Goal: Task Accomplishment & Management: Use online tool/utility

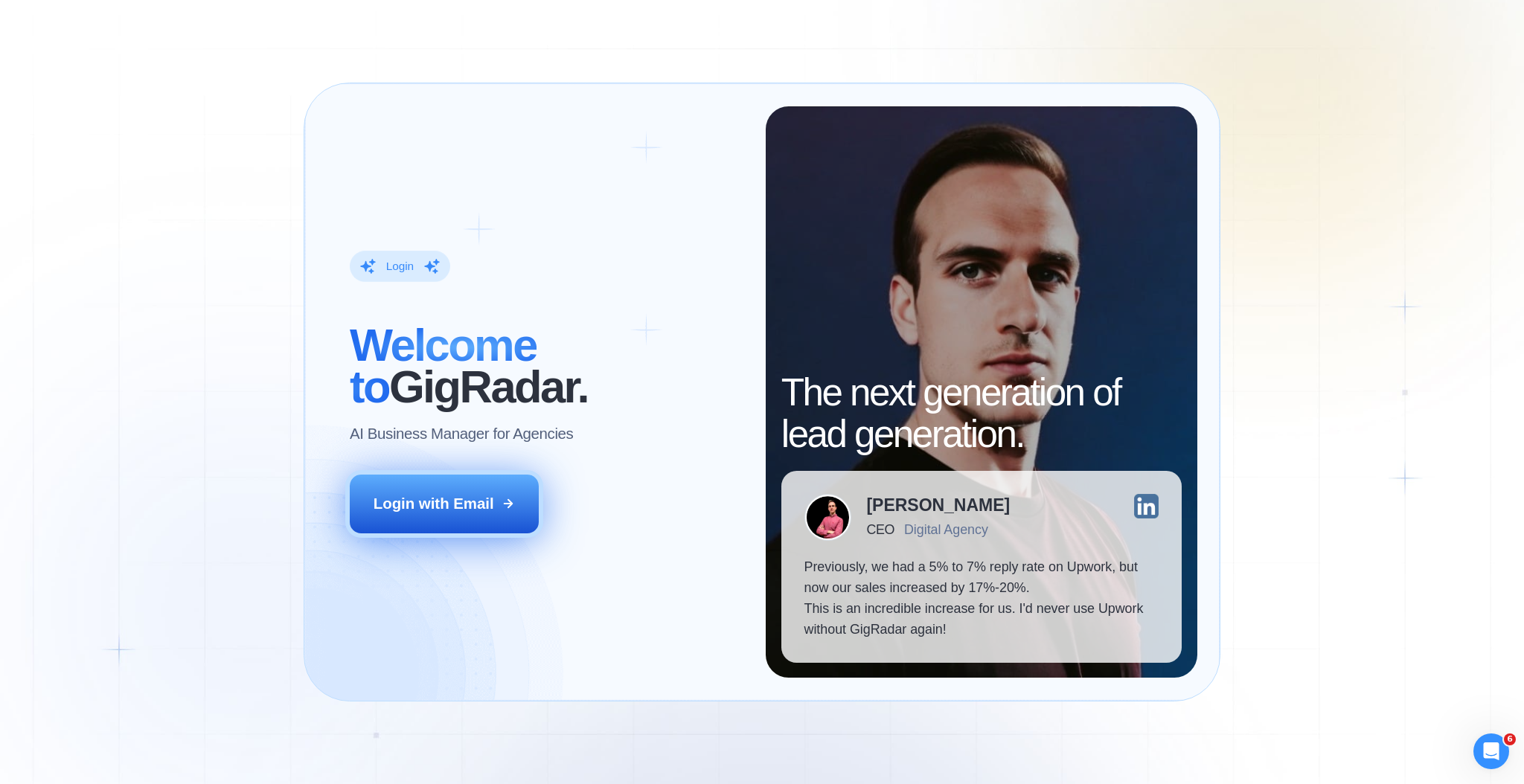
click at [482, 506] on div "Login with Email" at bounding box center [433, 502] width 120 height 21
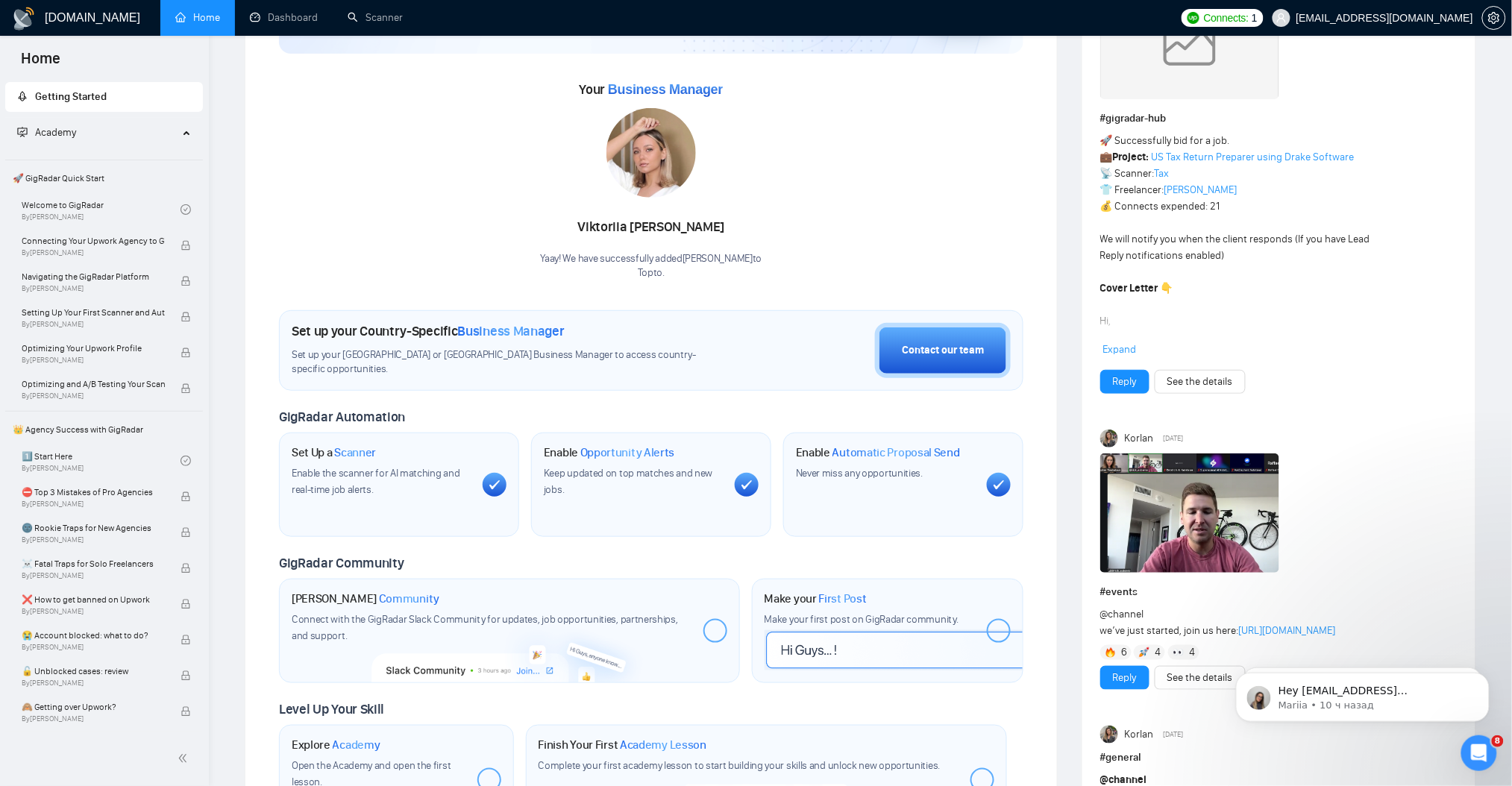
scroll to position [198, 0]
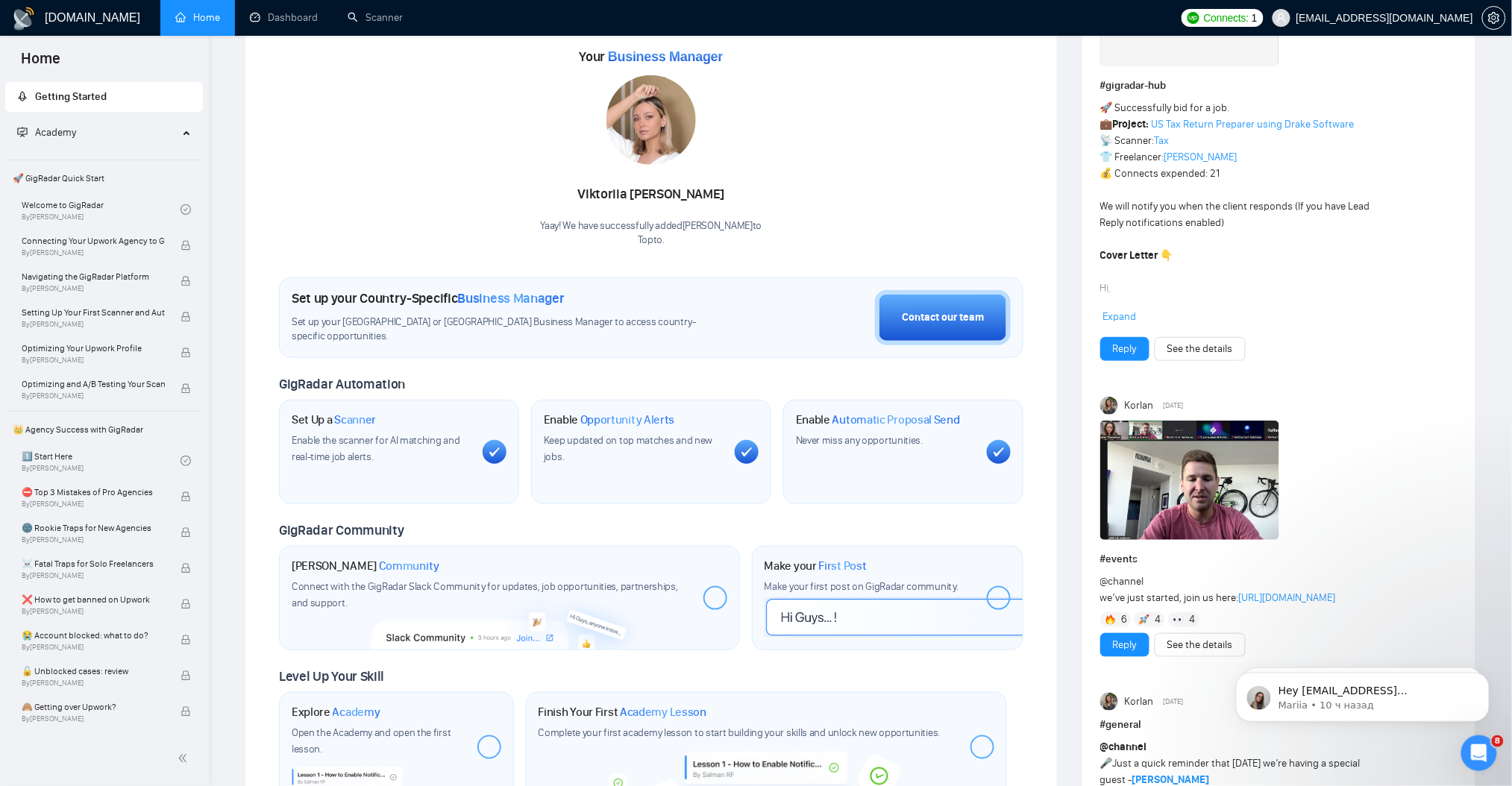
click at [1162, 468] on img at bounding box center [1189, 480] width 179 height 120
click at [268, 11] on link "Dashboard" at bounding box center [283, 17] width 68 height 13
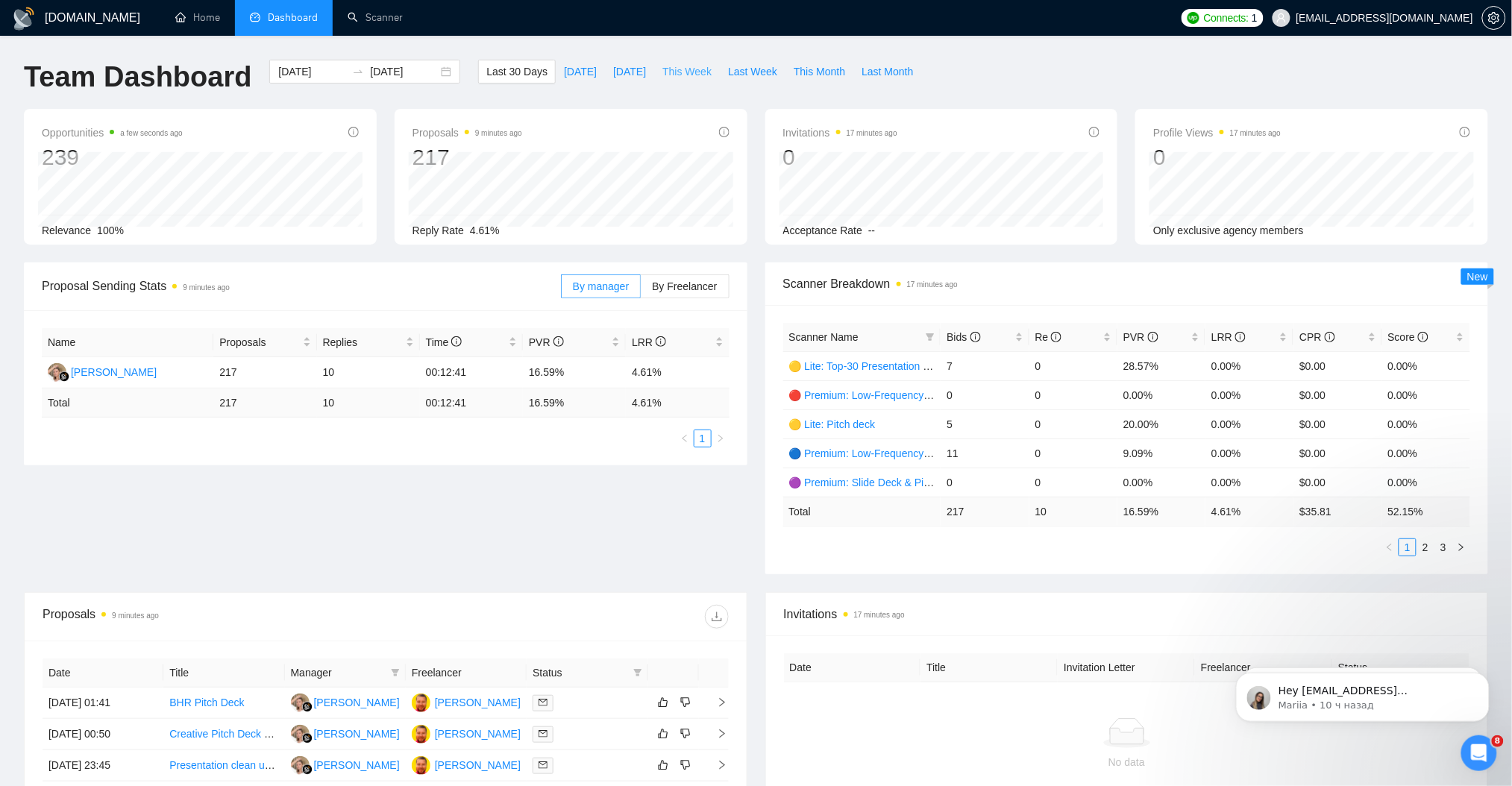
click at [676, 68] on span "This Week" at bounding box center [686, 72] width 49 height 17
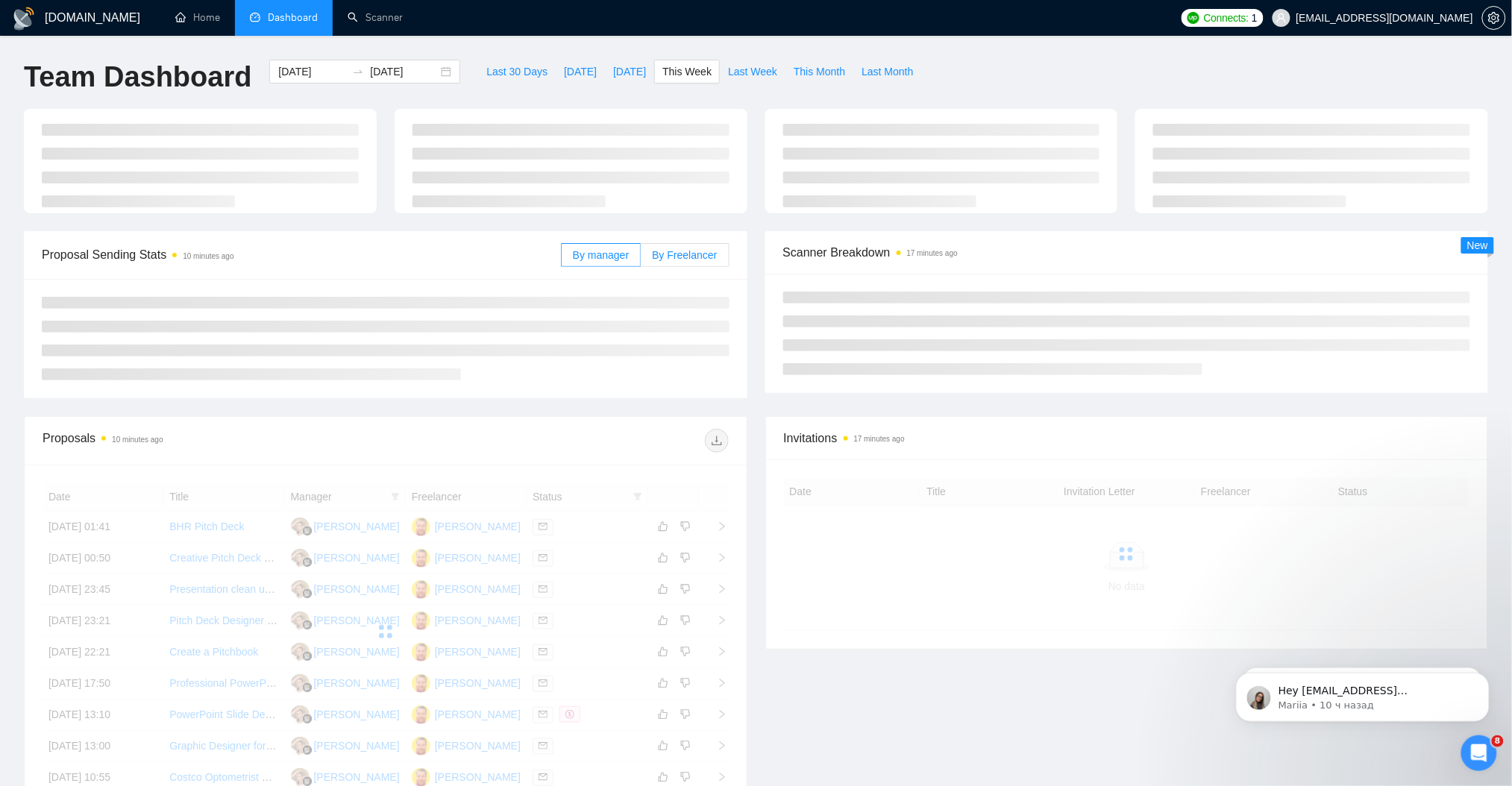
type input "[DATE]"
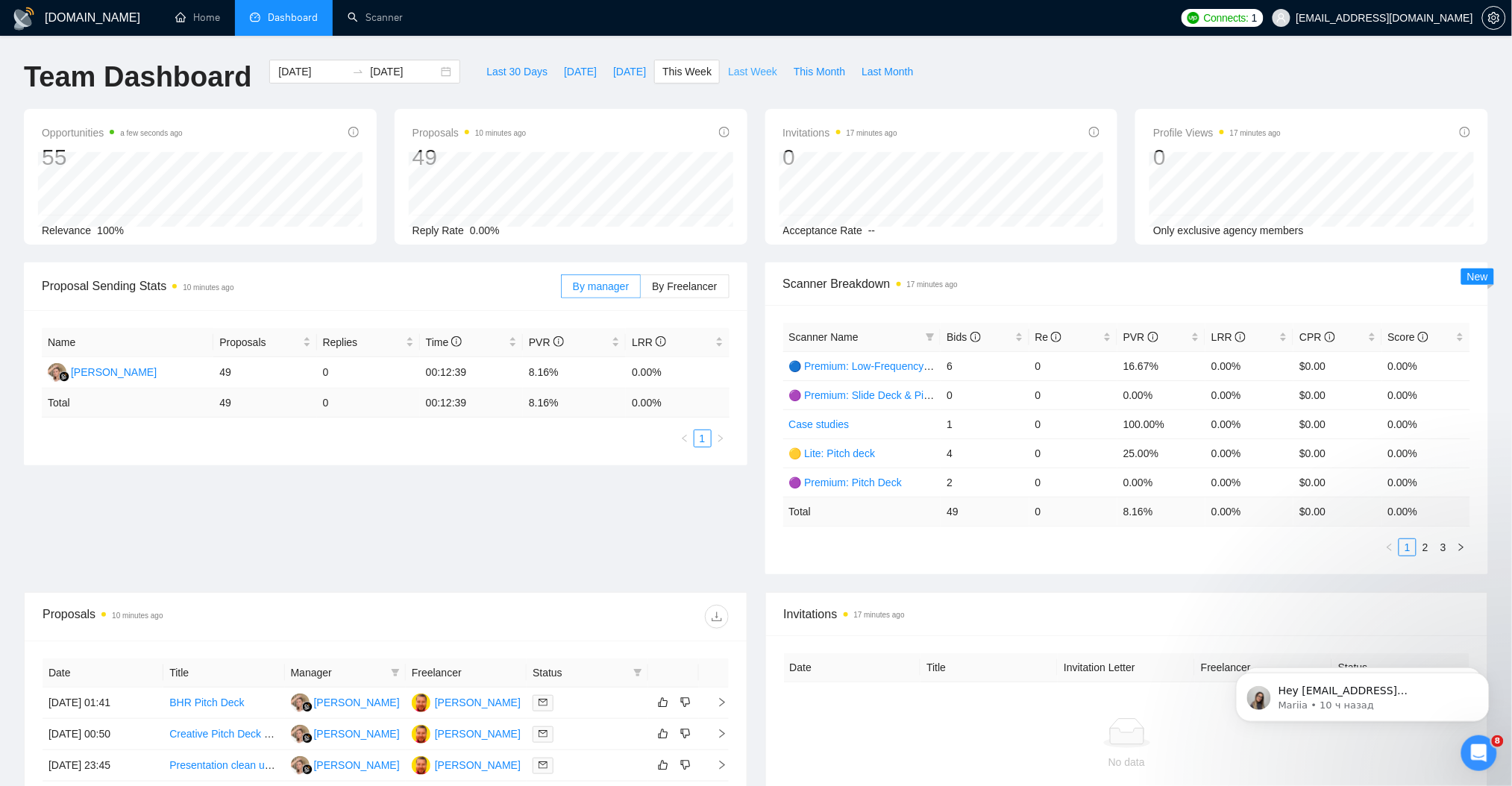
click at [737, 72] on span "Last Week" at bounding box center [752, 72] width 49 height 17
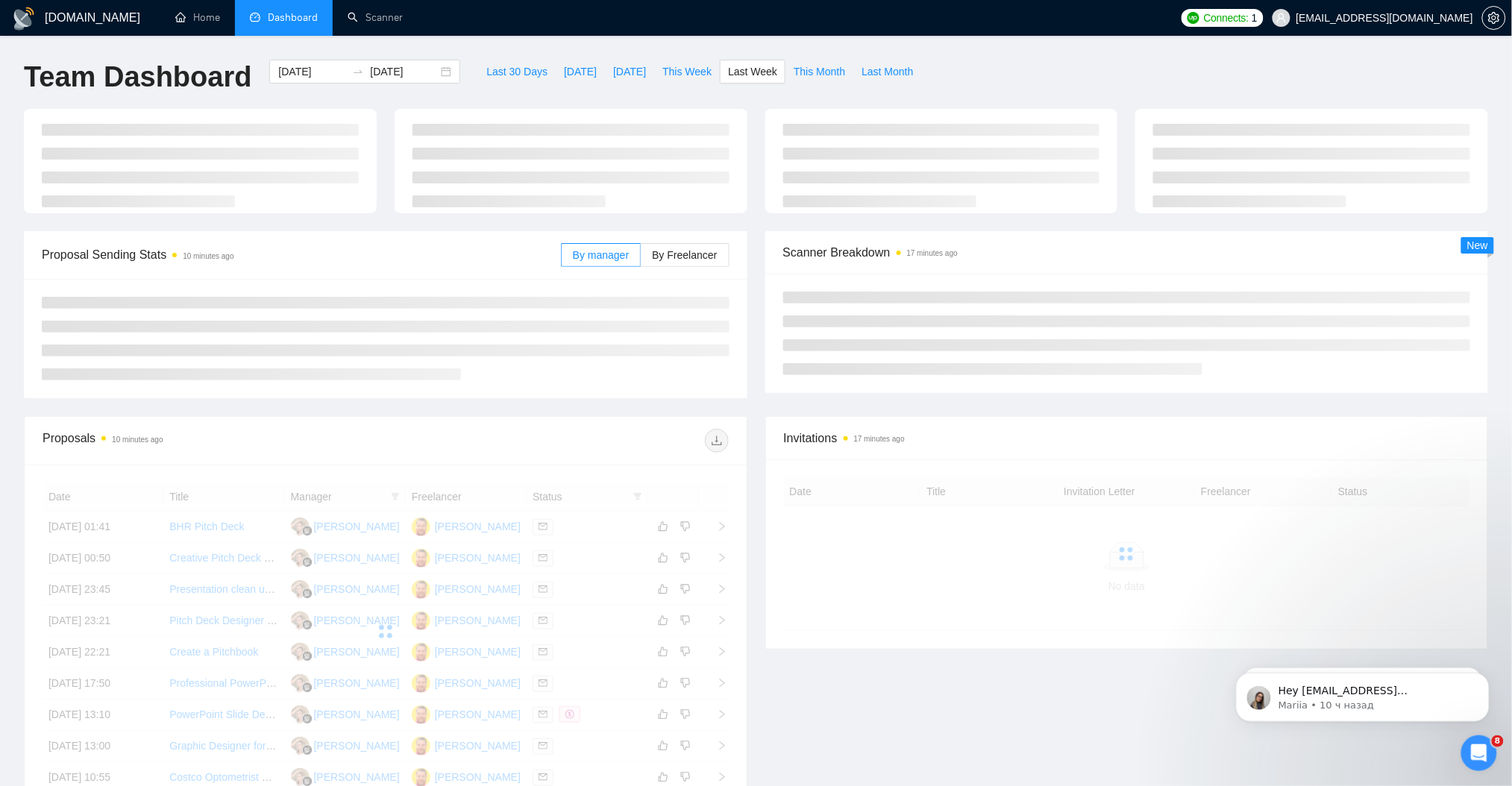
type input "[DATE]"
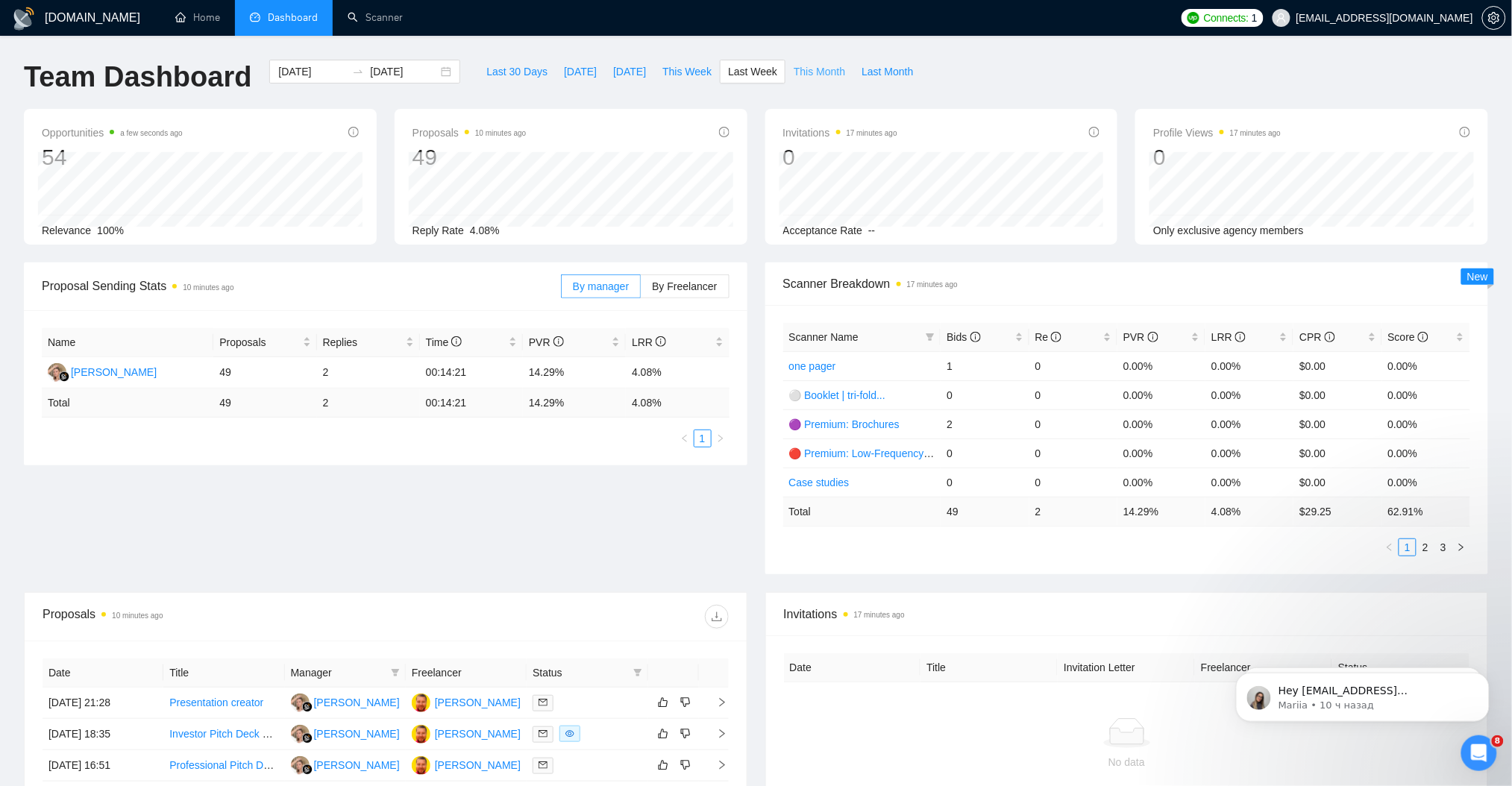
click at [809, 75] on span "This Month" at bounding box center [819, 72] width 51 height 17
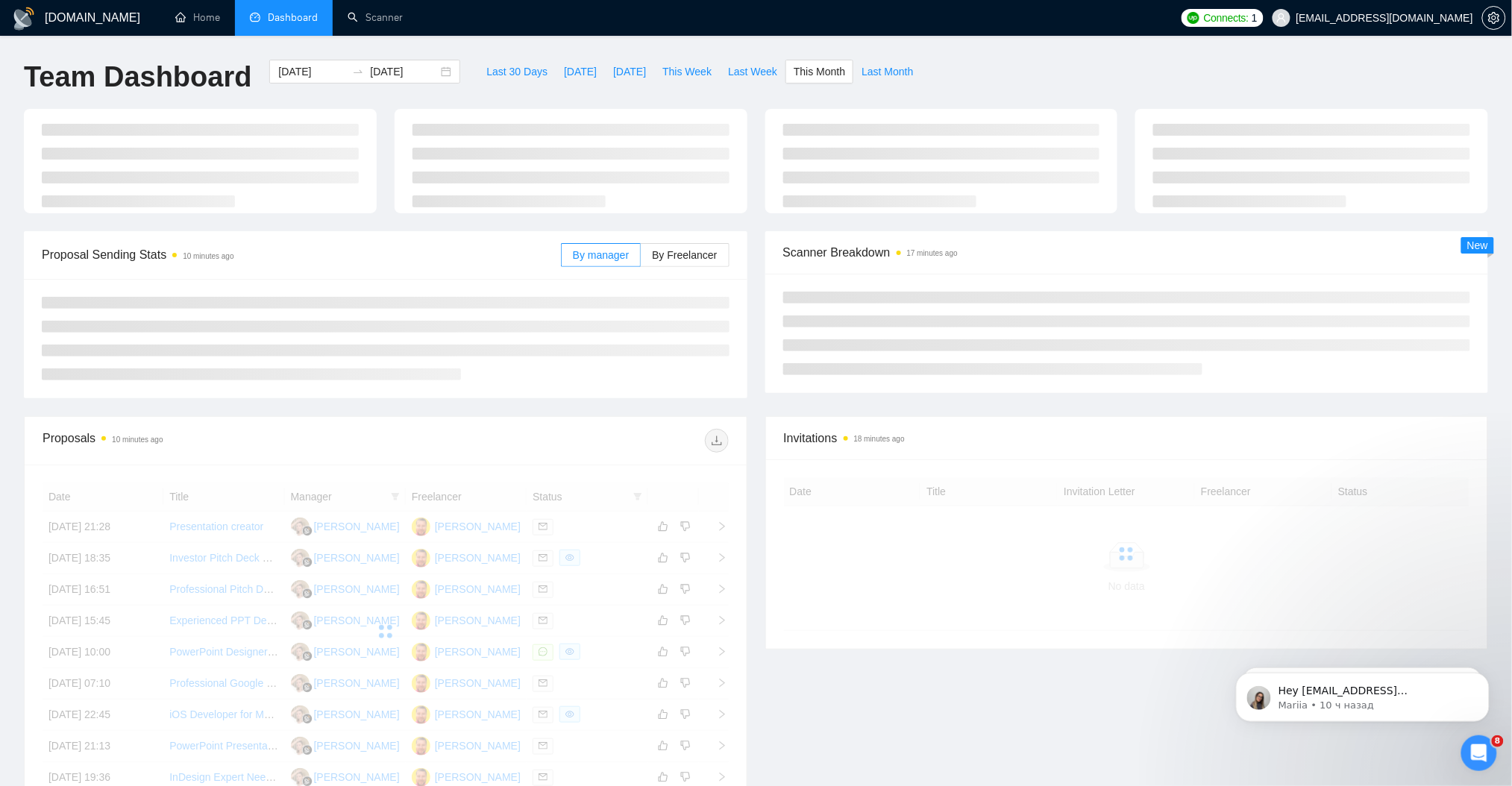
type input "[DATE]"
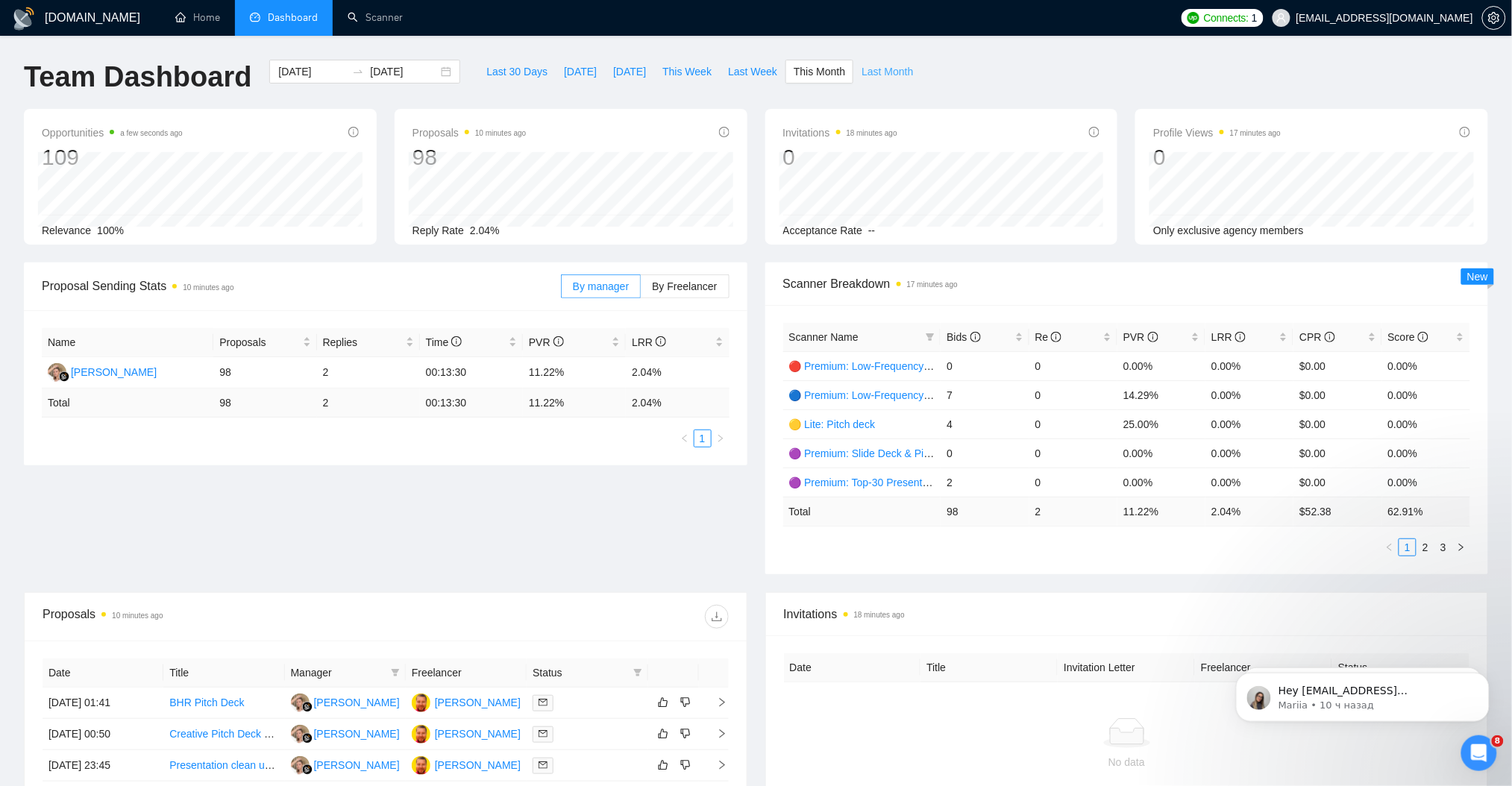
click at [872, 74] on span "Last Month" at bounding box center [887, 72] width 51 height 17
type input "[DATE]"
click at [802, 77] on span "This Month" at bounding box center [819, 72] width 51 height 17
type input "[DATE]"
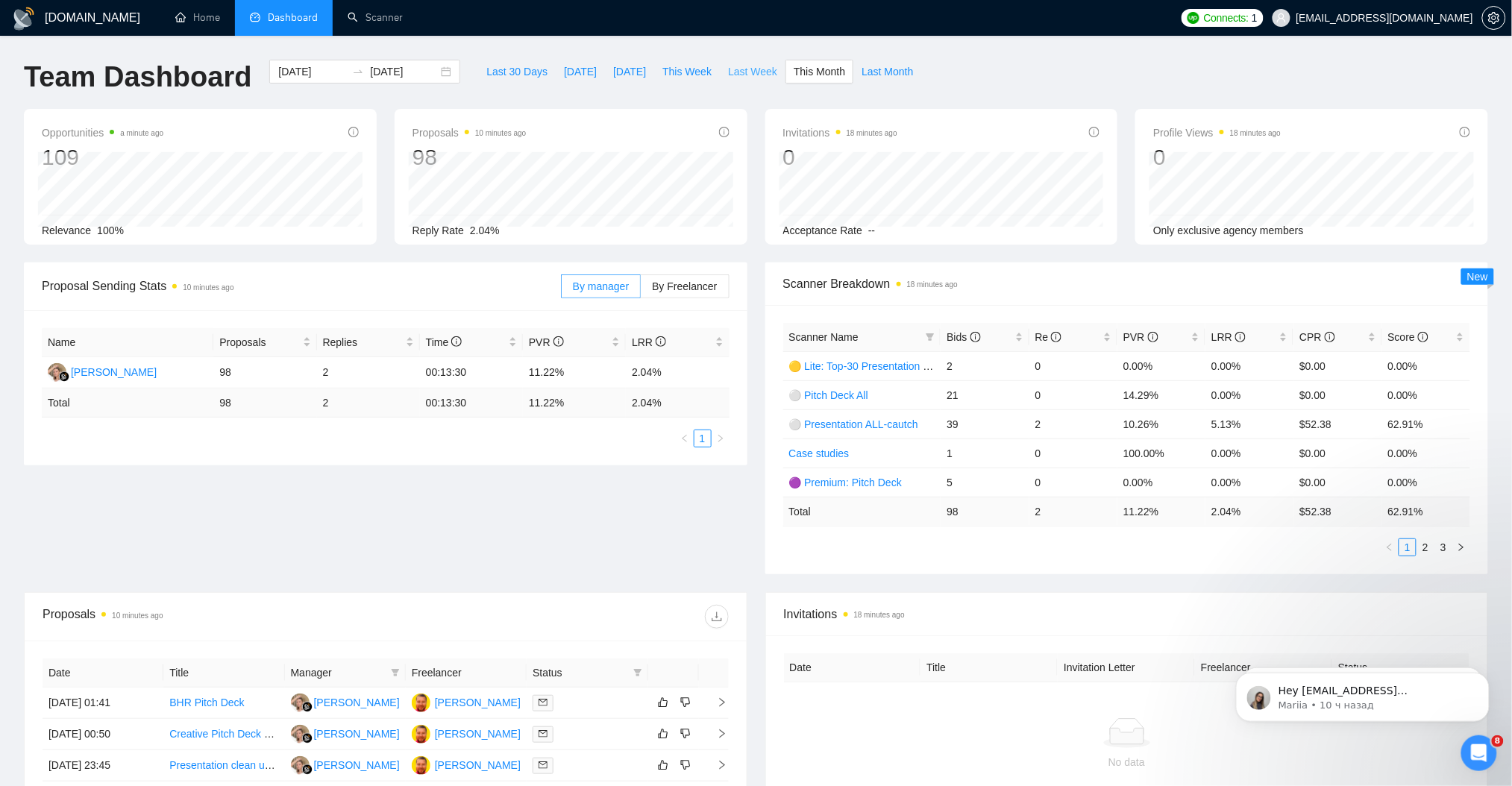
click at [752, 73] on span "Last Week" at bounding box center [752, 72] width 49 height 17
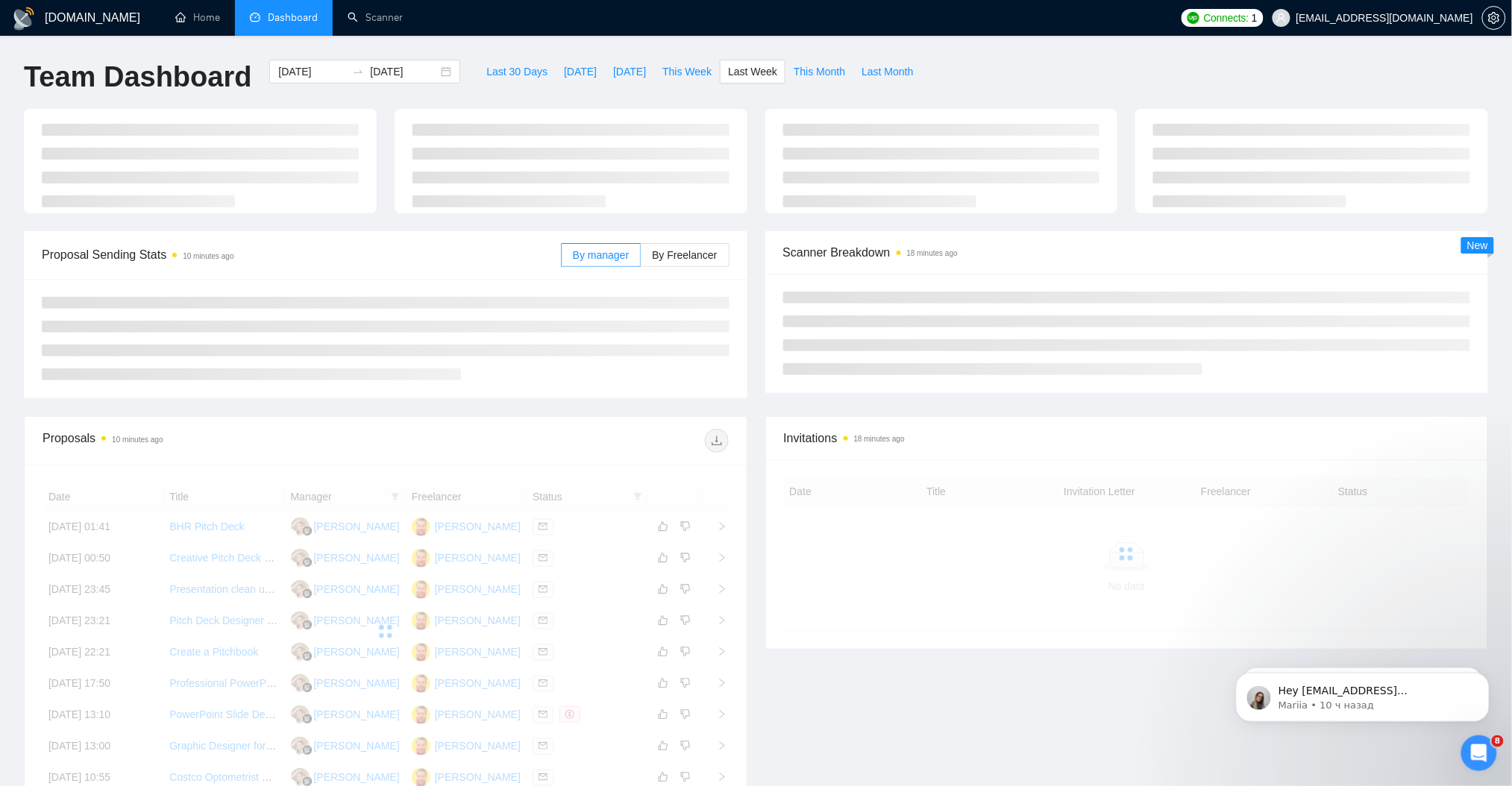
type input "[DATE]"
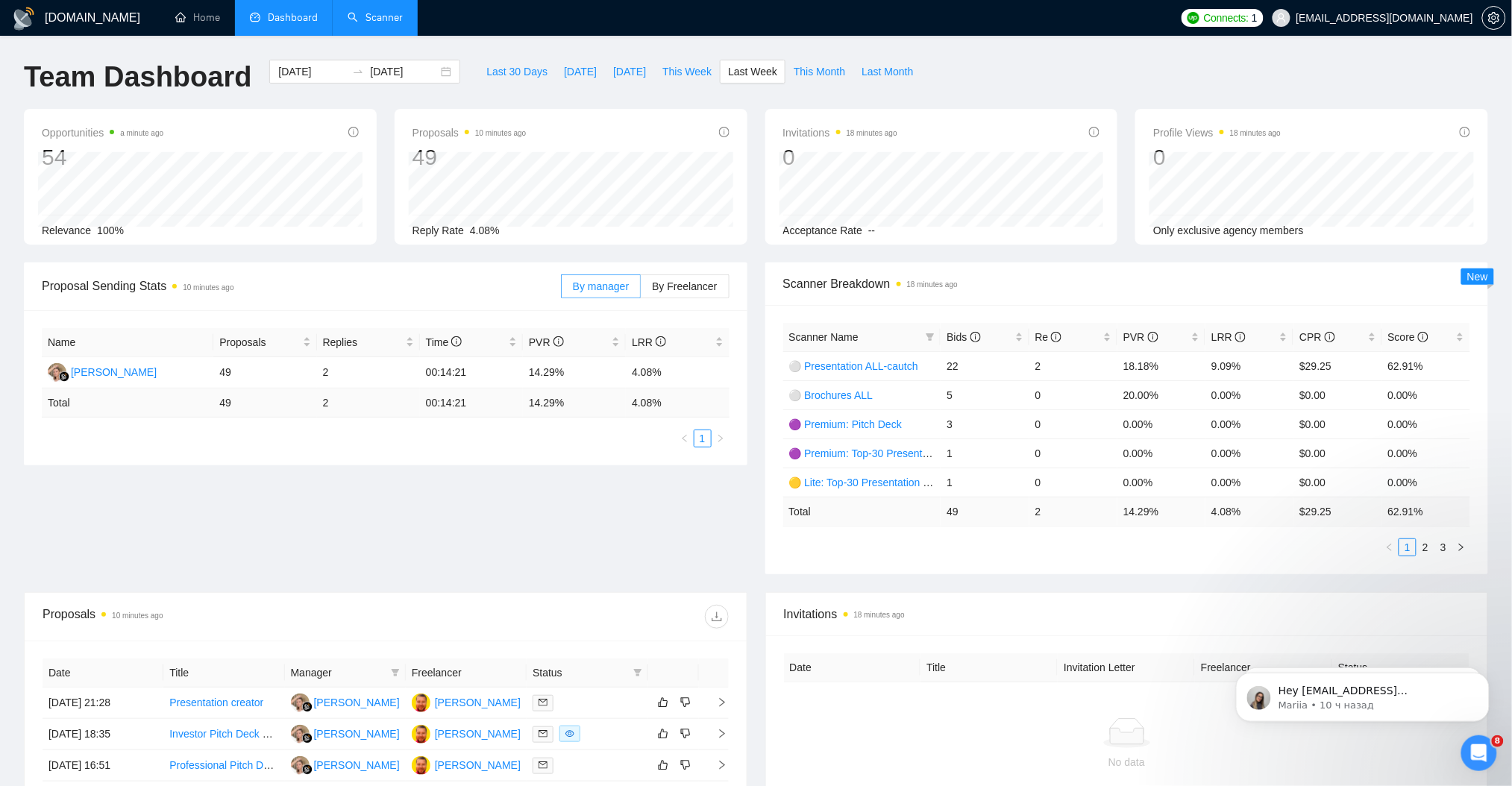
click at [381, 24] on link "Scanner" at bounding box center [375, 17] width 55 height 13
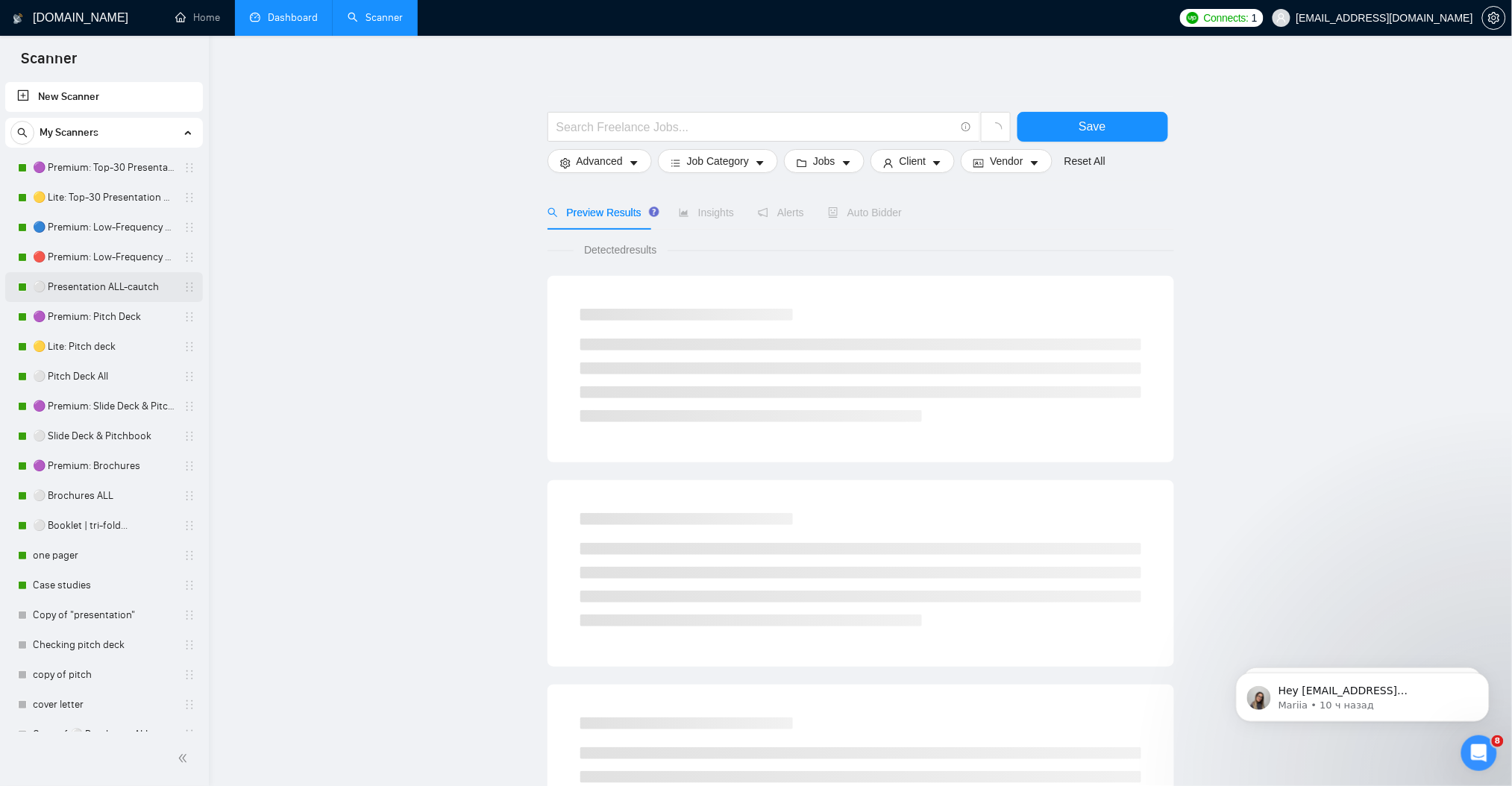
click at [88, 272] on link "⚪ Presentation ALL-cautch" at bounding box center [103, 287] width 142 height 29
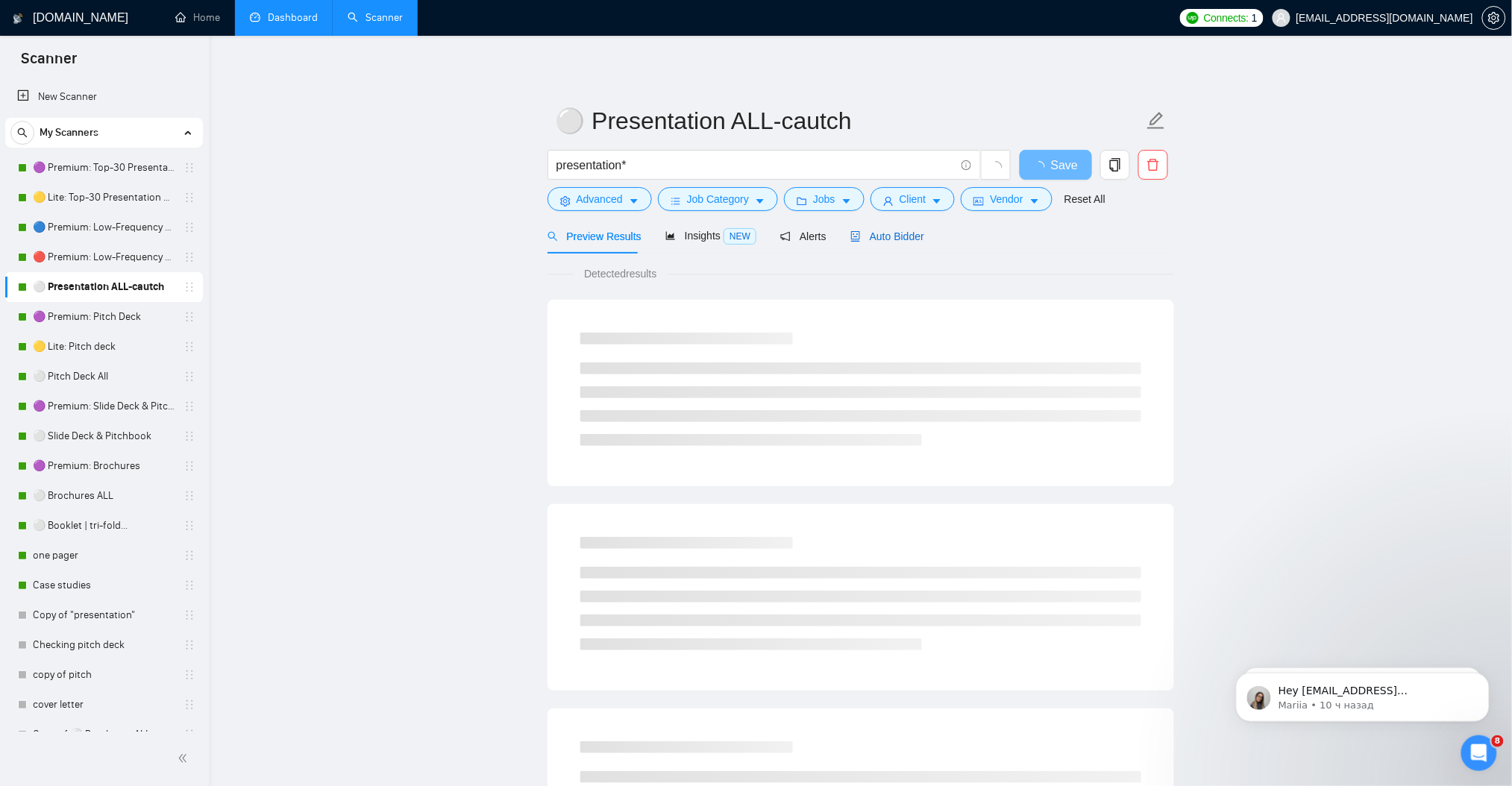
click at [918, 233] on span "Auto Bidder" at bounding box center [886, 236] width 74 height 12
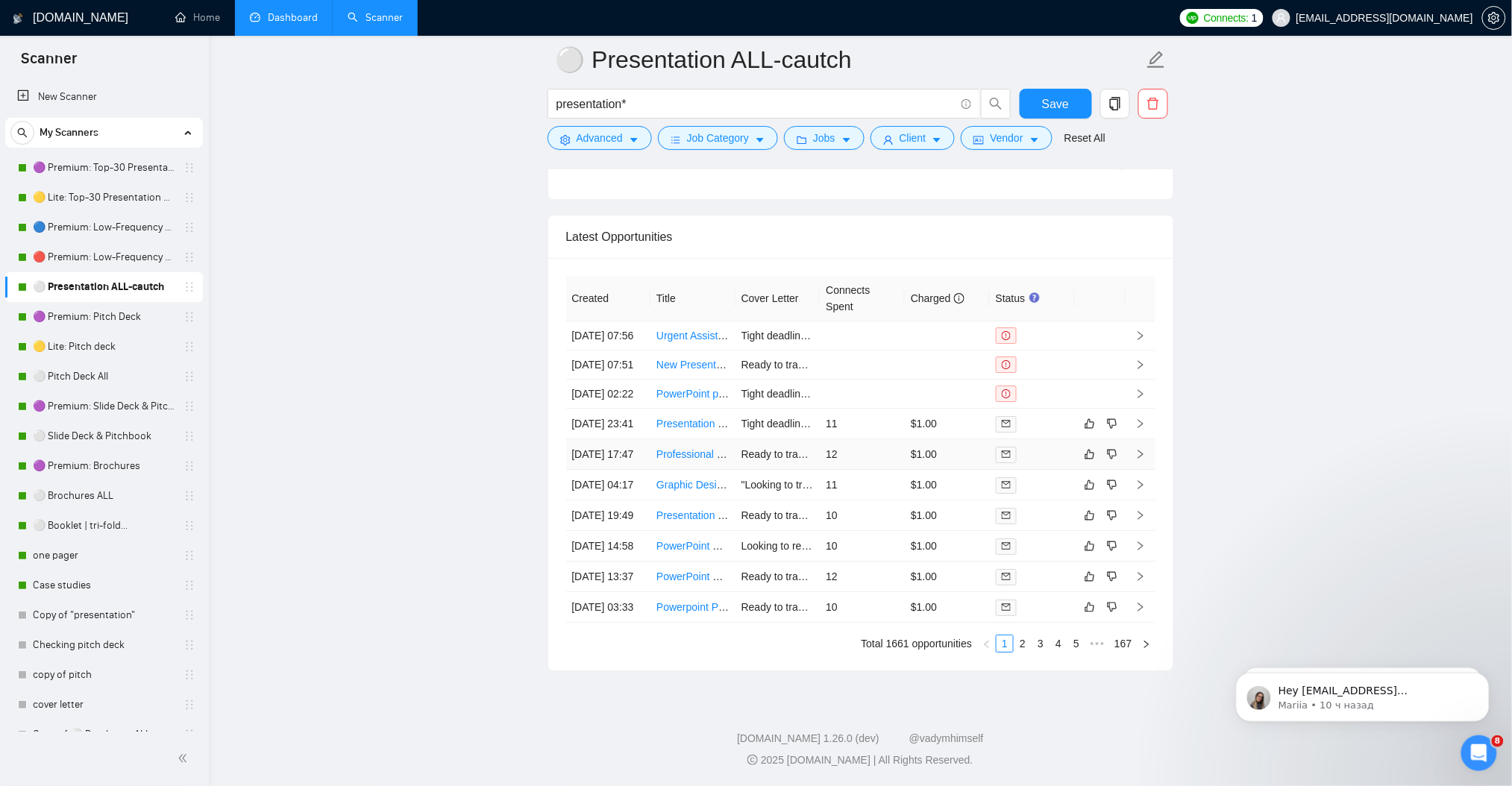
scroll to position [3811, 0]
click at [1141, 418] on icon "right" at bounding box center [1139, 422] width 5 height 9
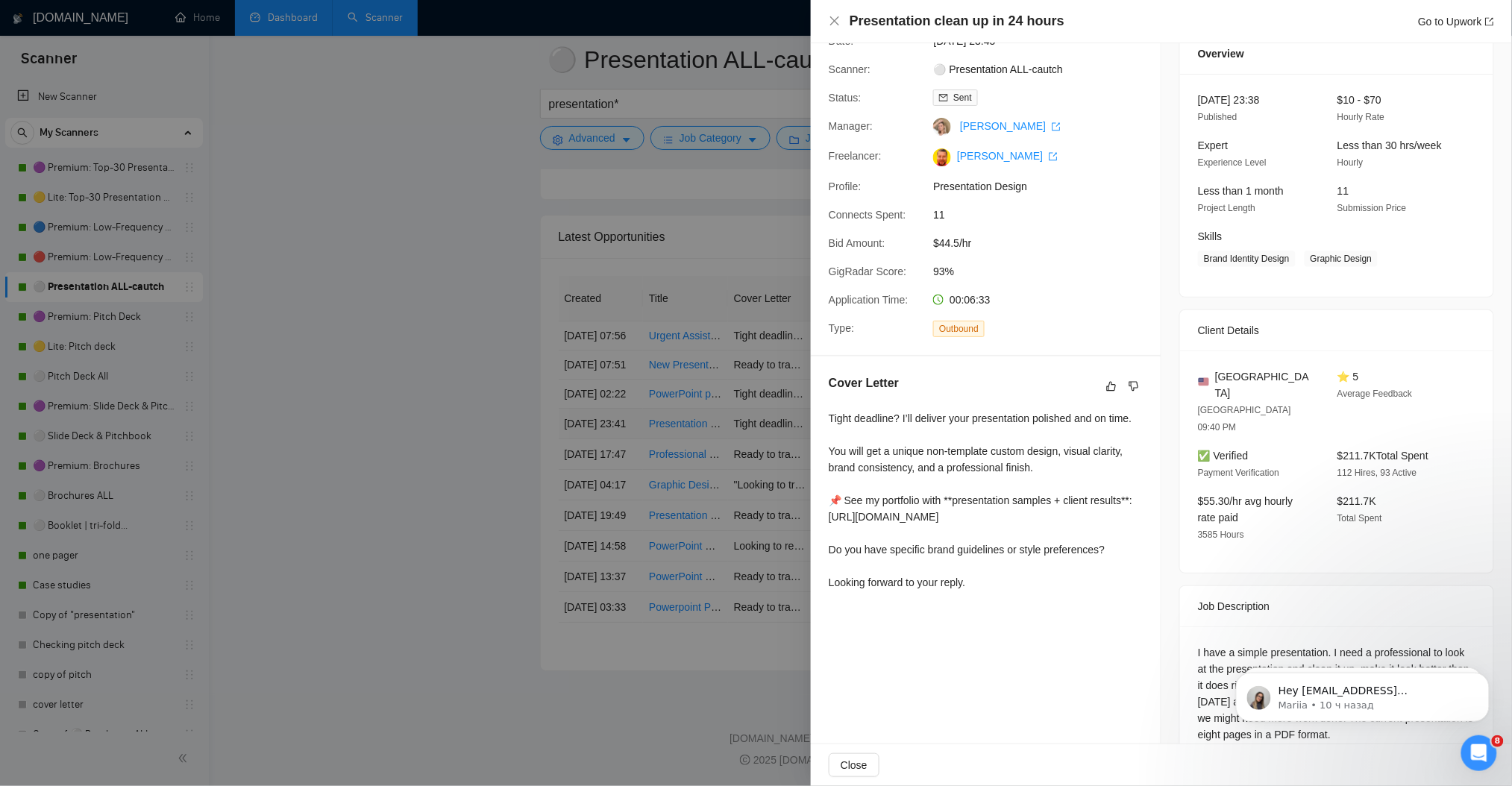
scroll to position [69, 0]
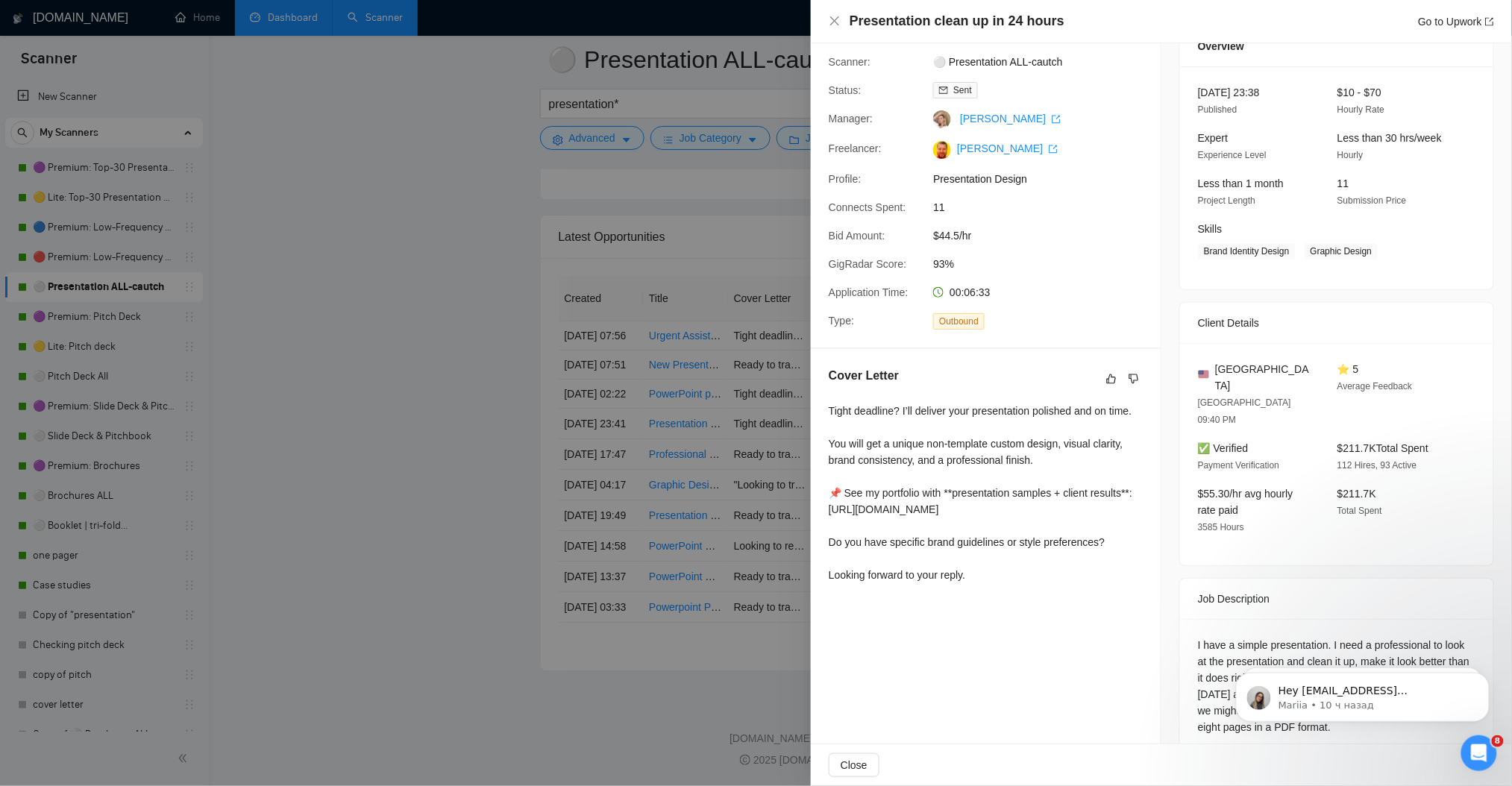
drag, startPoint x: 307, startPoint y: 377, endPoint x: 317, endPoint y: 370, distance: 12.2
click at [308, 377] on div at bounding box center [756, 393] width 1512 height 786
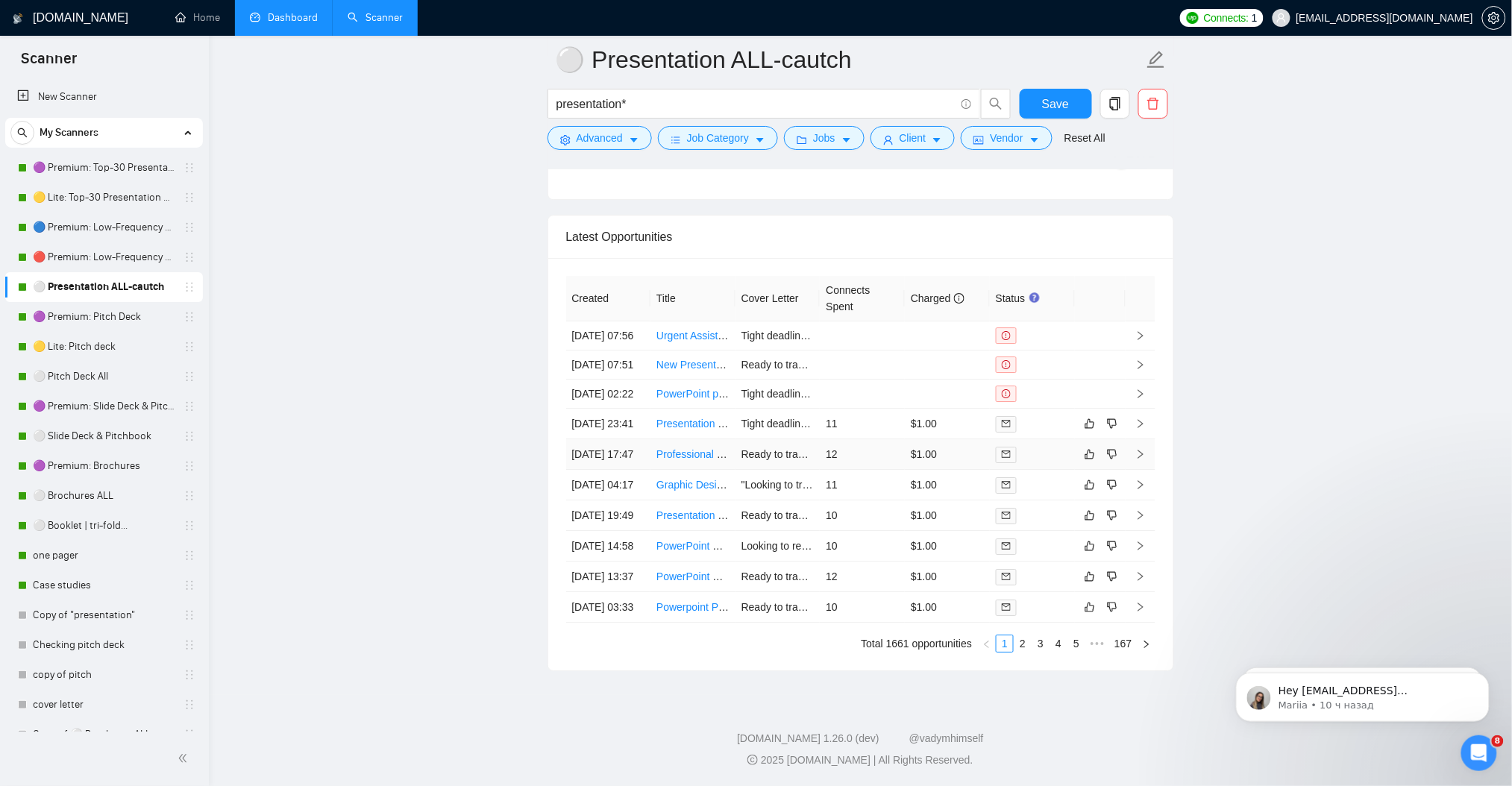
click at [1138, 449] on icon "right" at bounding box center [1140, 454] width 11 height 11
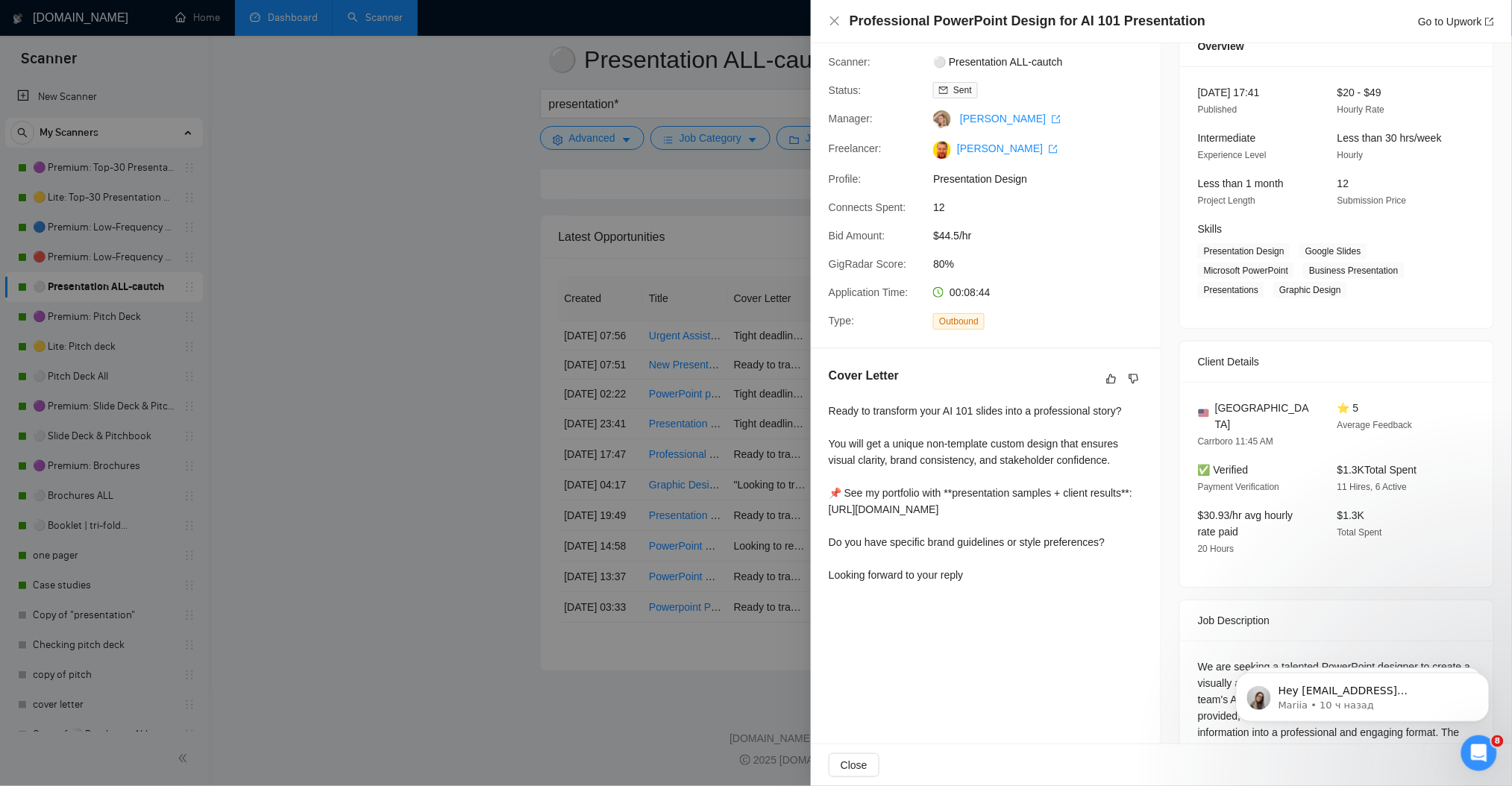
click at [399, 398] on div at bounding box center [756, 393] width 1512 height 786
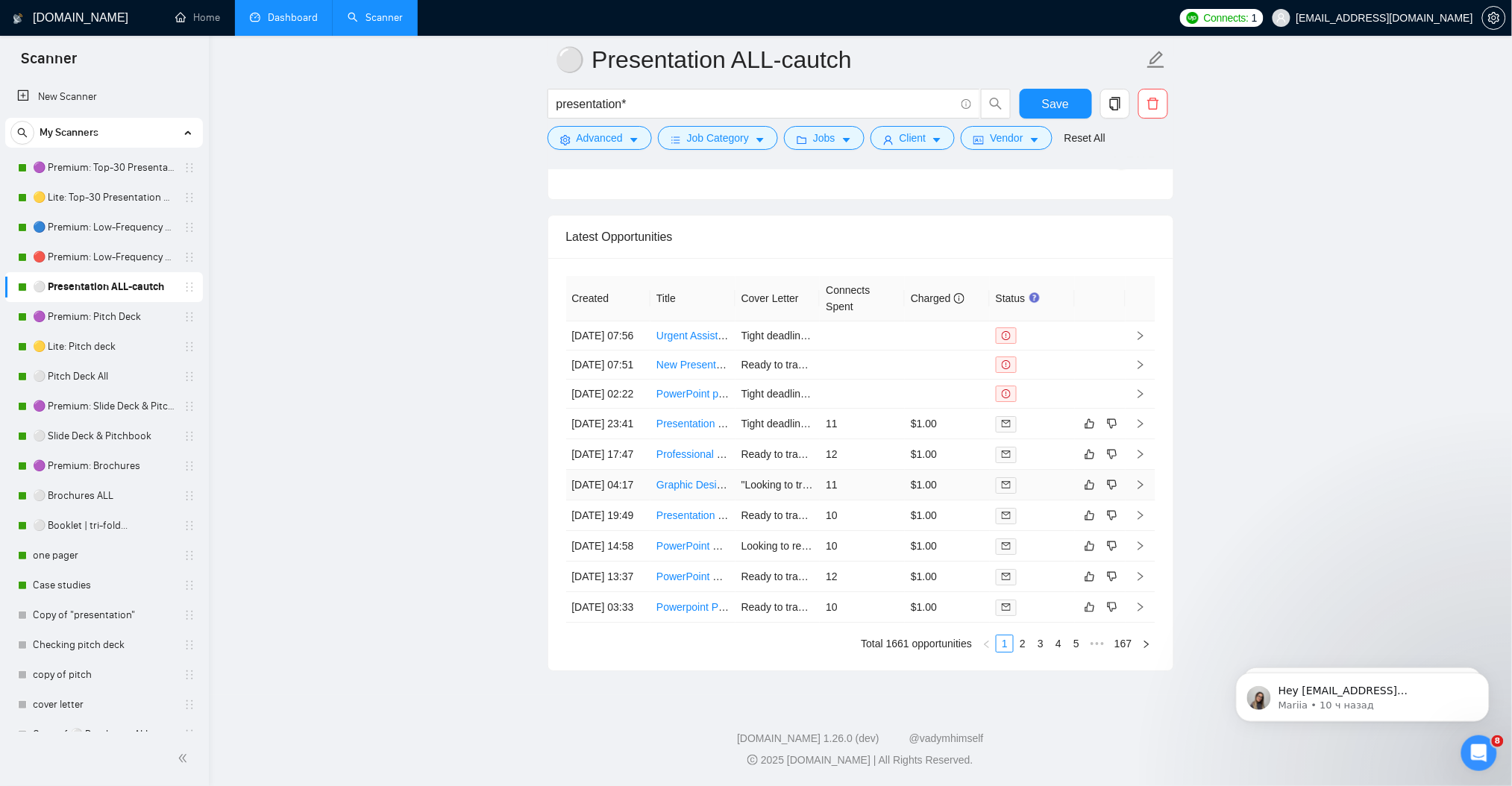
click at [1141, 479] on icon "right" at bounding box center [1140, 484] width 11 height 11
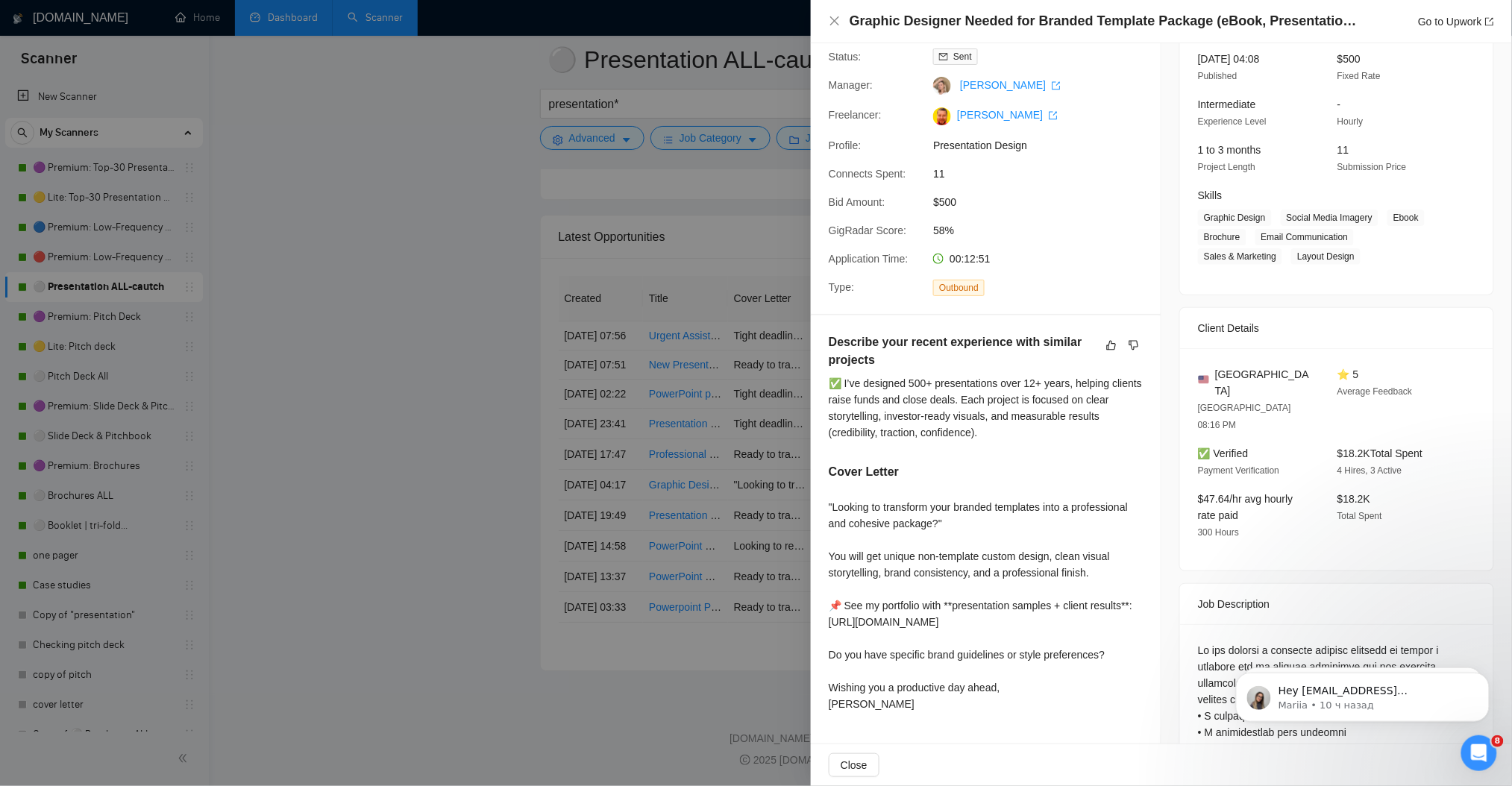
scroll to position [169, 0]
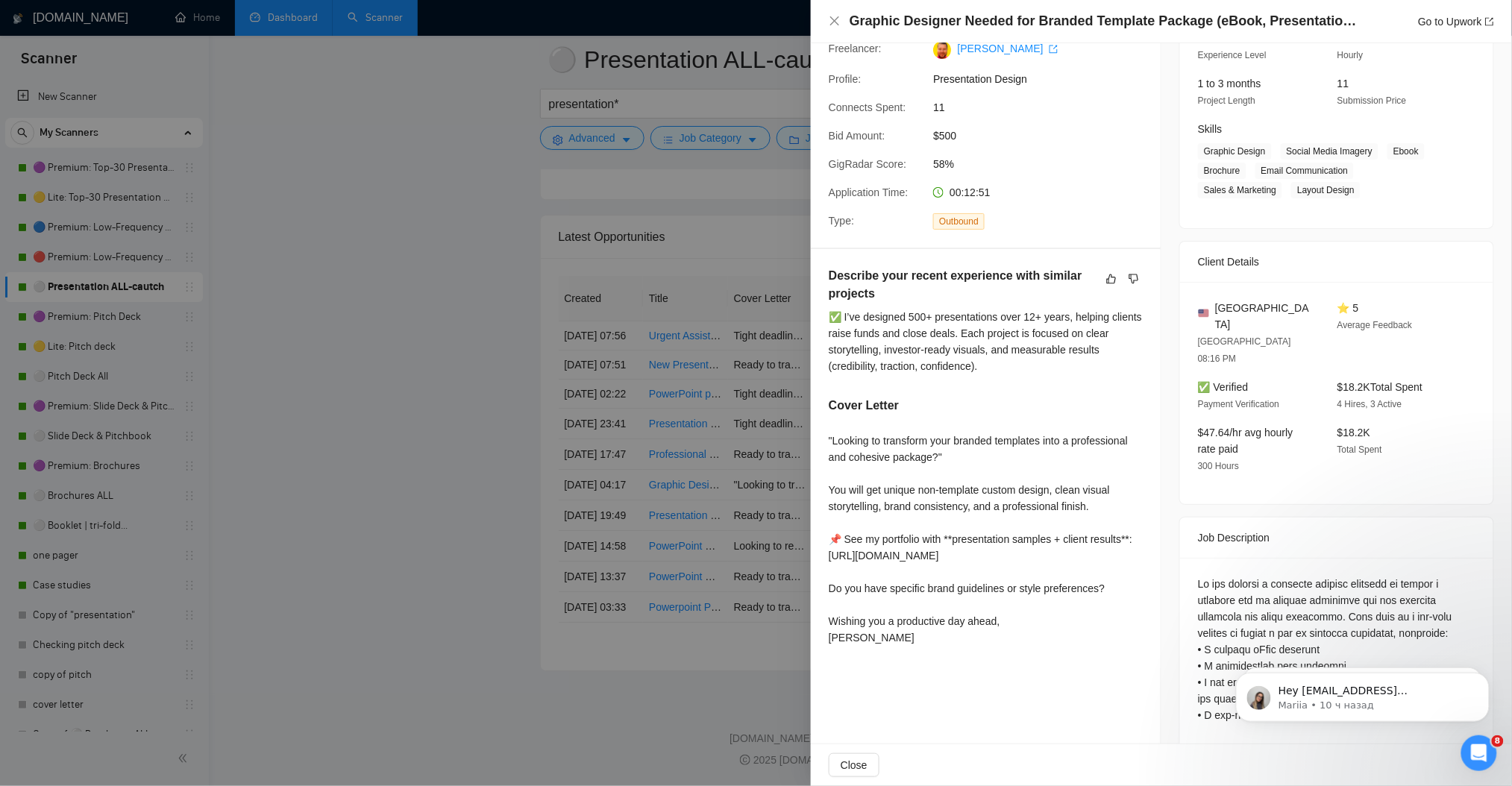
click at [402, 357] on div at bounding box center [756, 393] width 1512 height 786
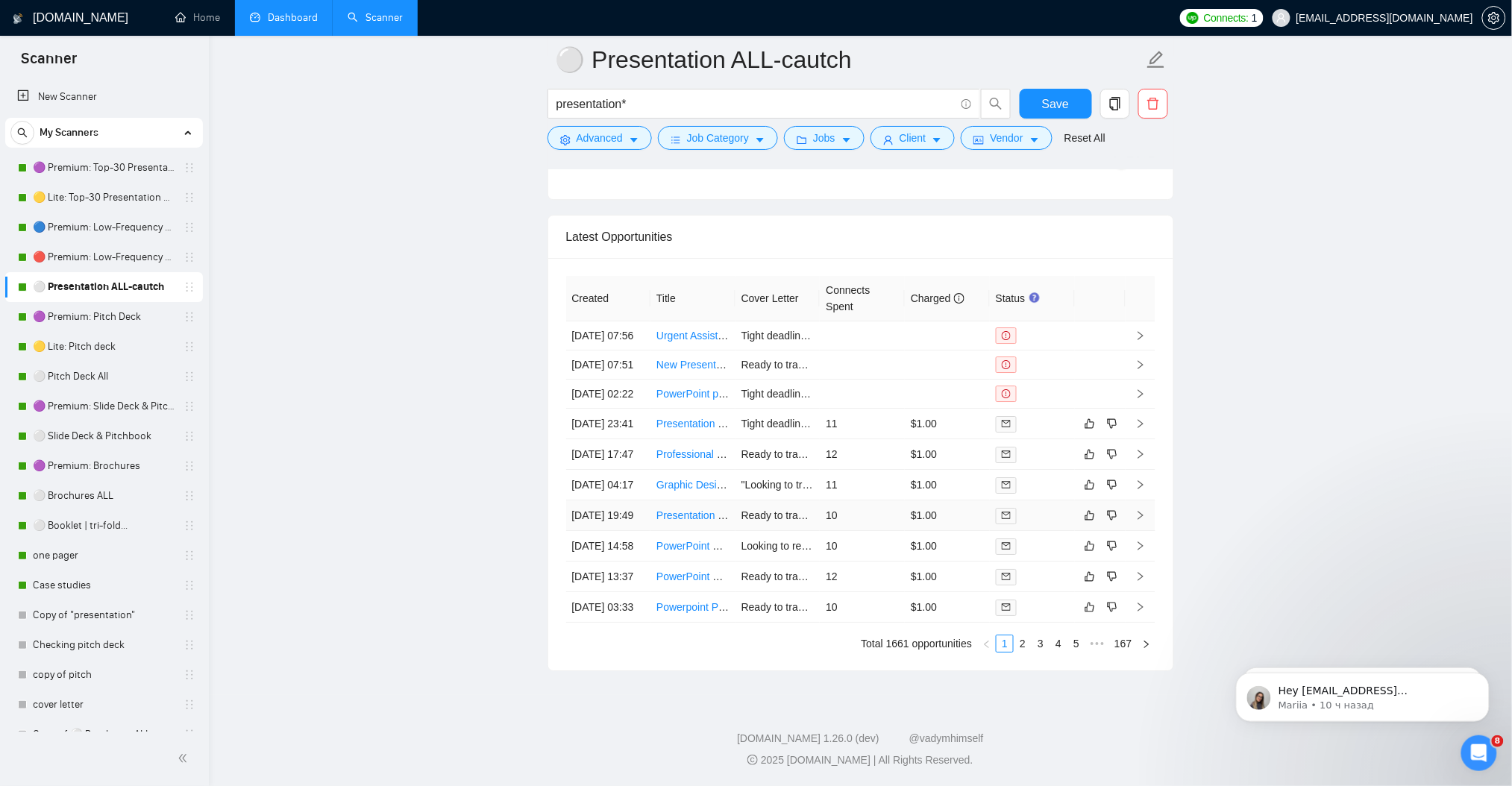
click at [1136, 500] on td at bounding box center [1140, 515] width 29 height 30
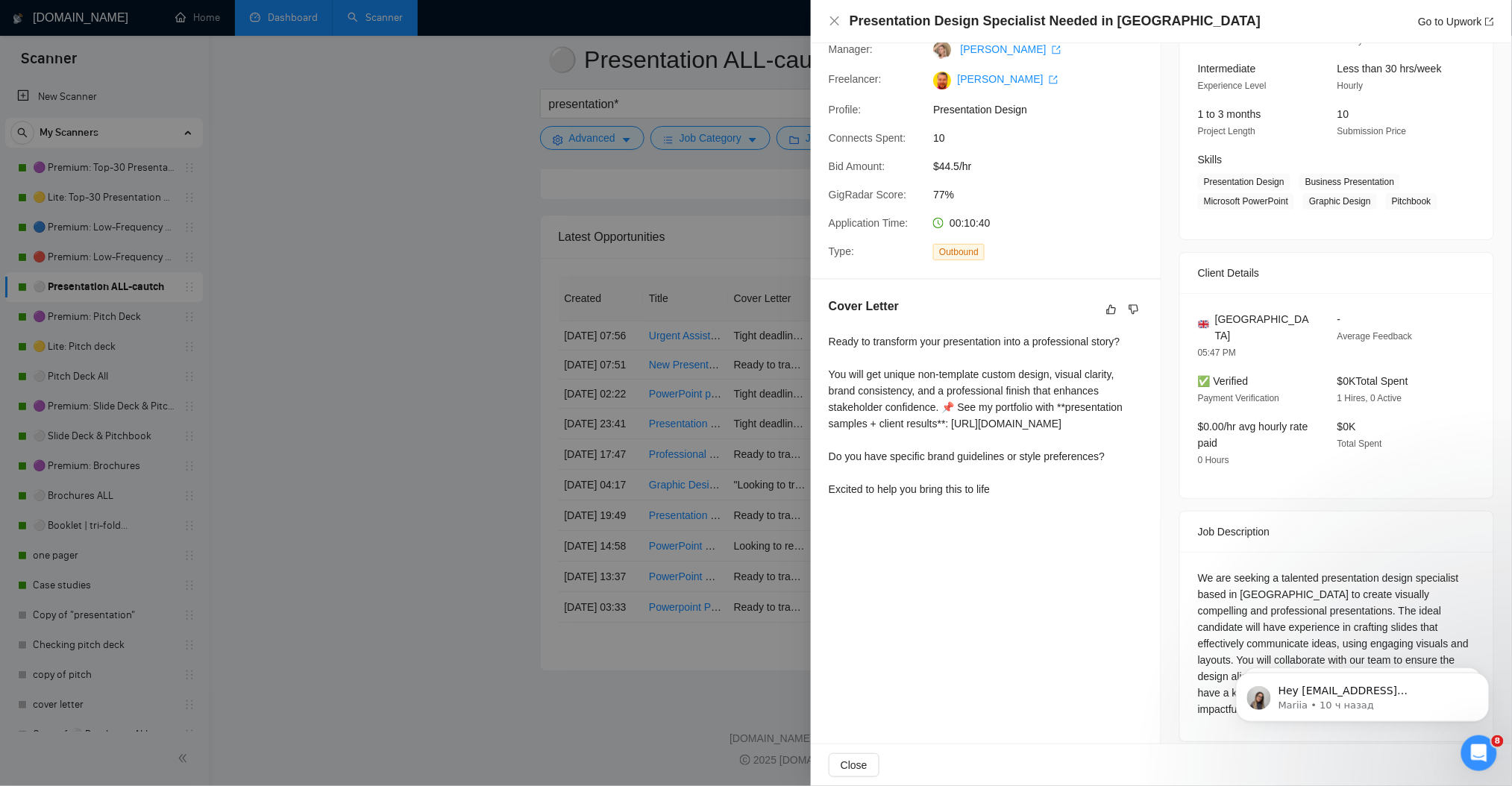
click at [494, 392] on div at bounding box center [756, 393] width 1512 height 786
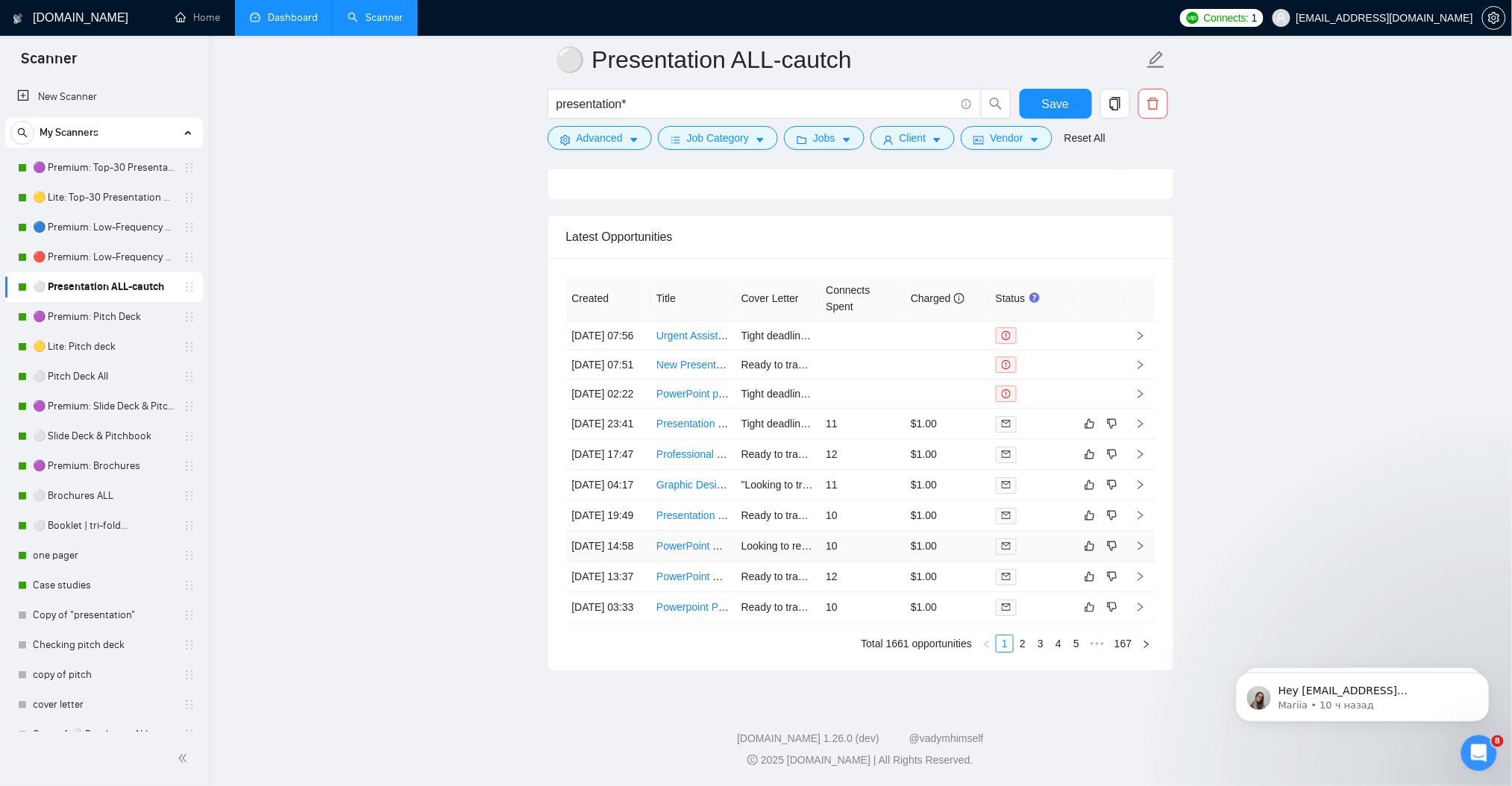
click at [1147, 531] on td at bounding box center [1140, 546] width 29 height 30
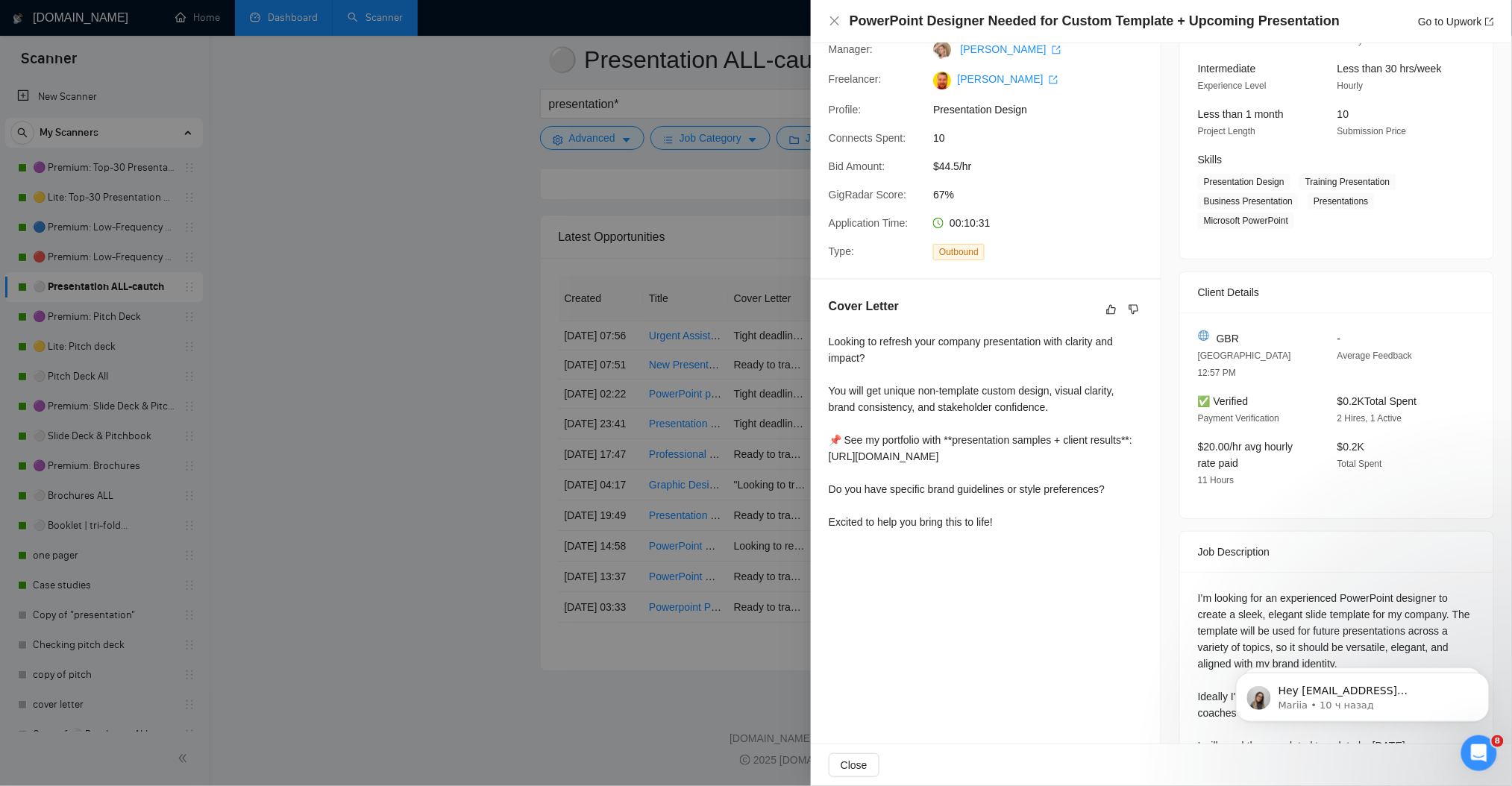
drag, startPoint x: 426, startPoint y: 372, endPoint x: 667, endPoint y: 478, distance: 263.3
click at [426, 372] on div at bounding box center [756, 393] width 1512 height 786
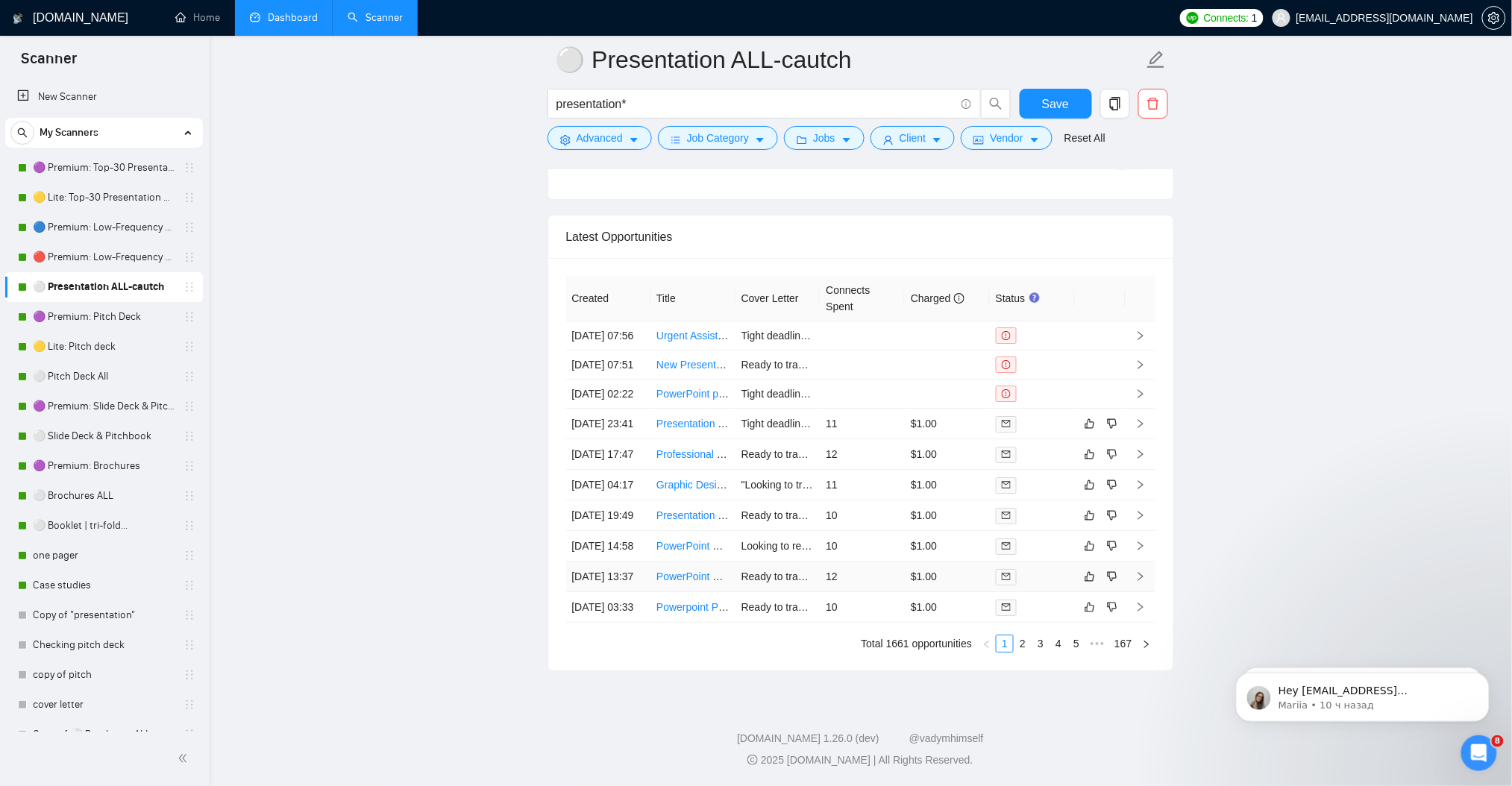
click at [1141, 571] on icon "right" at bounding box center [1140, 576] width 11 height 11
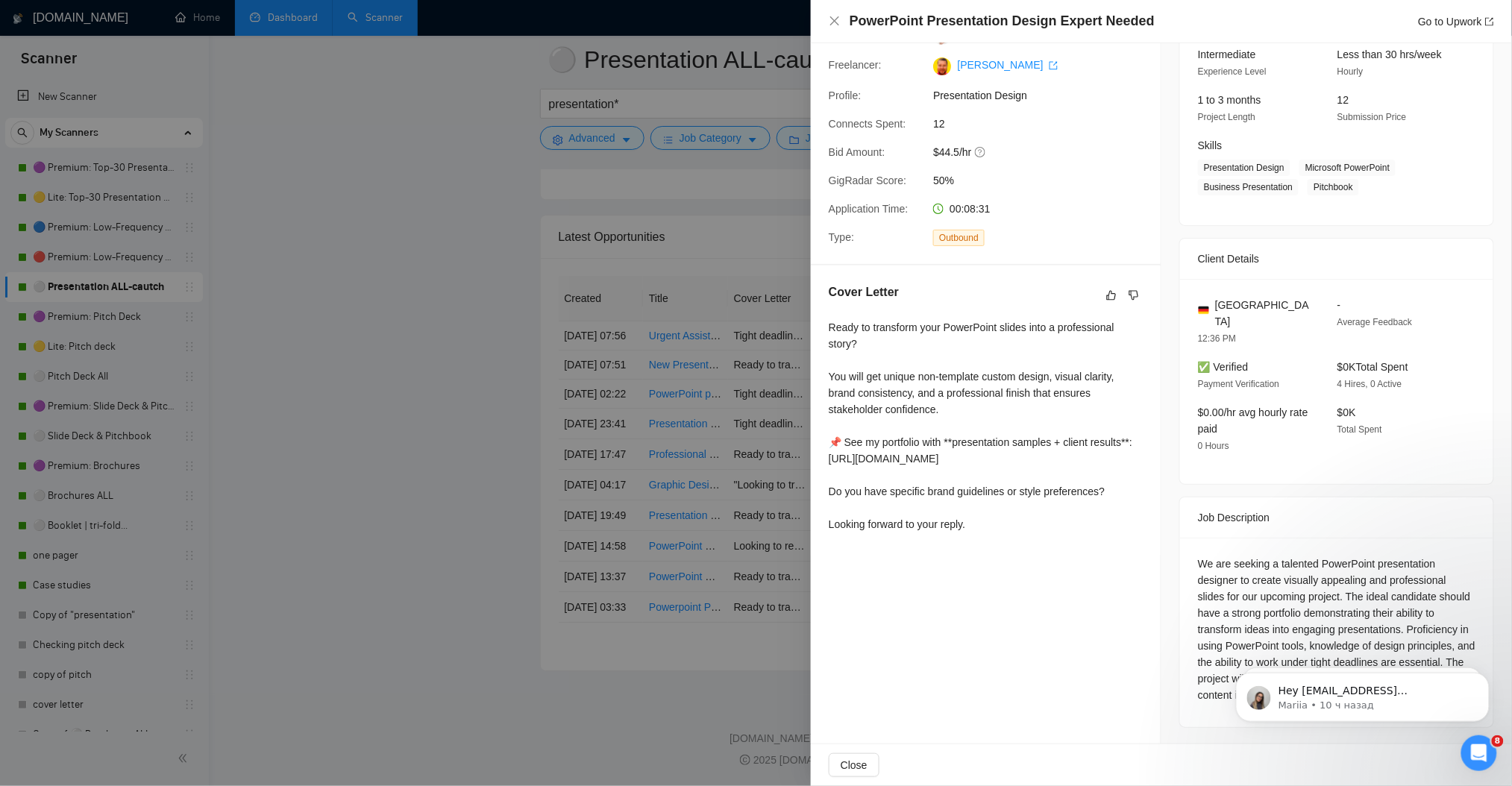
scroll to position [154, 0]
click at [402, 443] on div at bounding box center [756, 393] width 1512 height 786
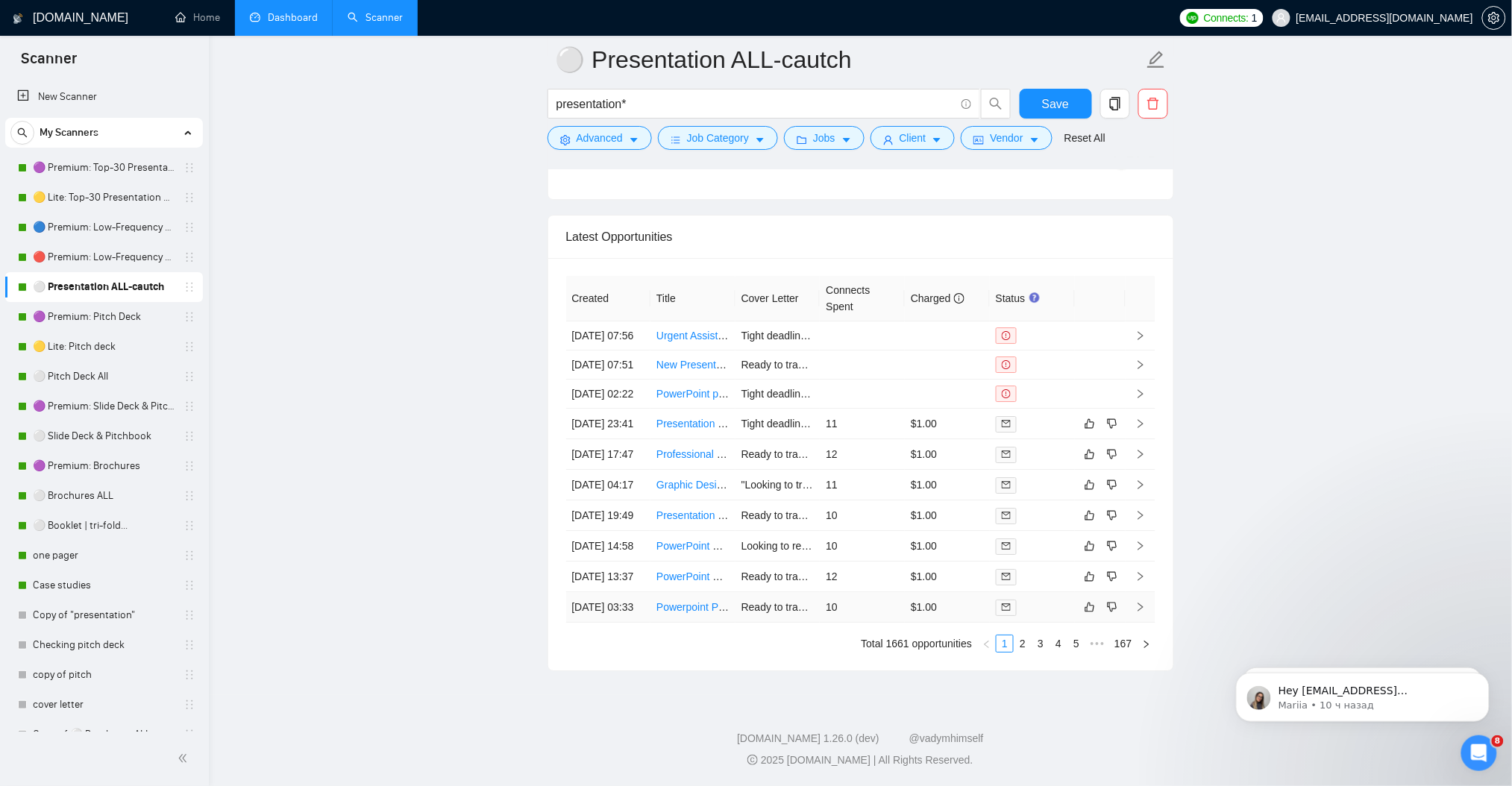
click at [1139, 602] on icon "right" at bounding box center [1140, 607] width 11 height 11
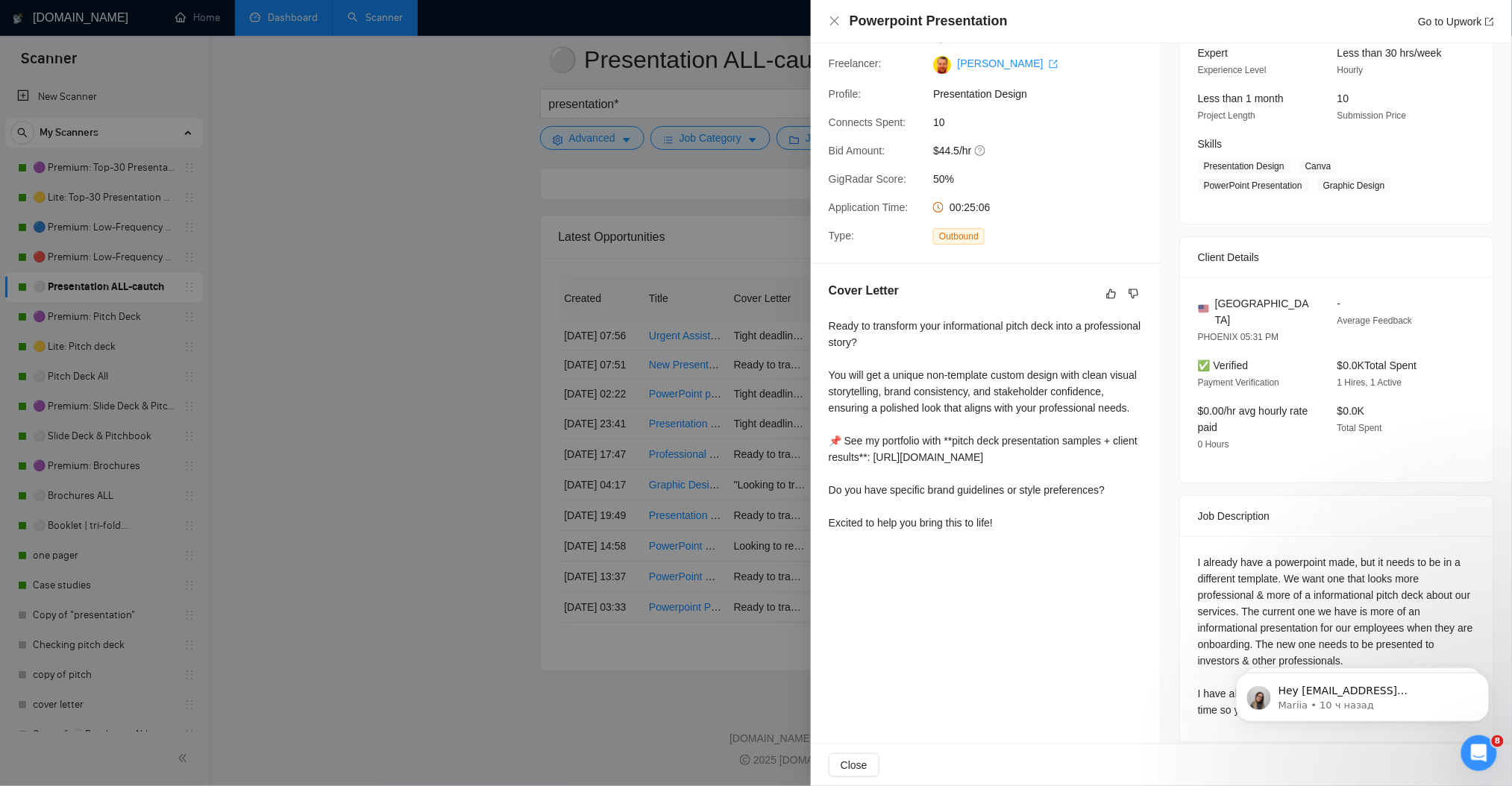
click at [462, 397] on div at bounding box center [756, 393] width 1512 height 786
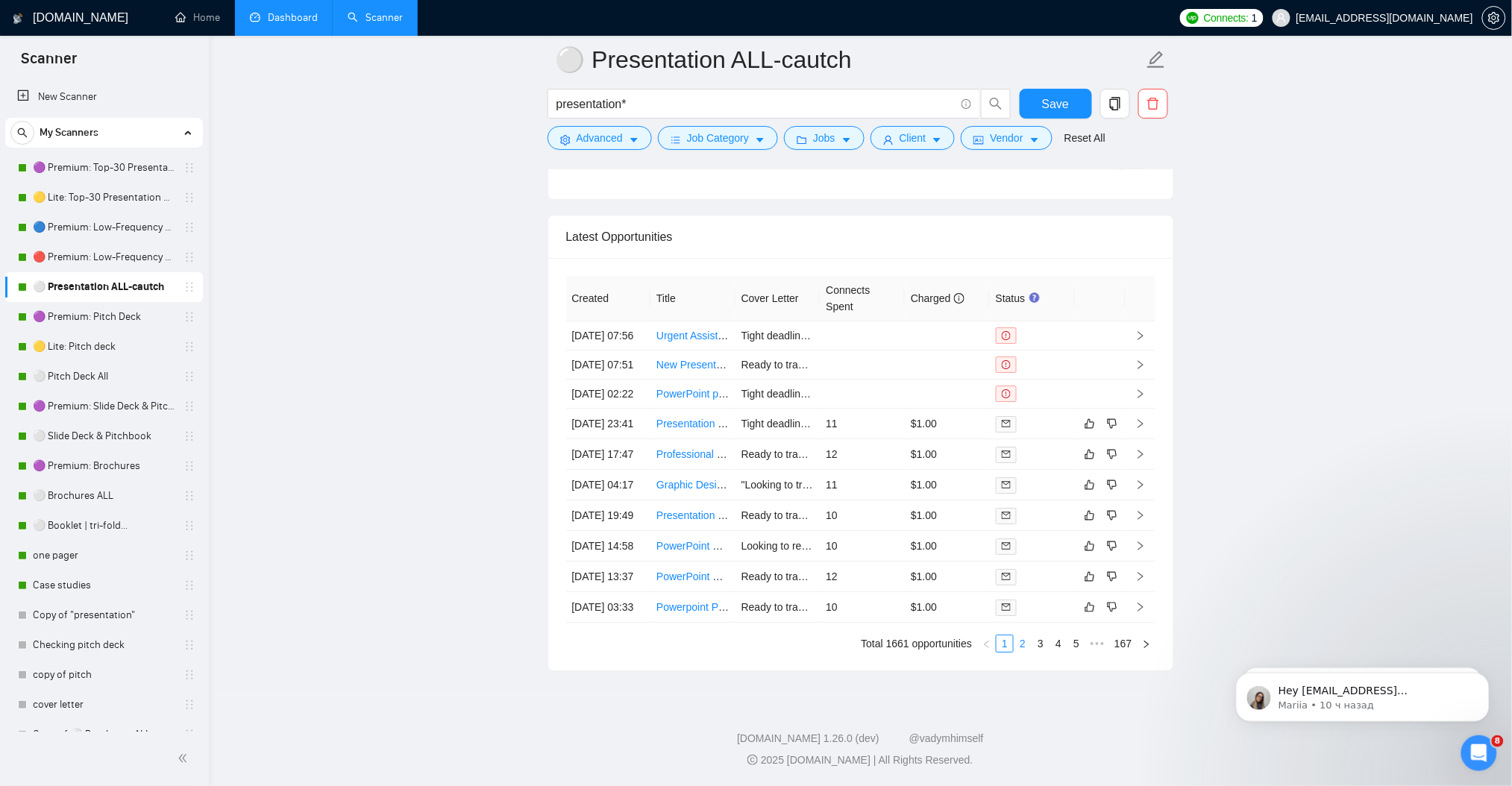
click at [1024, 644] on link "2" at bounding box center [1022, 643] width 17 height 17
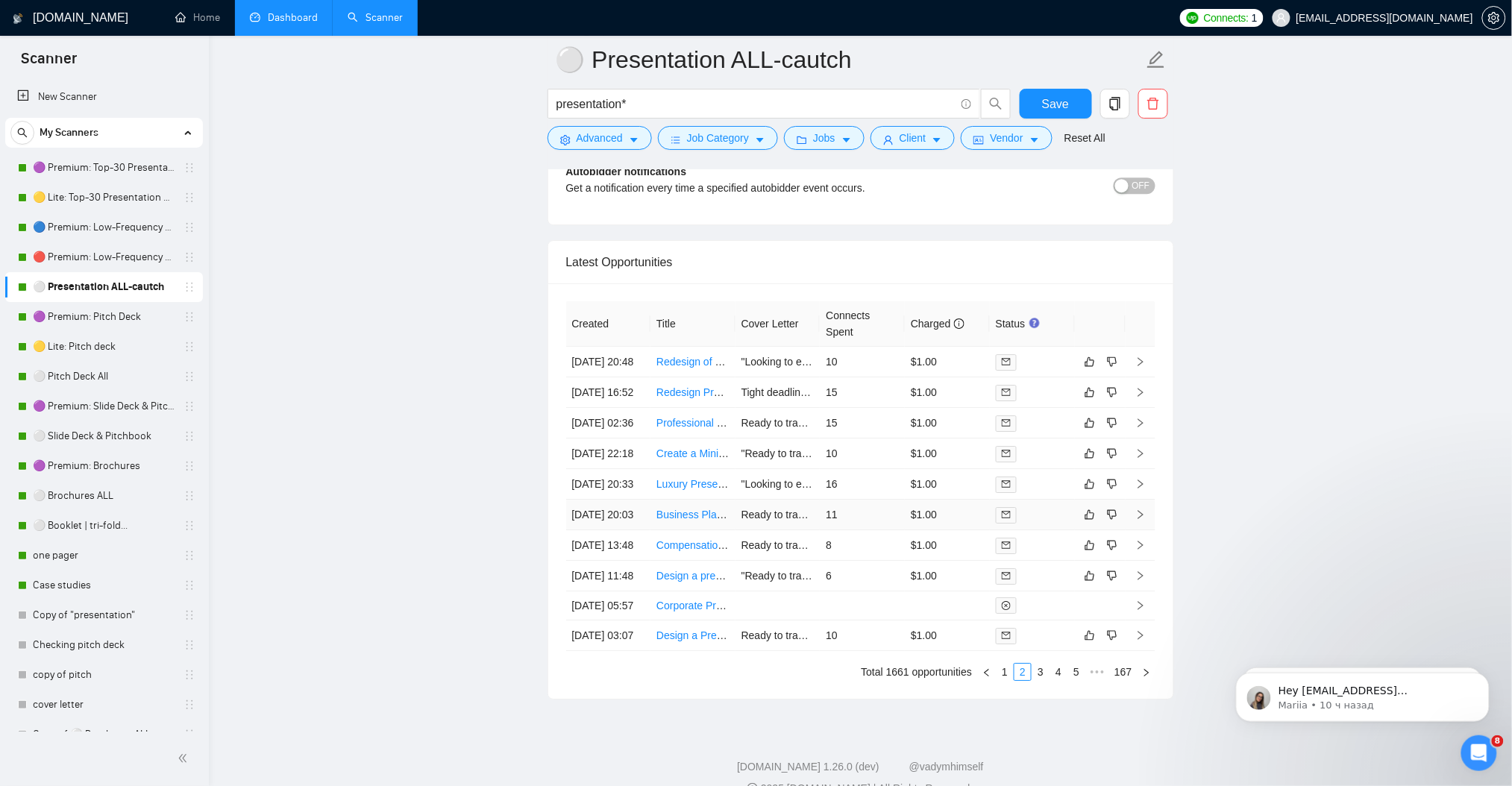
scroll to position [3612, 0]
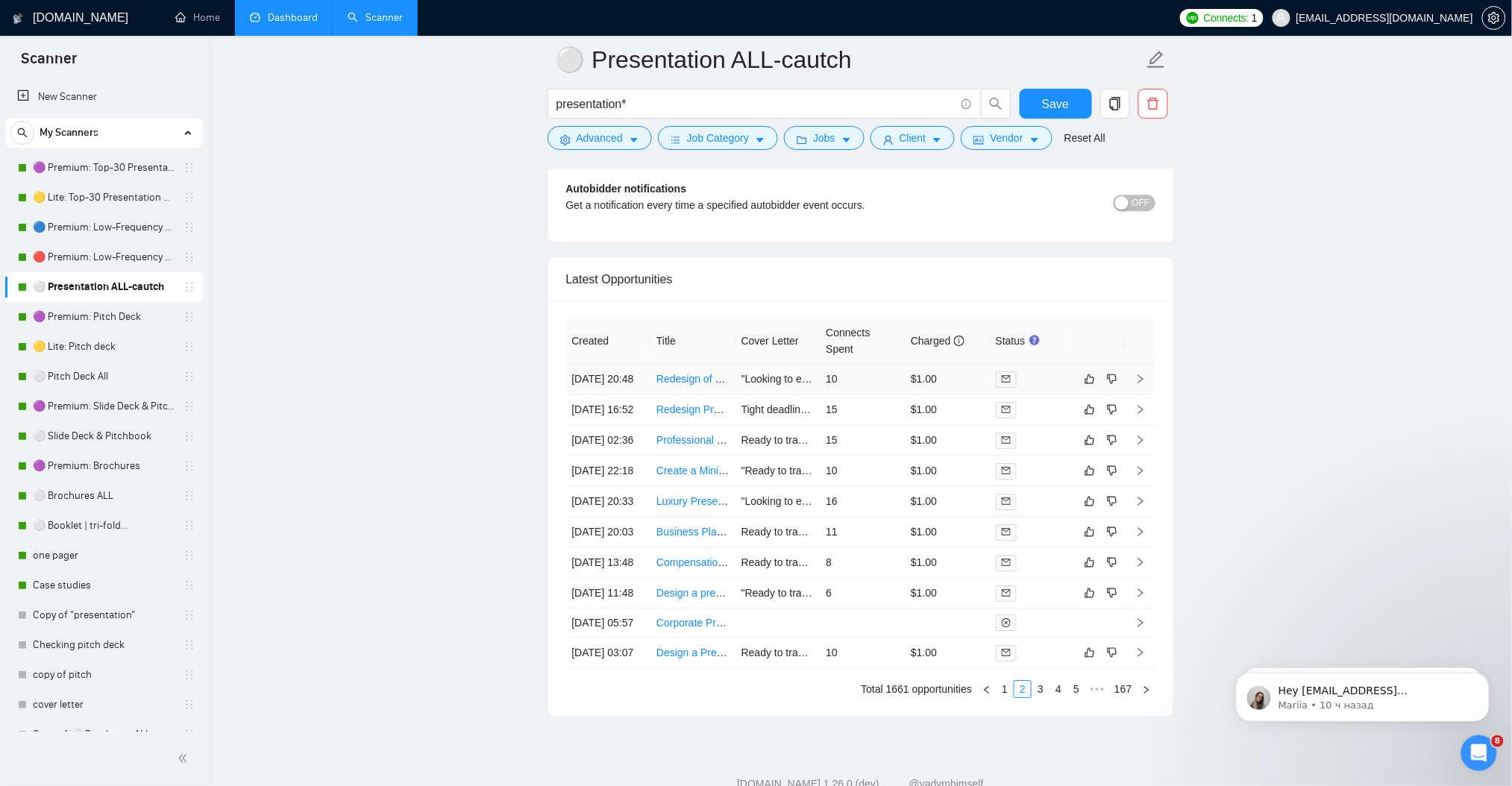
click at [1143, 384] on icon "right" at bounding box center [1140, 378] width 11 height 11
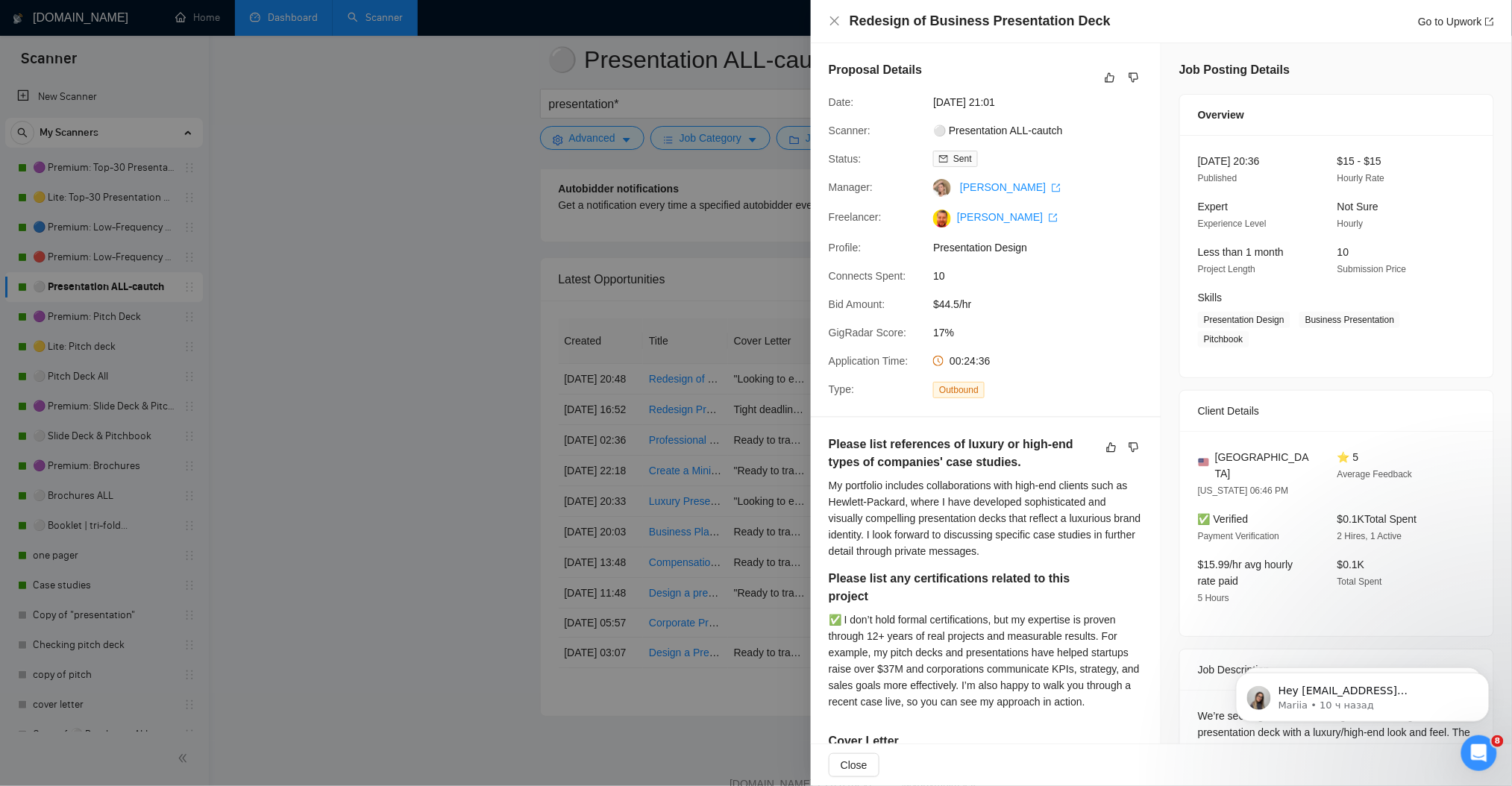
click at [484, 285] on div at bounding box center [756, 393] width 1512 height 786
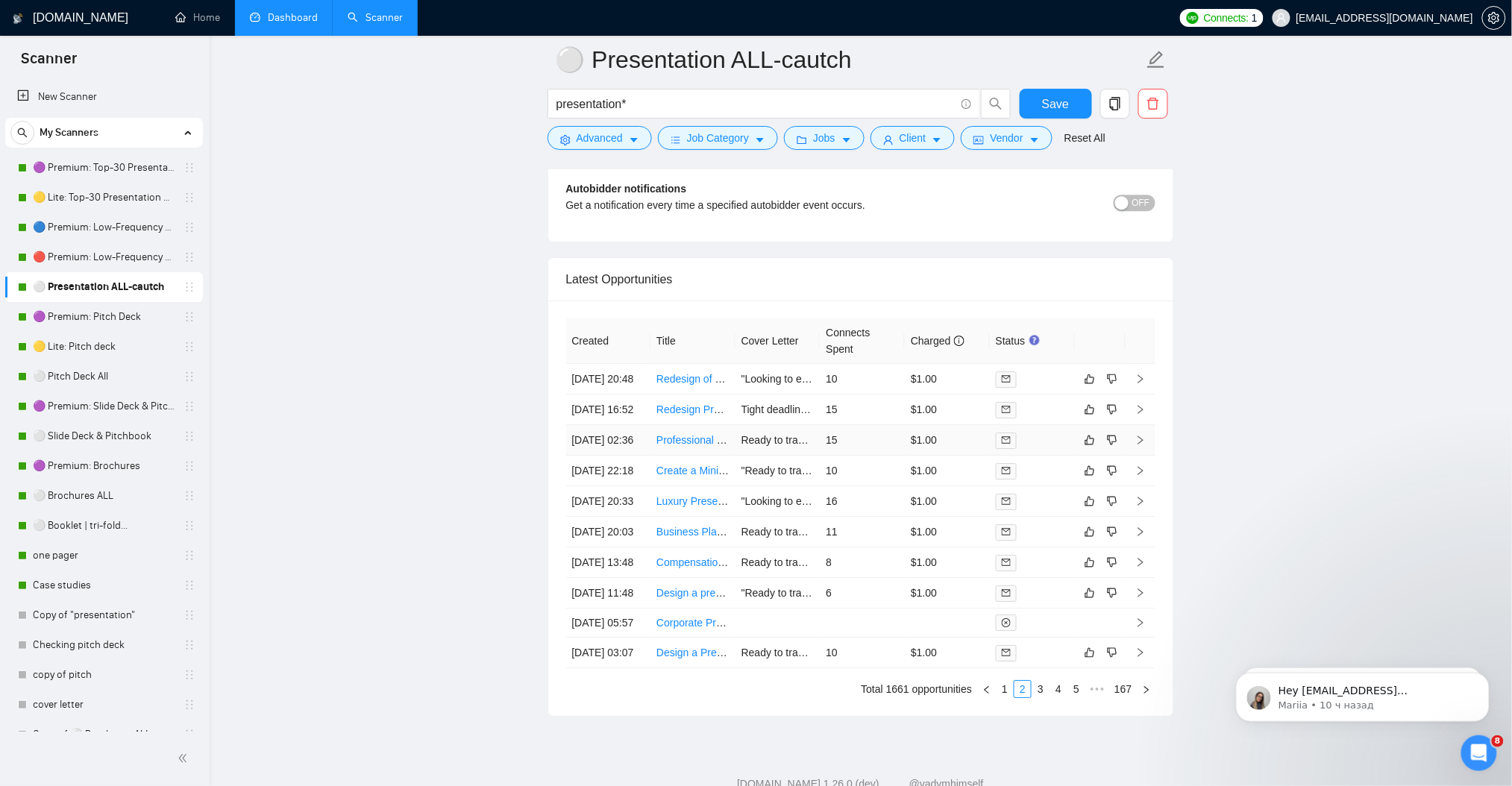
click at [1135, 445] on icon "right" at bounding box center [1140, 439] width 11 height 11
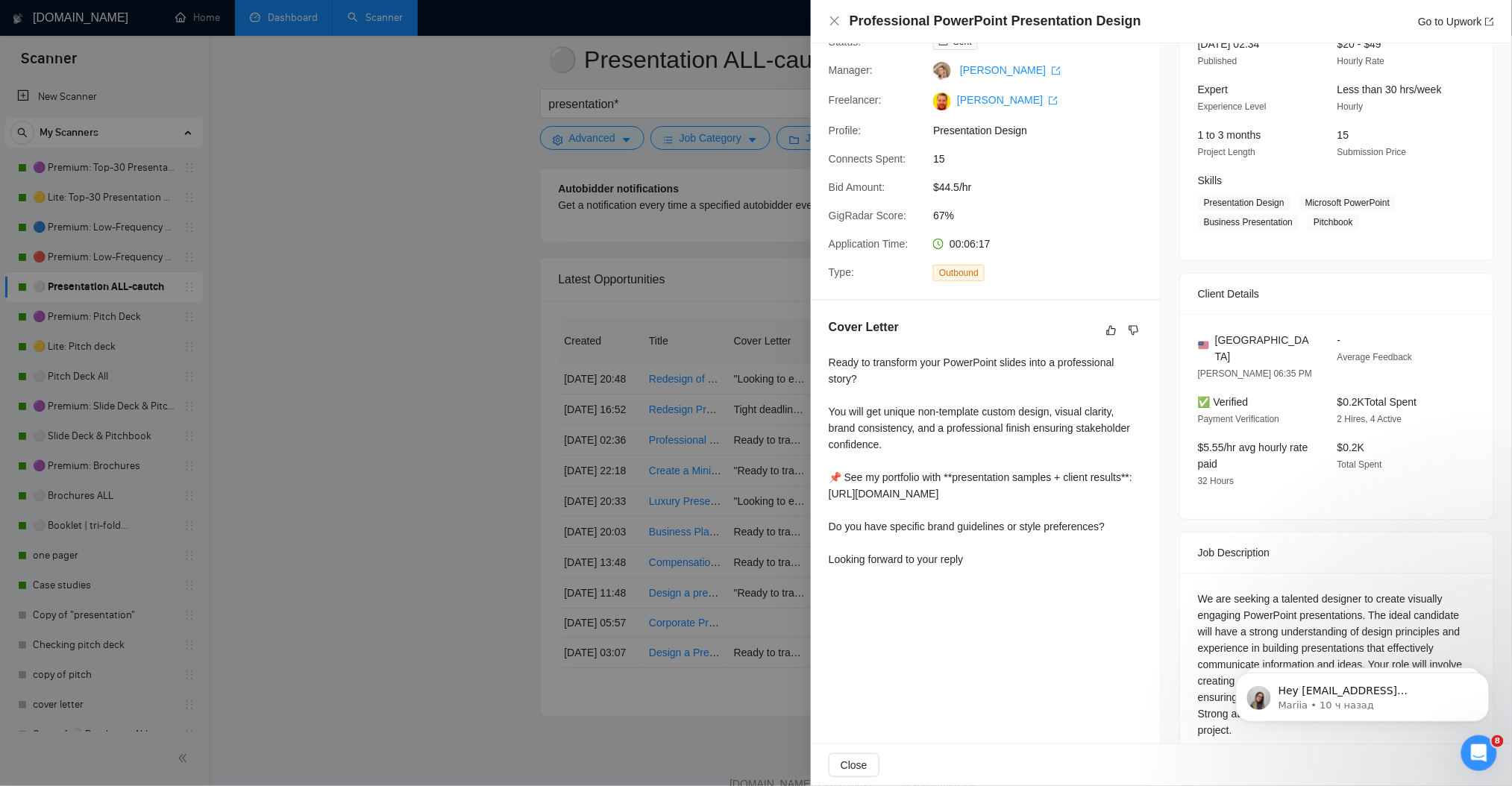
scroll to position [137, 0]
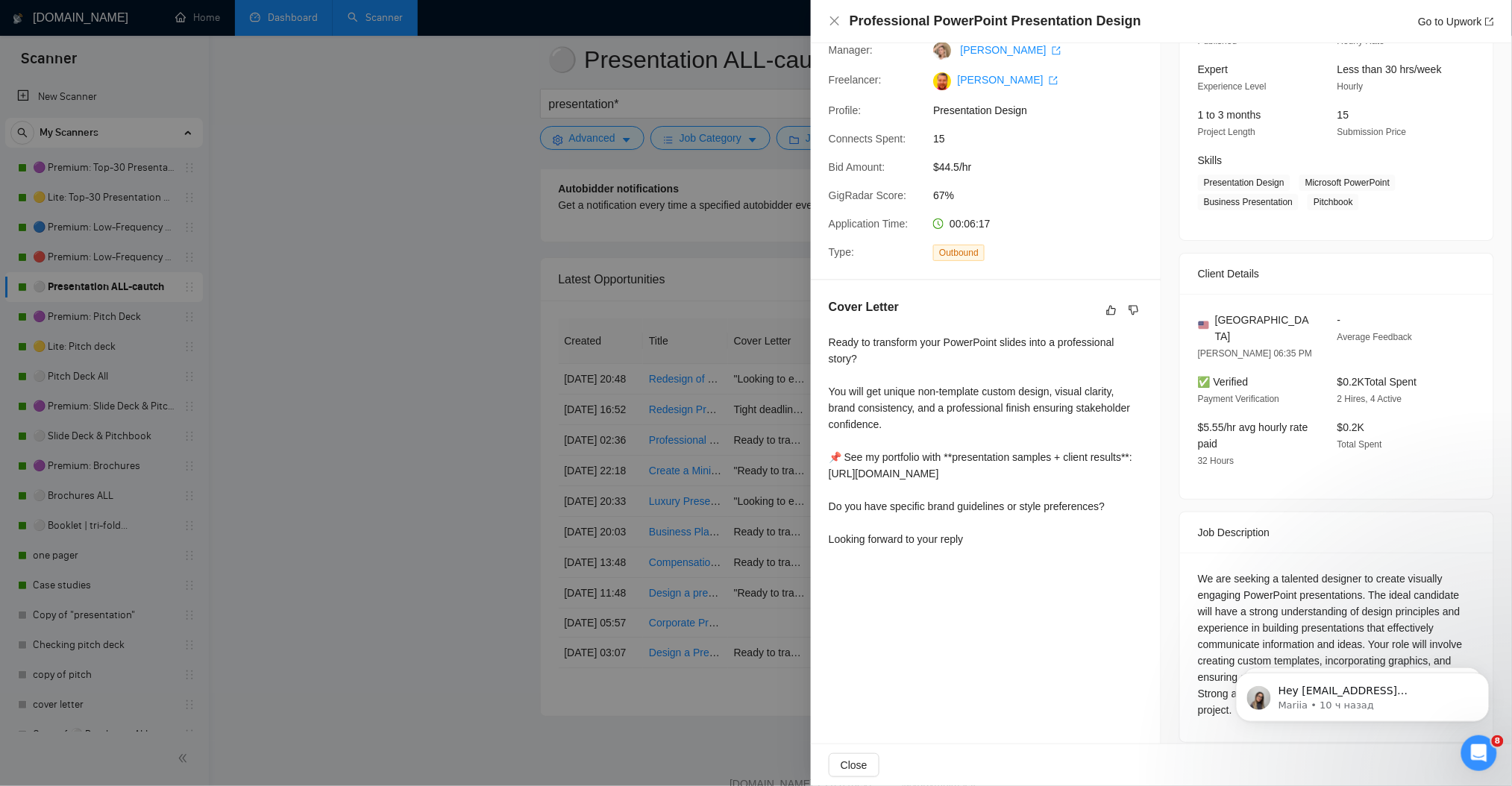
click at [378, 309] on div at bounding box center [756, 393] width 1512 height 786
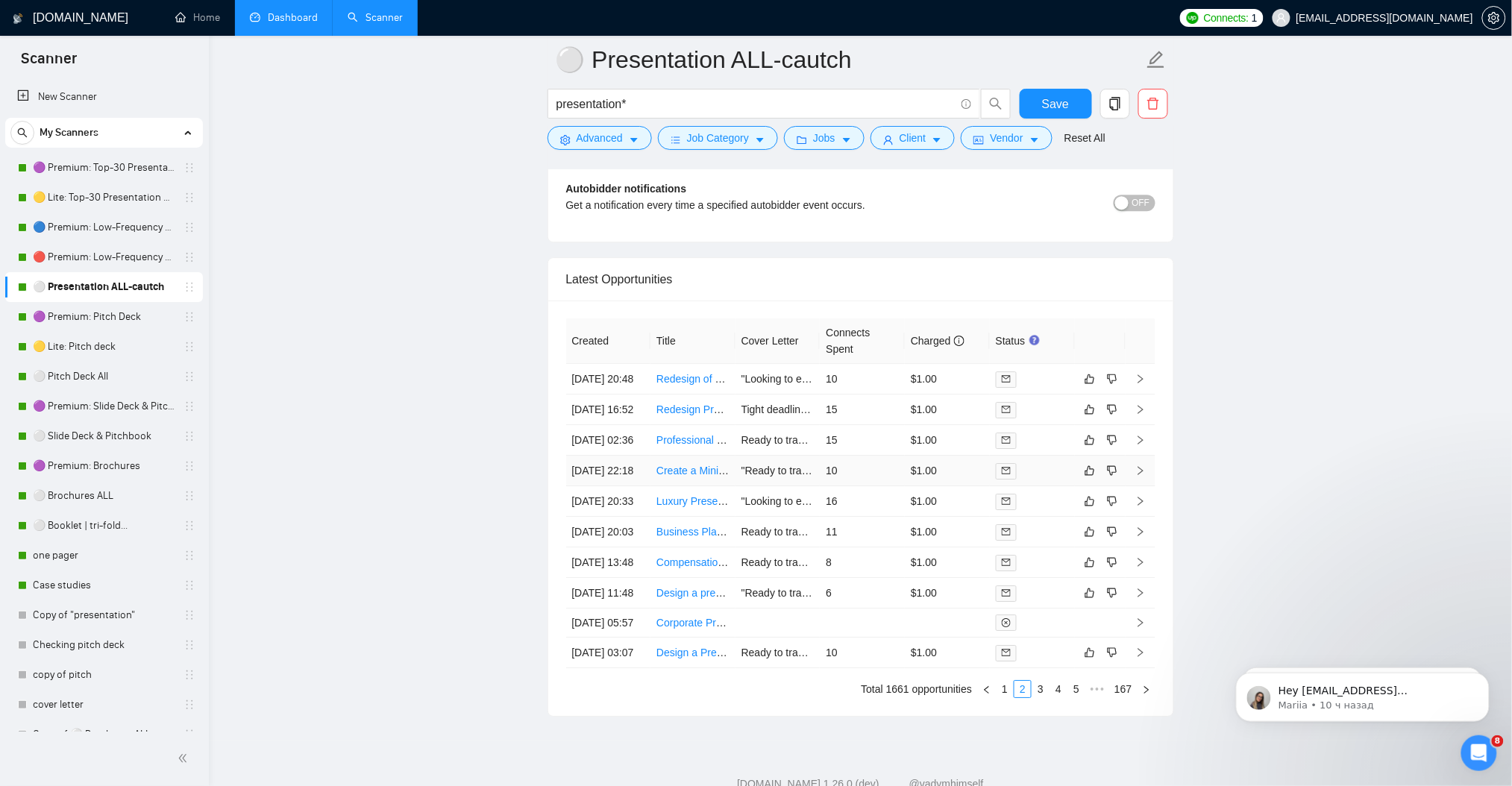
click at [1132, 486] on td at bounding box center [1140, 470] width 29 height 30
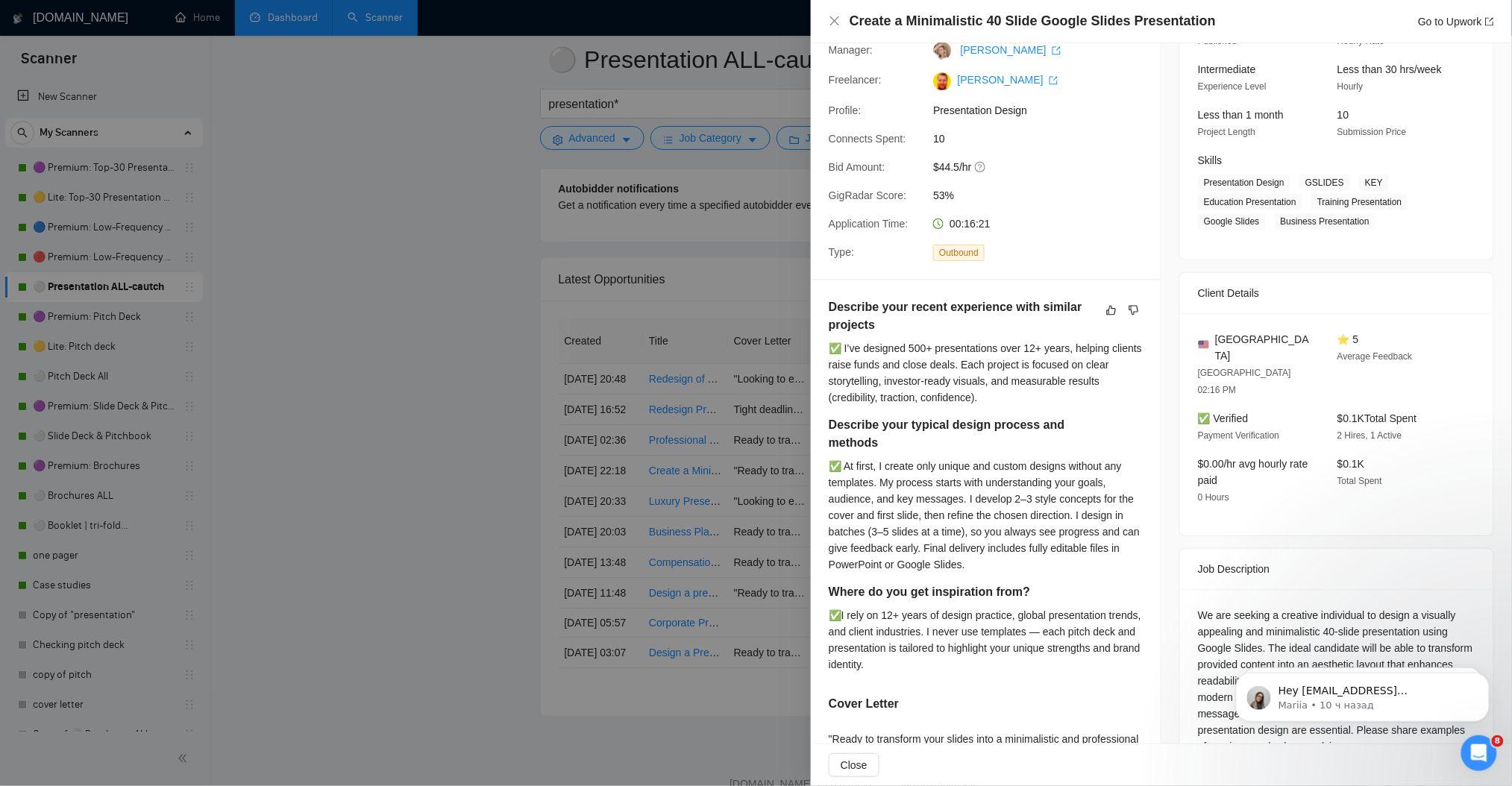
click at [454, 282] on div at bounding box center [756, 393] width 1512 height 786
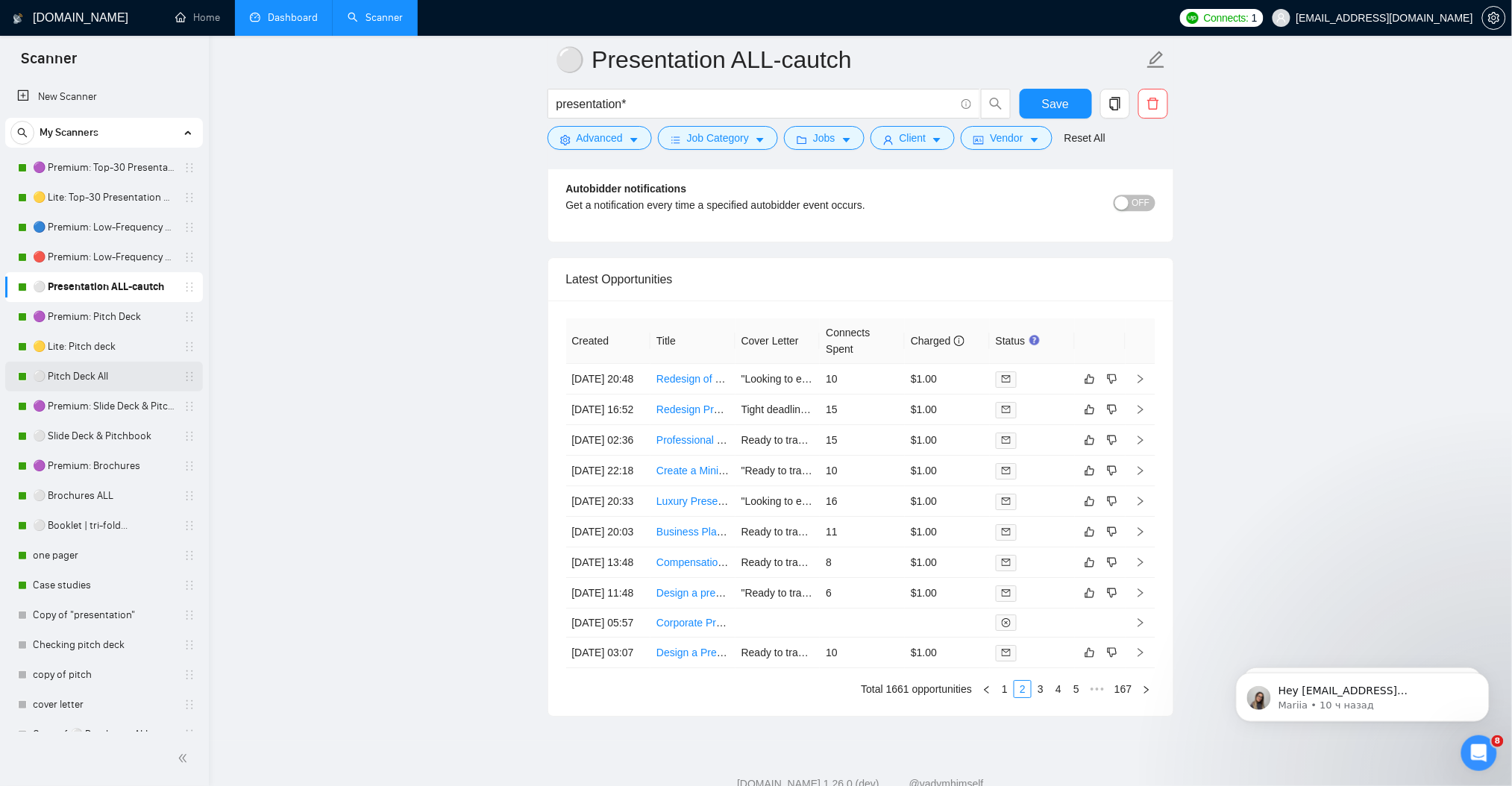
click at [114, 368] on link "⚪ Pitch Deck All" at bounding box center [103, 376] width 142 height 29
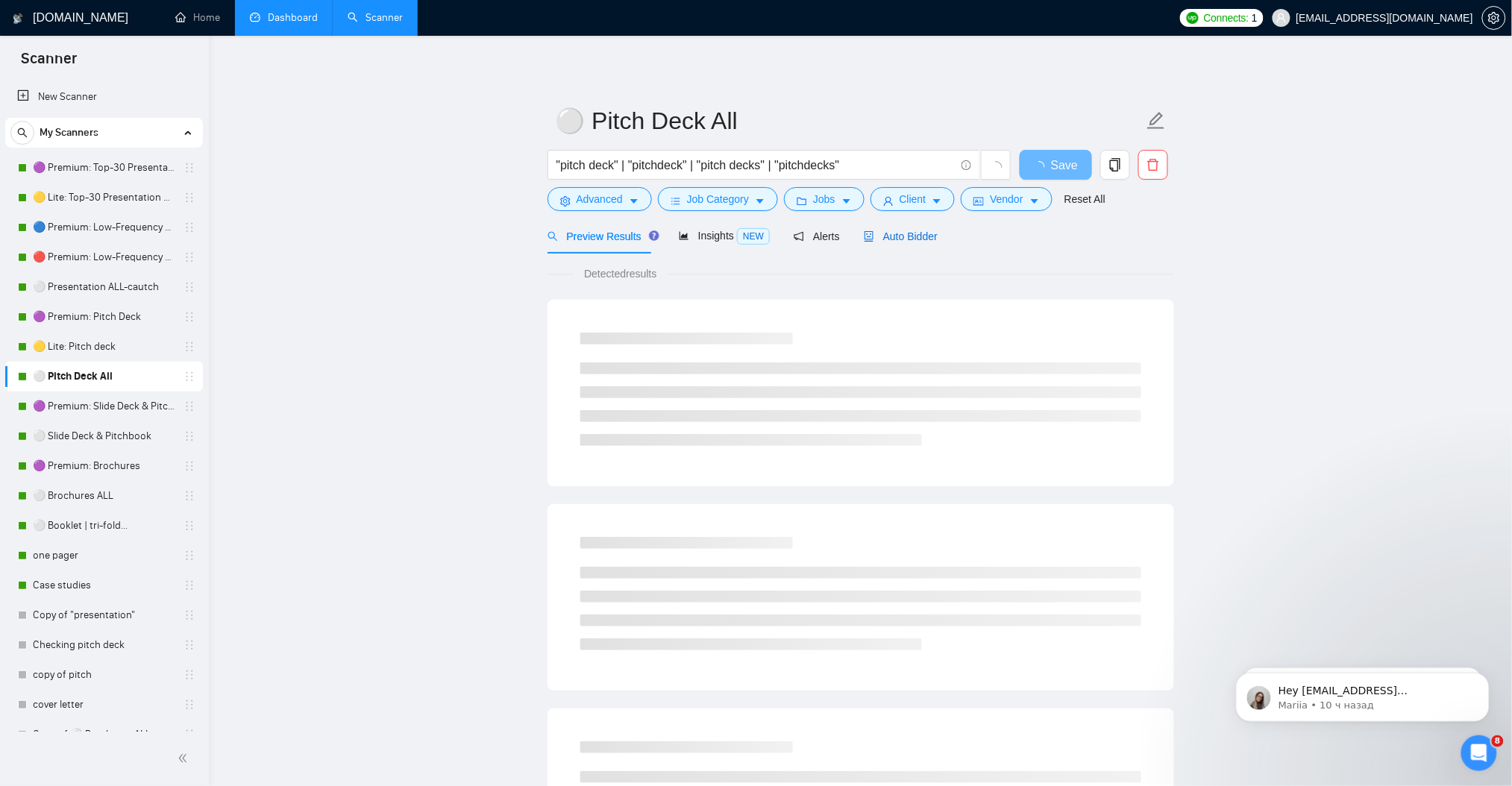
click at [930, 238] on span "Auto Bidder" at bounding box center [900, 236] width 74 height 12
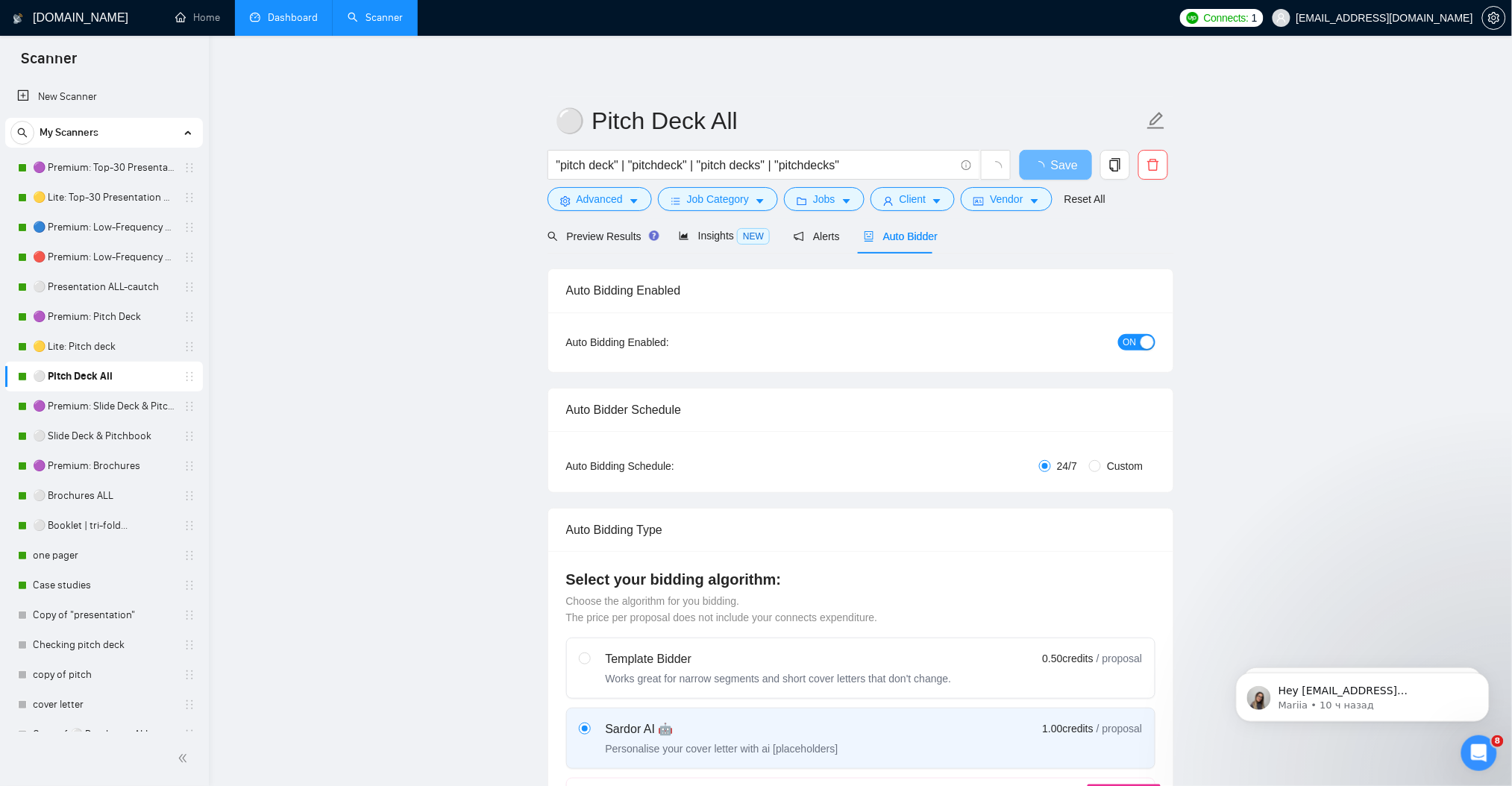
checkbox input "true"
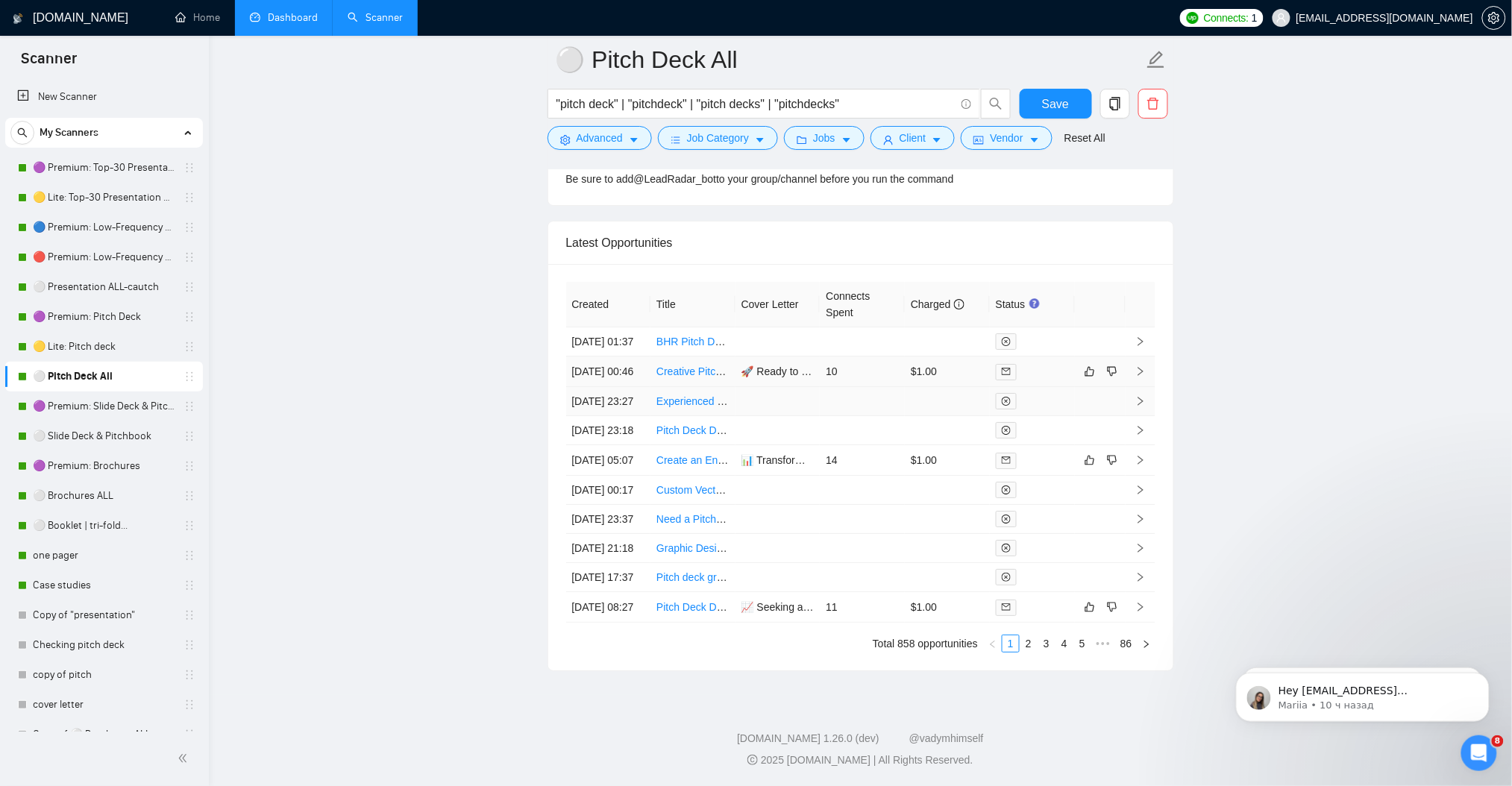
scroll to position [3876, 0]
click at [1130, 375] on td at bounding box center [1140, 371] width 29 height 30
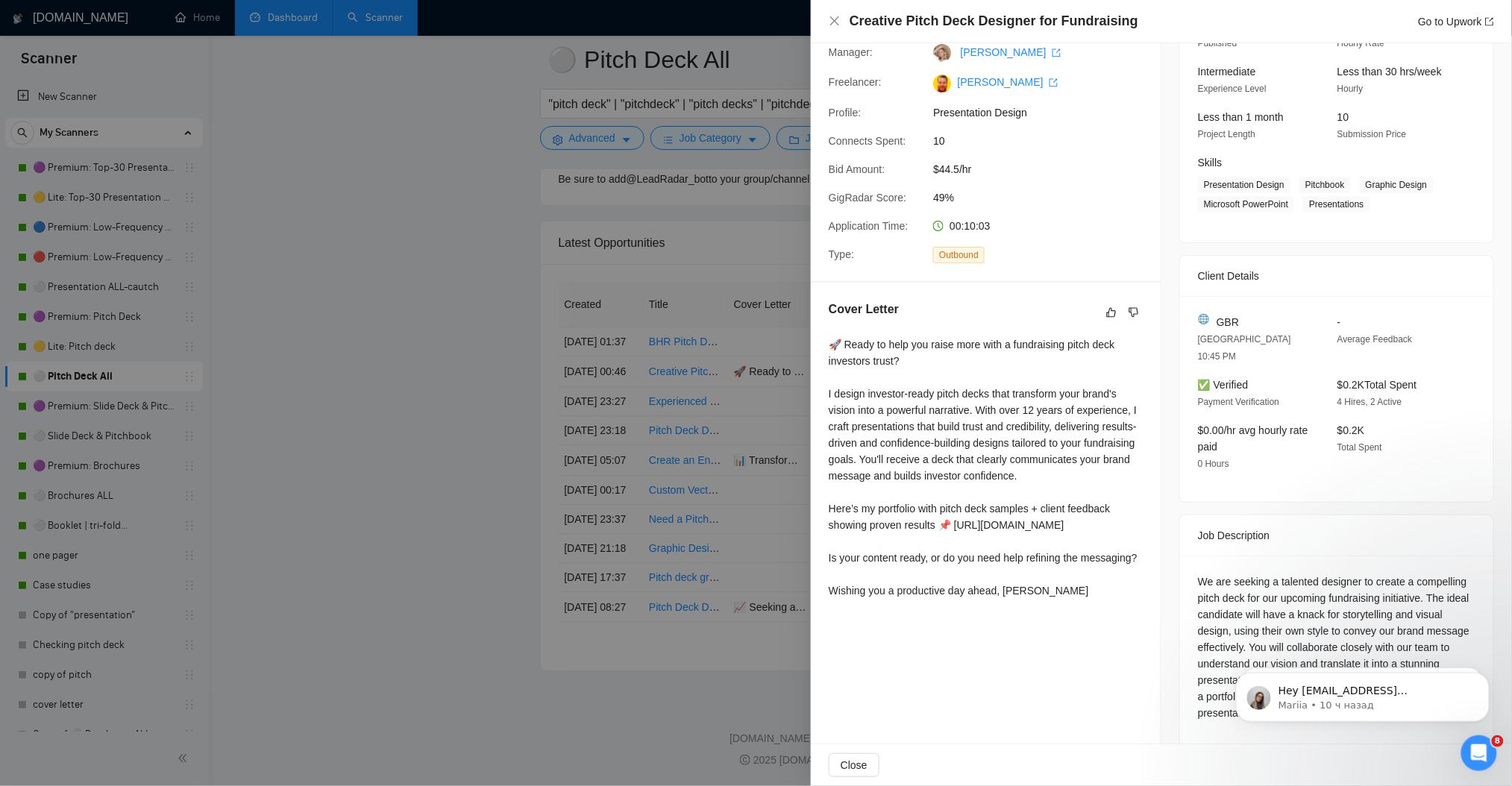
scroll to position [137, 0]
click at [342, 464] on div at bounding box center [756, 393] width 1512 height 786
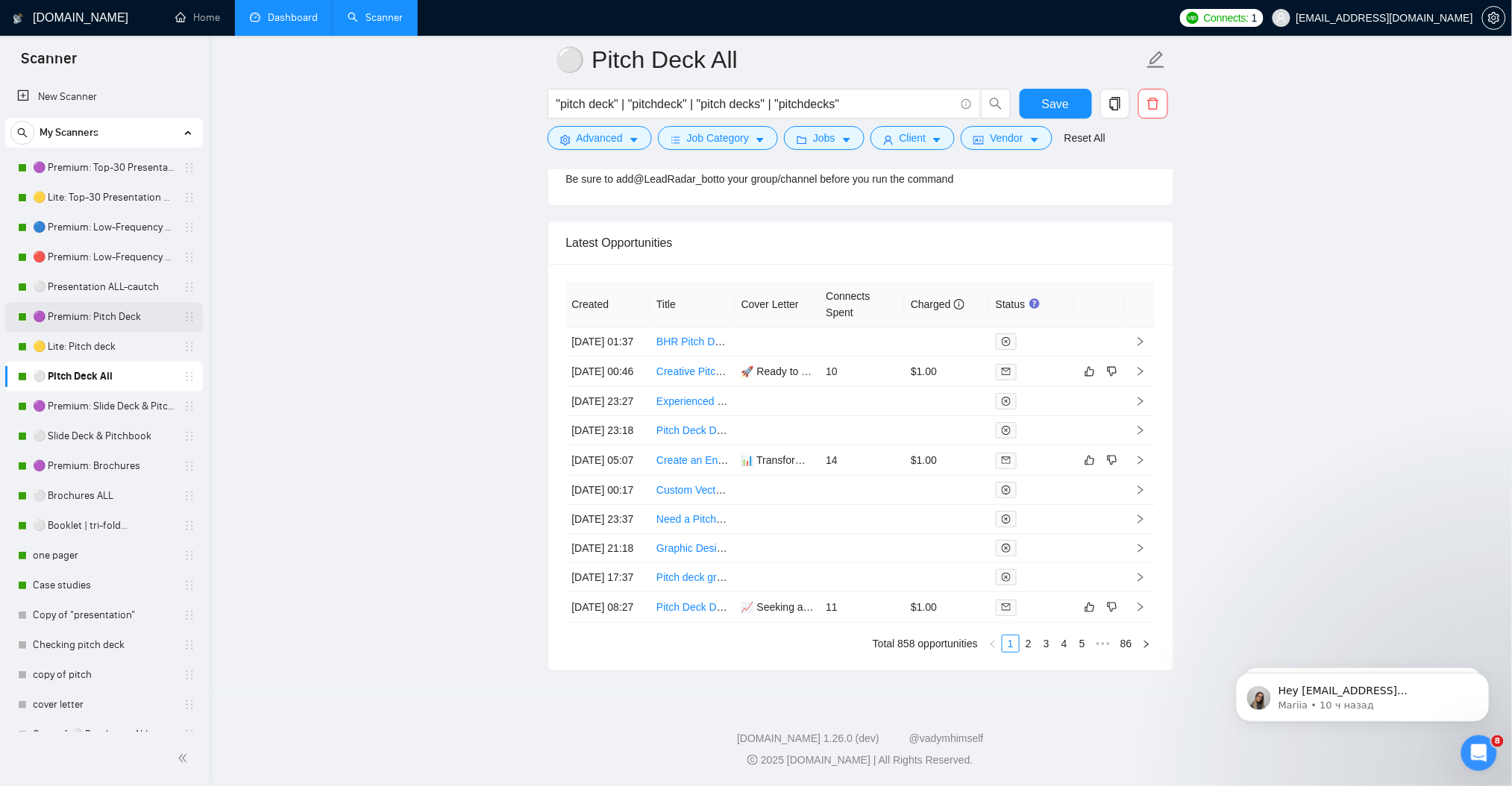
click at [113, 325] on link "🟣 Premium: Pitch Deck" at bounding box center [103, 317] width 142 height 29
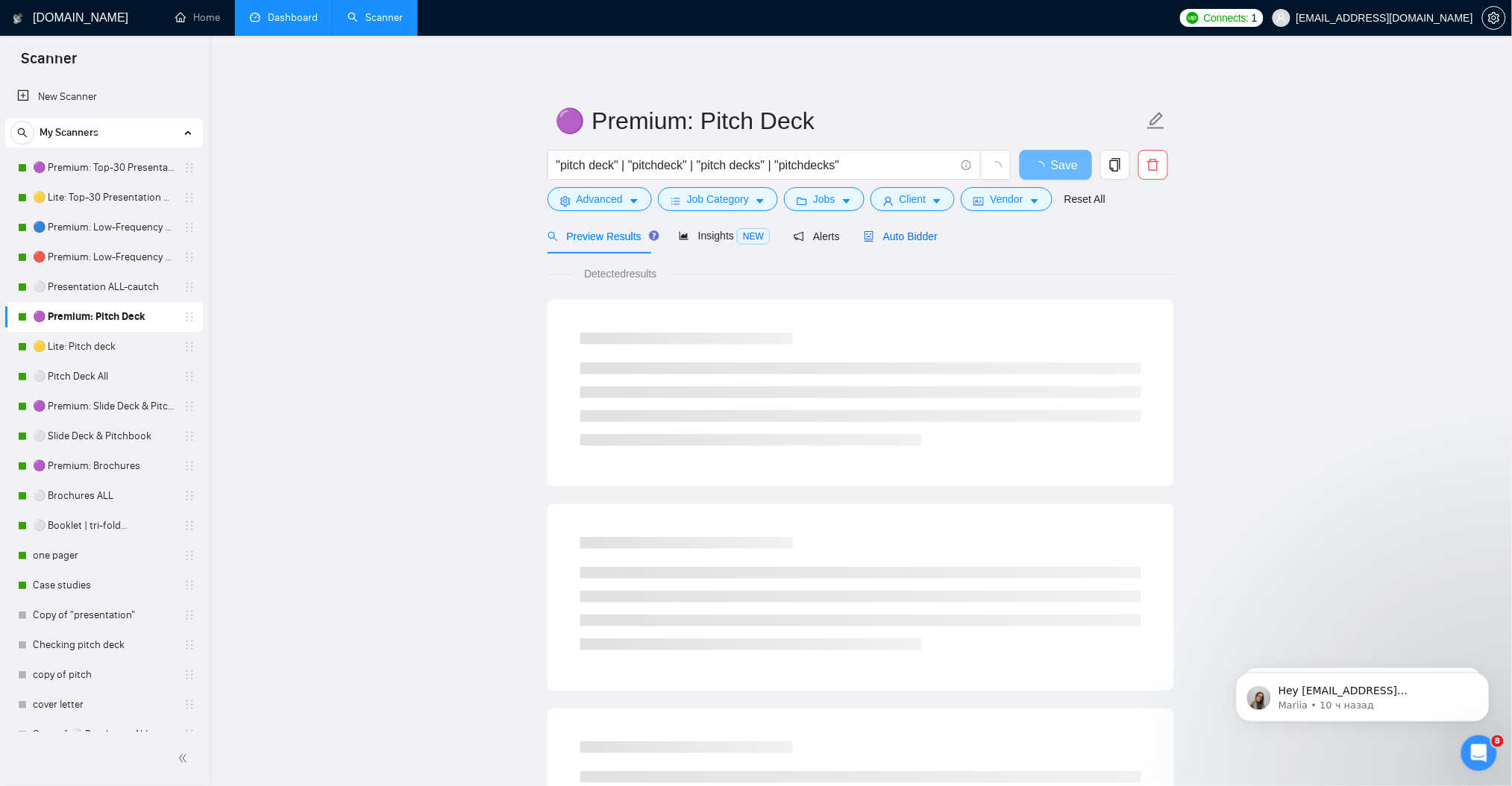
click at [913, 232] on span "Auto Bidder" at bounding box center [900, 236] width 74 height 12
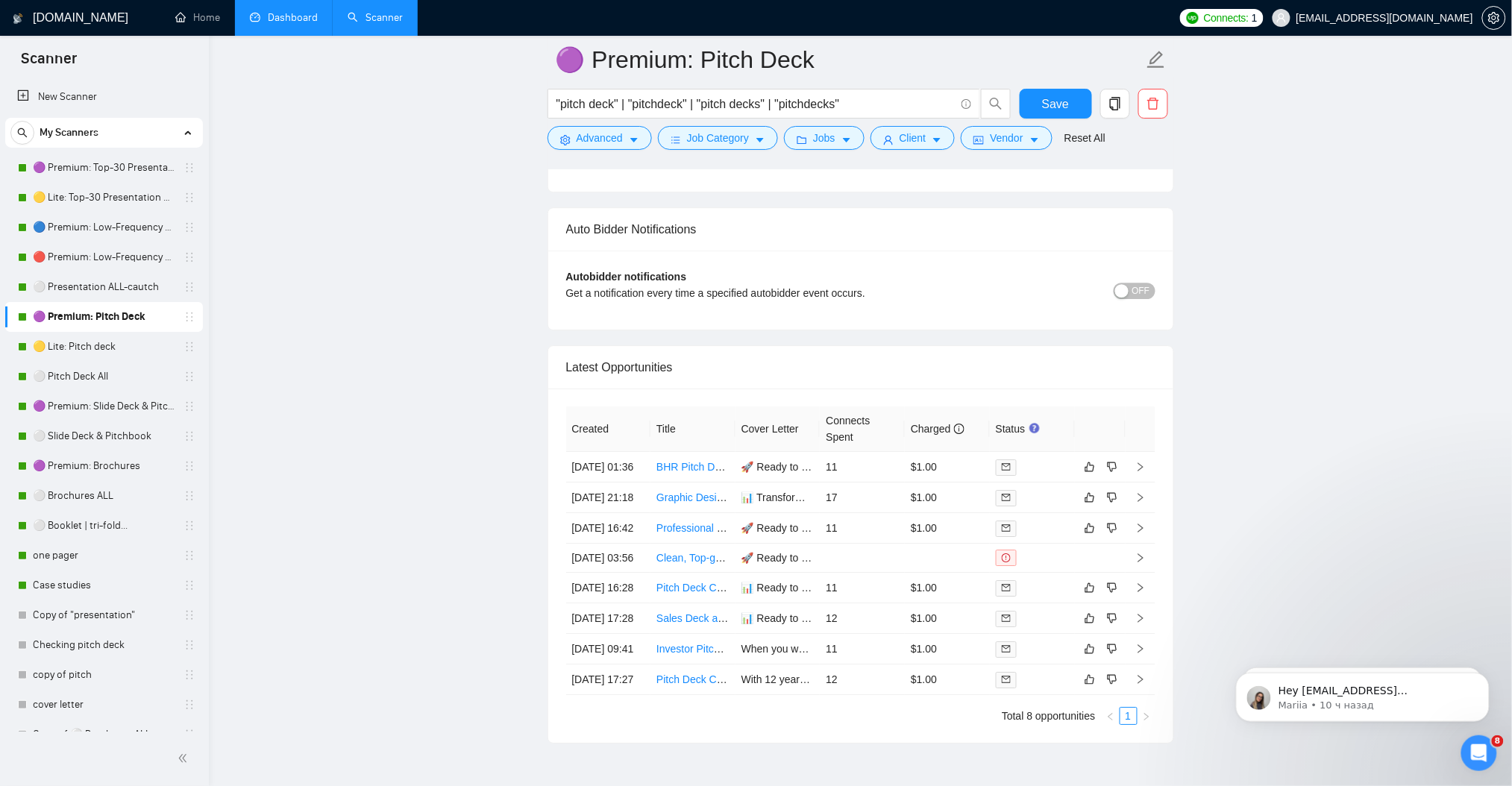
scroll to position [3578, 0]
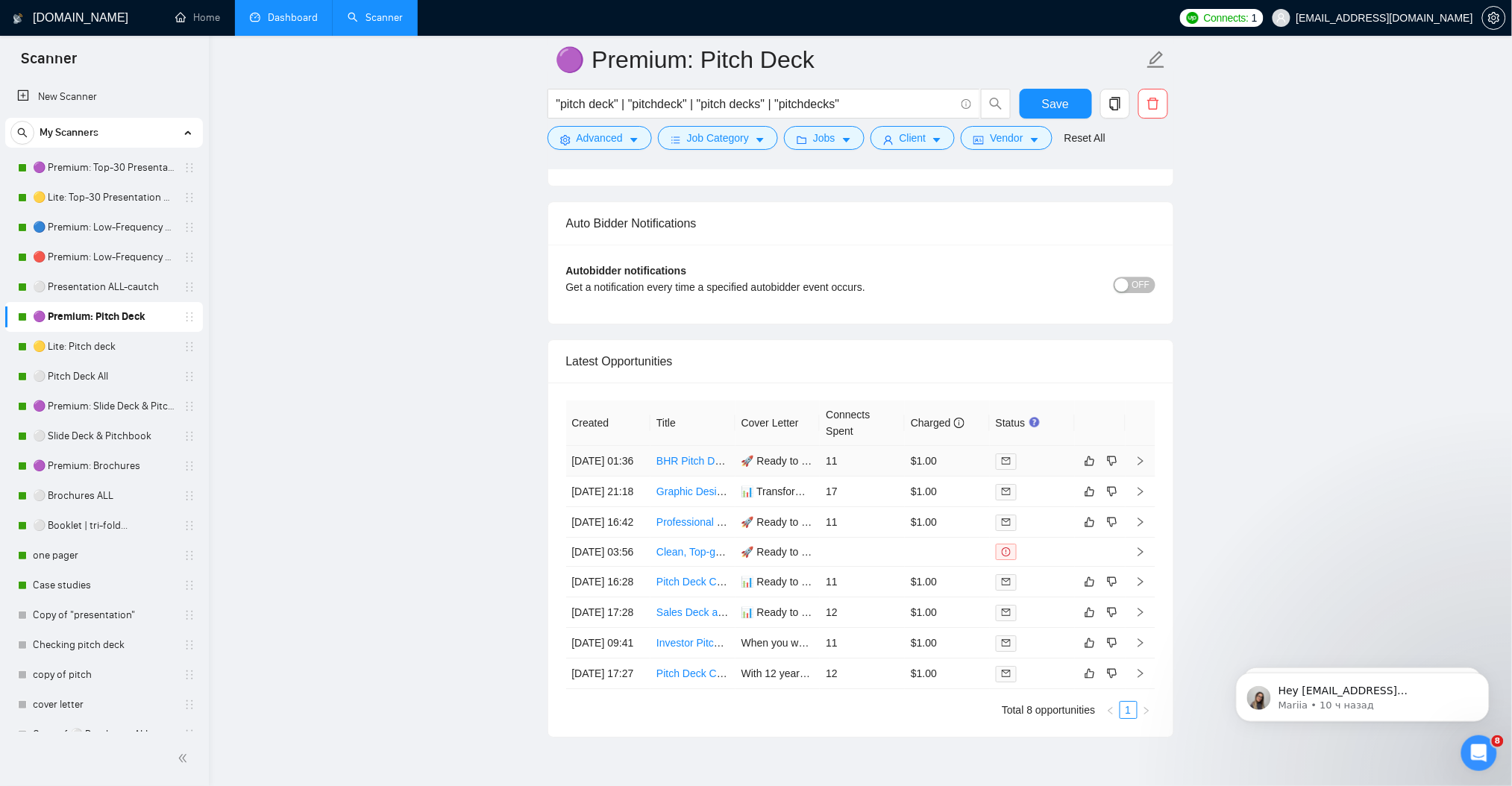
click at [1139, 466] on icon "right" at bounding box center [1140, 461] width 11 height 11
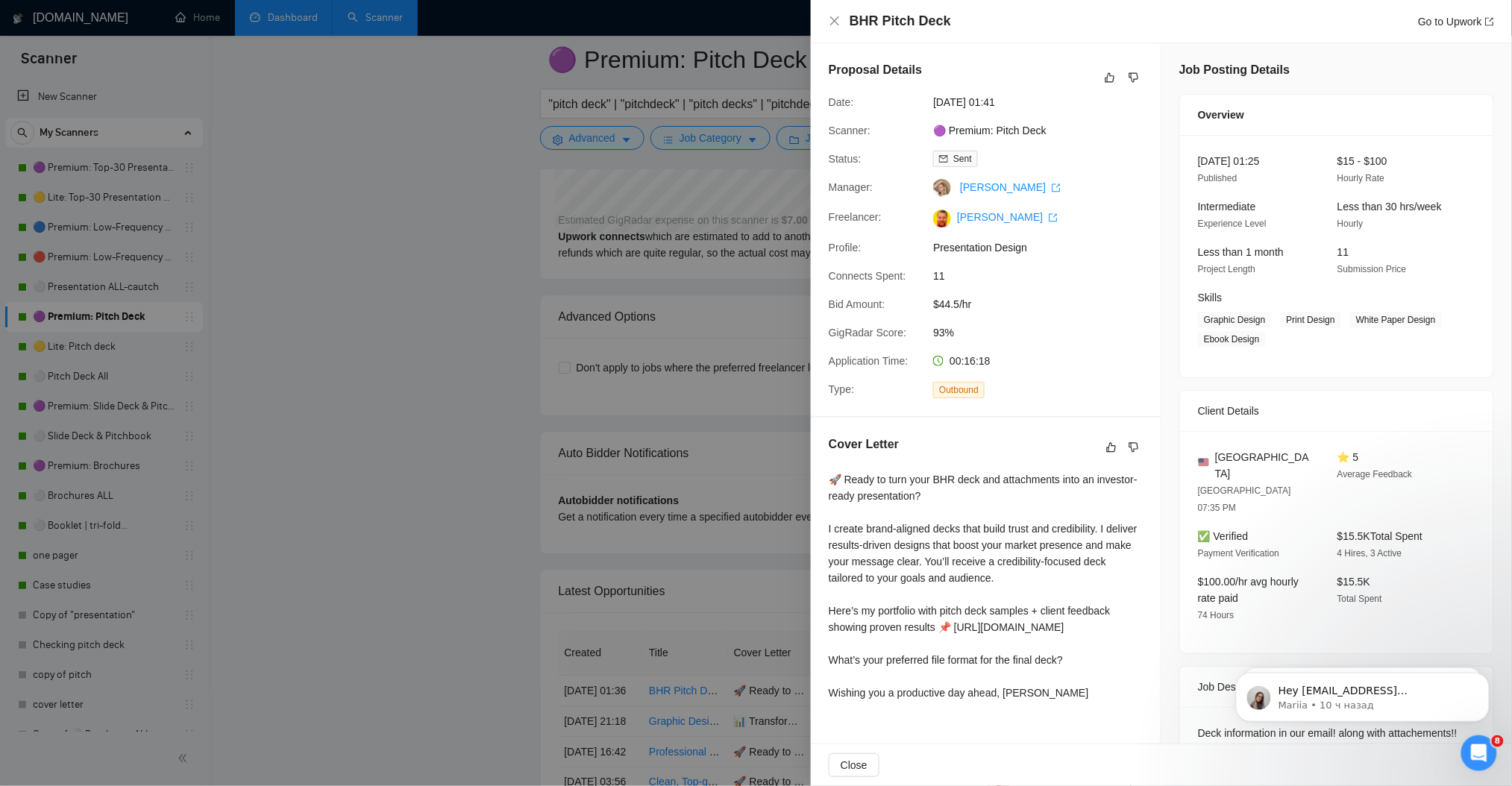
scroll to position [3280, 0]
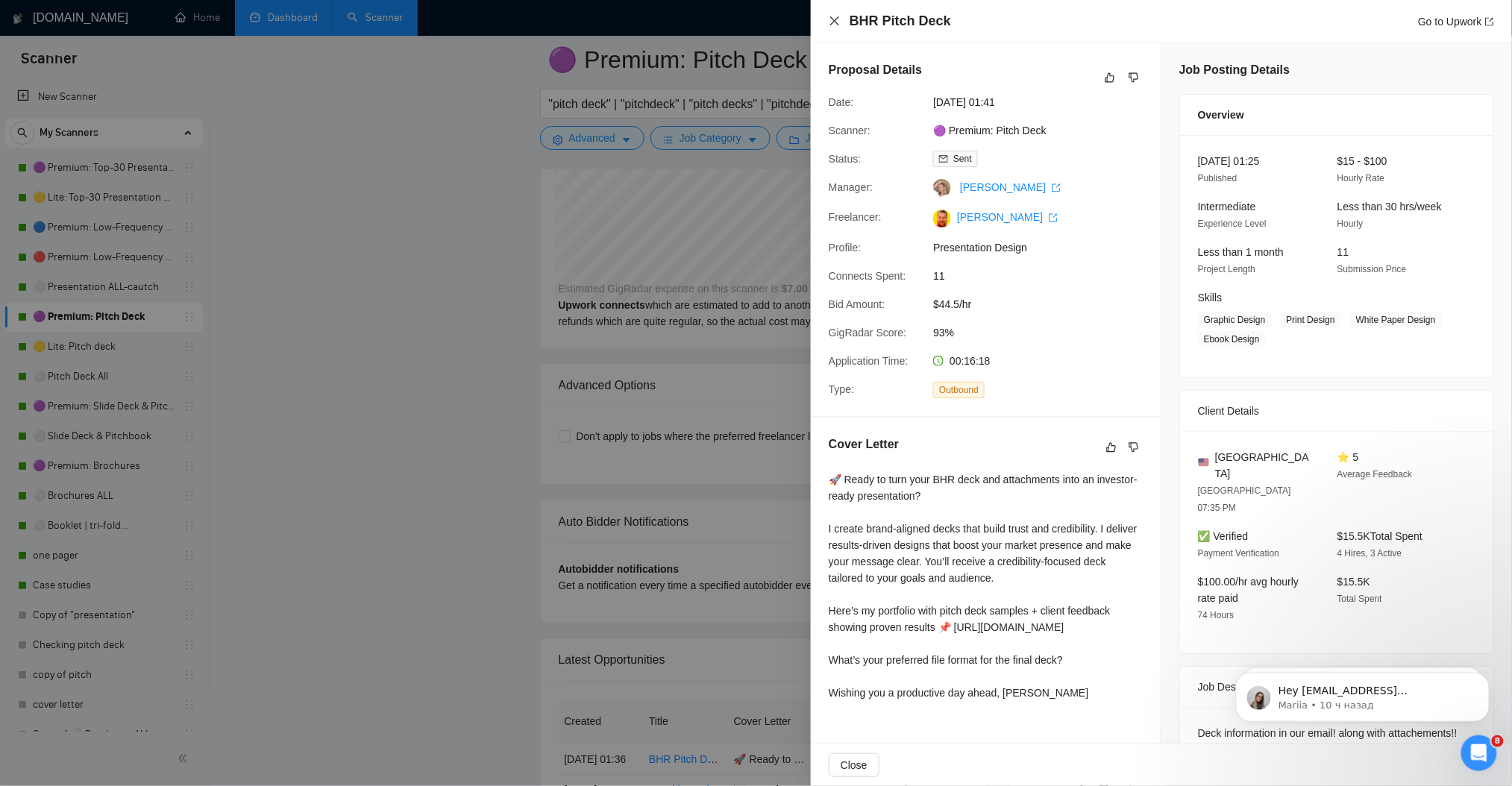
drag, startPoint x: 839, startPoint y: 21, endPoint x: 787, endPoint y: 138, distance: 128.0
click at [839, 21] on icon "close" at bounding box center [834, 21] width 12 height 12
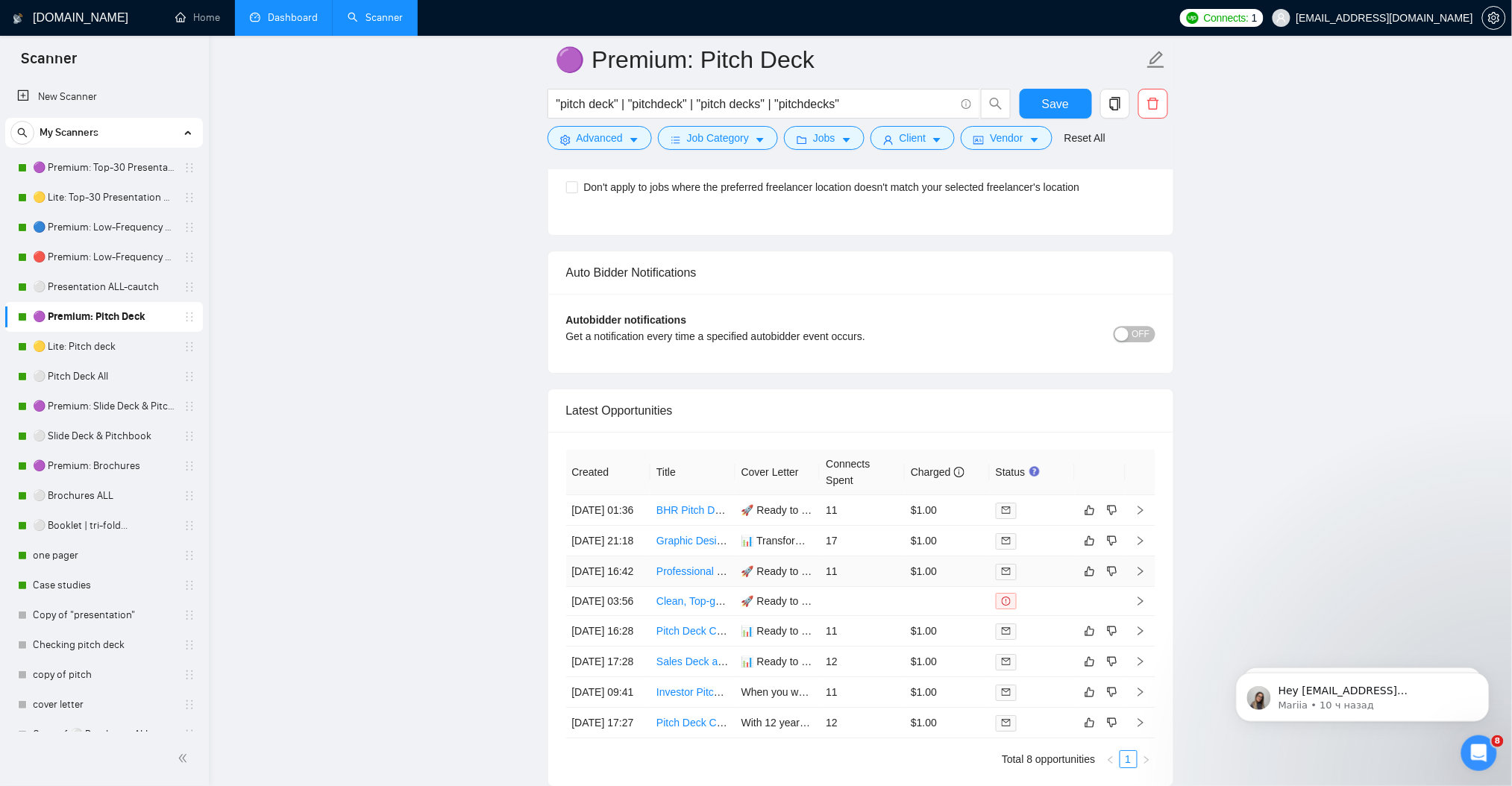
scroll to position [3767, 0]
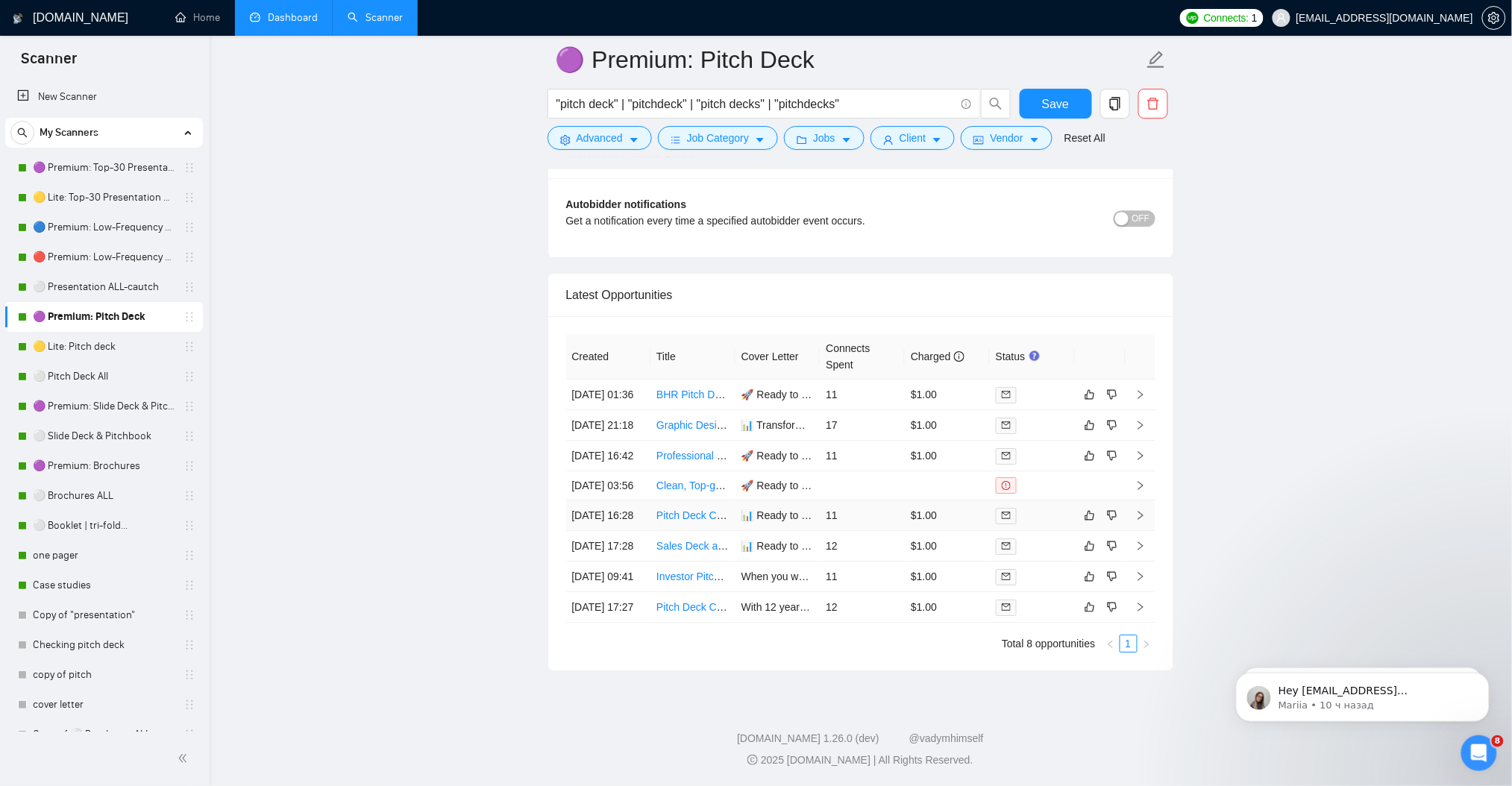
click at [1136, 510] on icon "right" at bounding box center [1140, 515] width 11 height 11
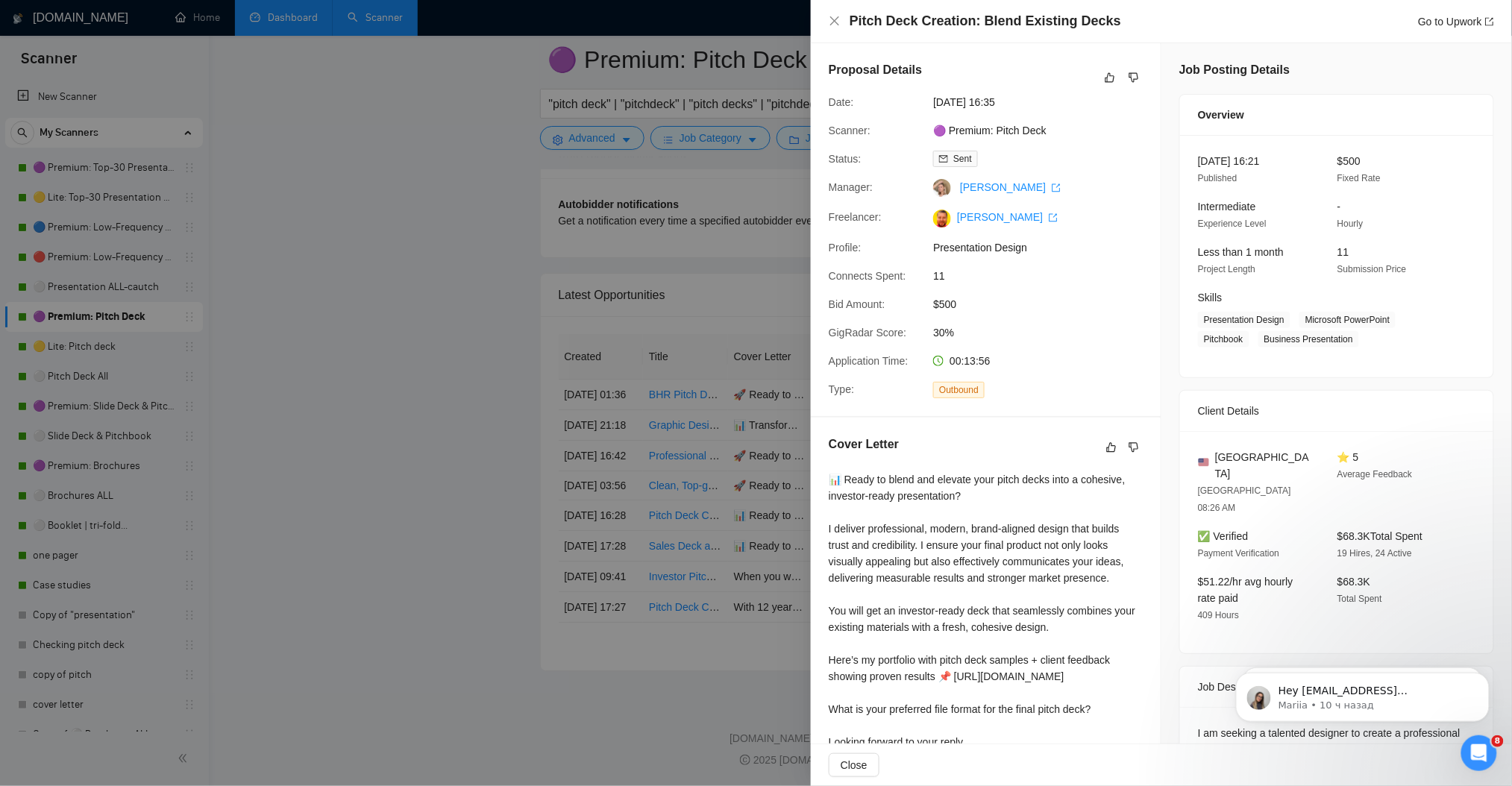
click at [366, 438] on div at bounding box center [756, 393] width 1512 height 786
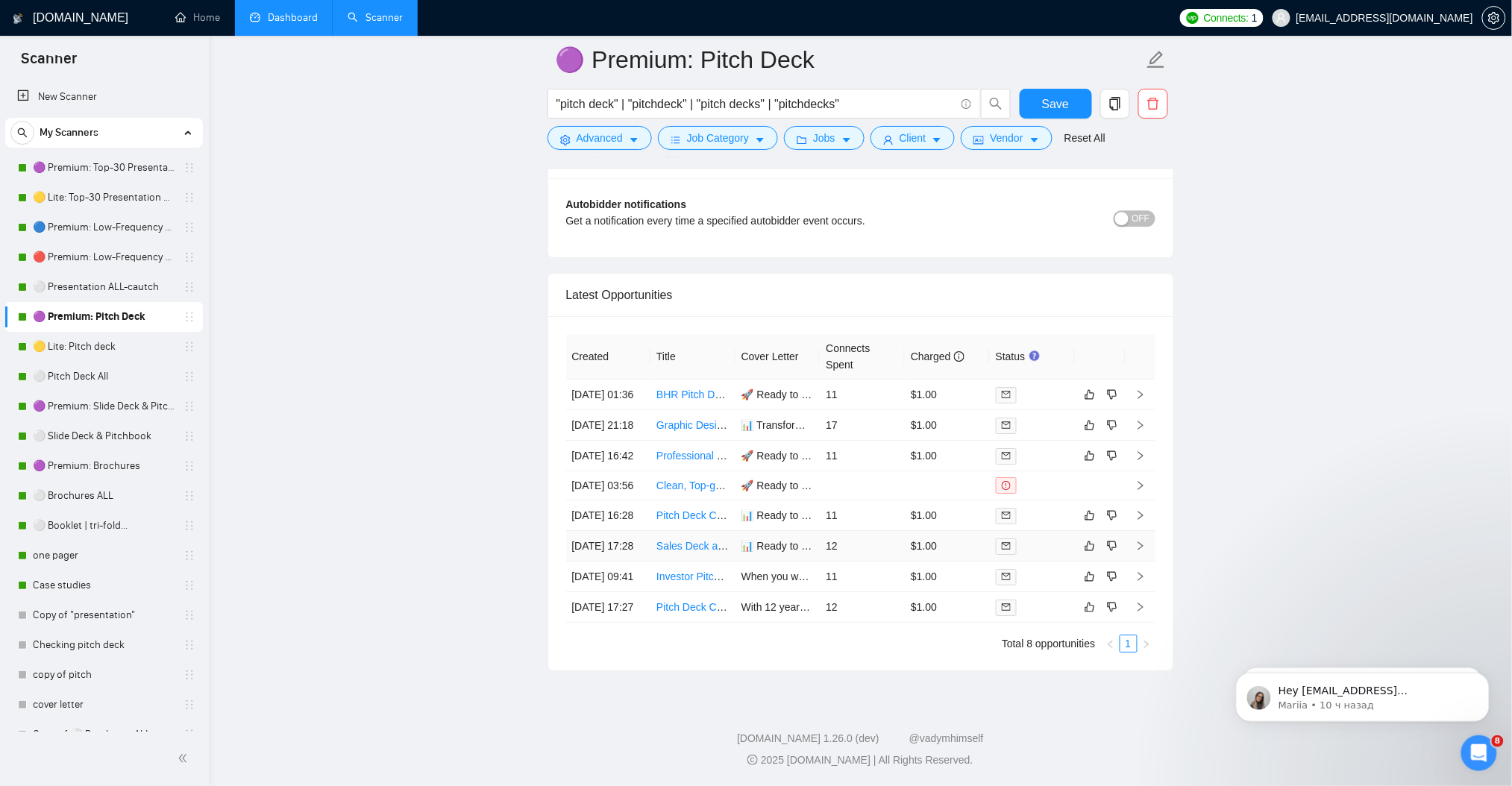
click at [1147, 531] on td at bounding box center [1140, 546] width 29 height 30
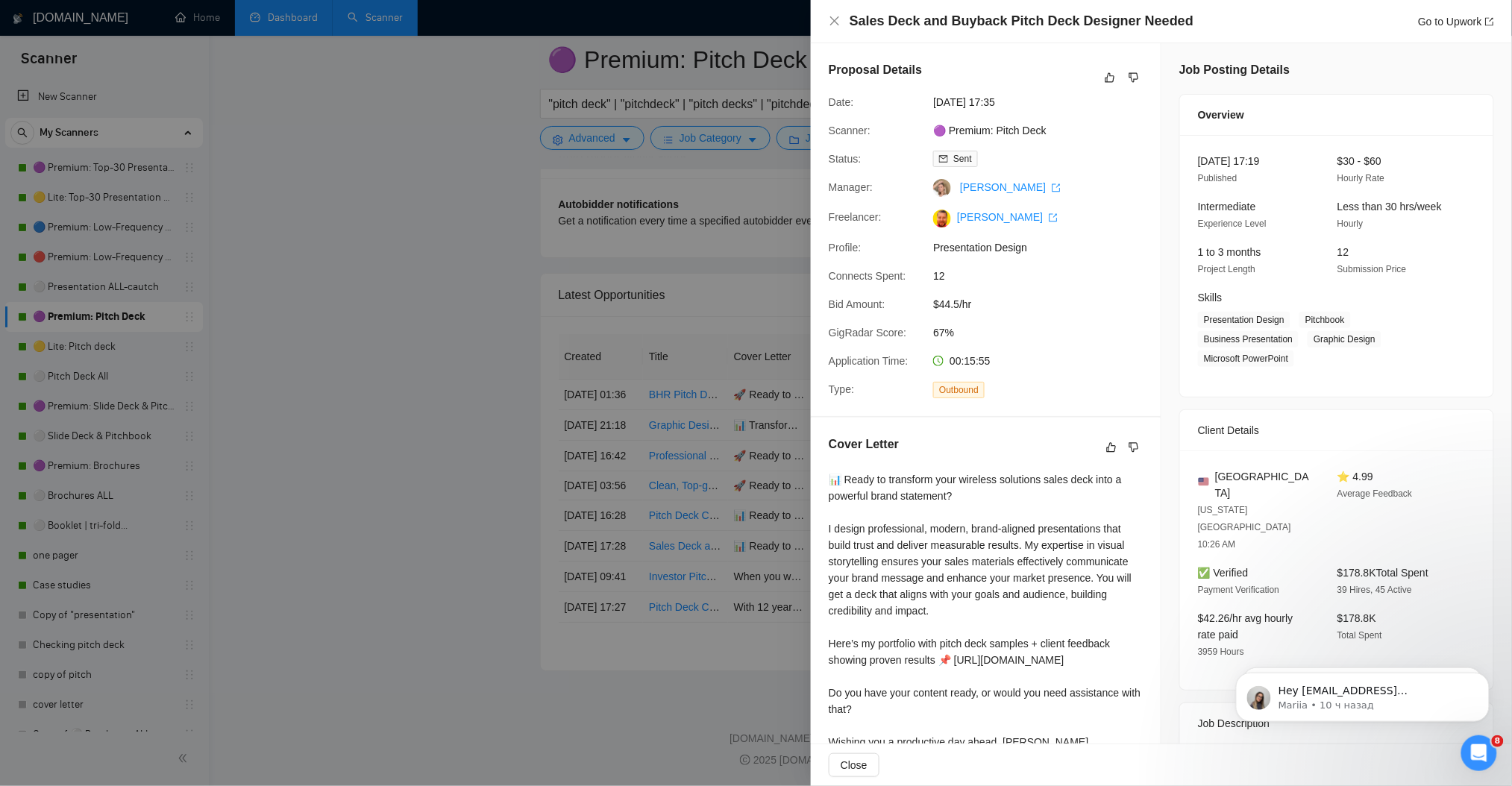
click at [326, 326] on div at bounding box center [756, 393] width 1512 height 786
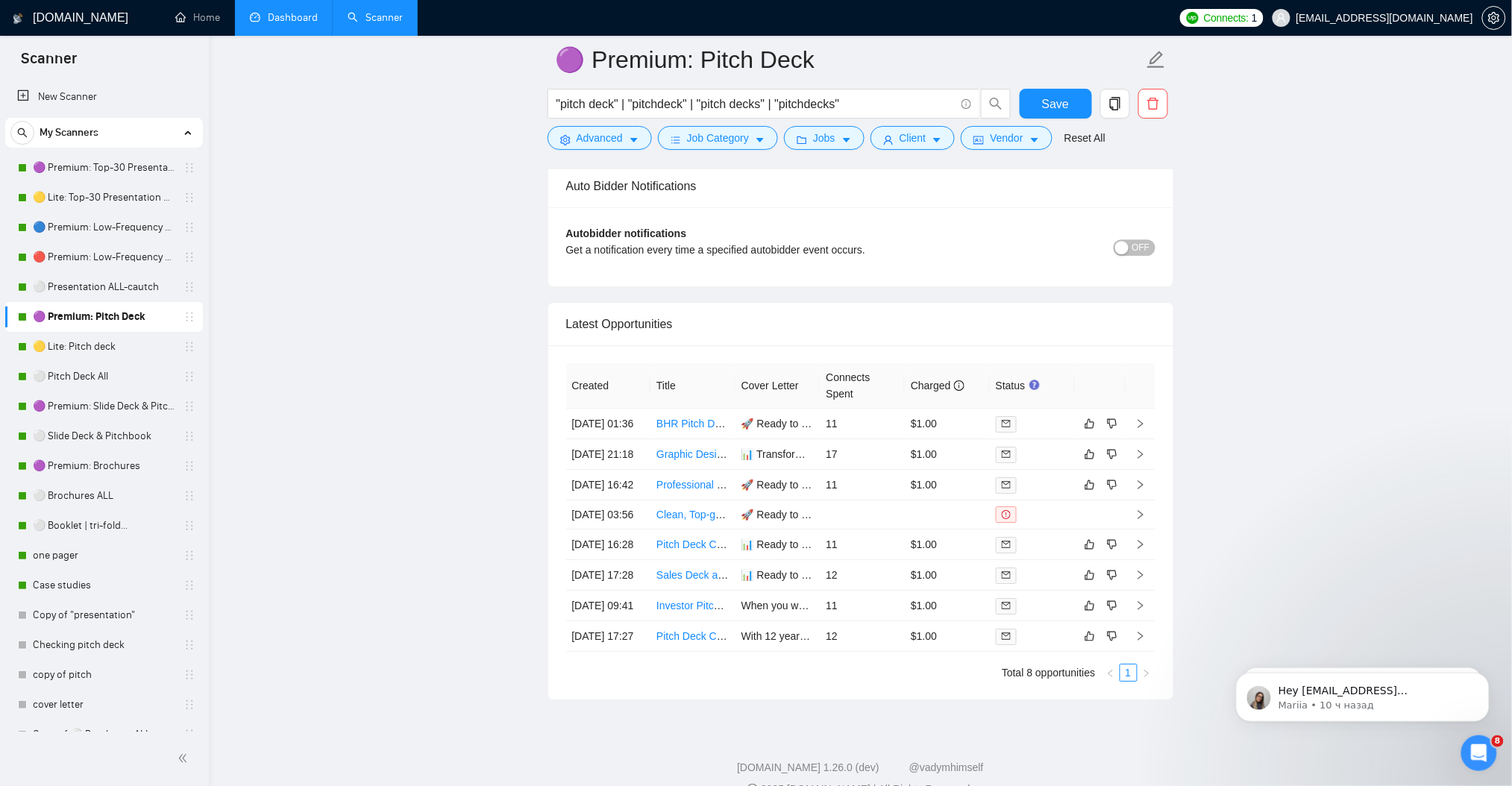
scroll to position [3569, 0]
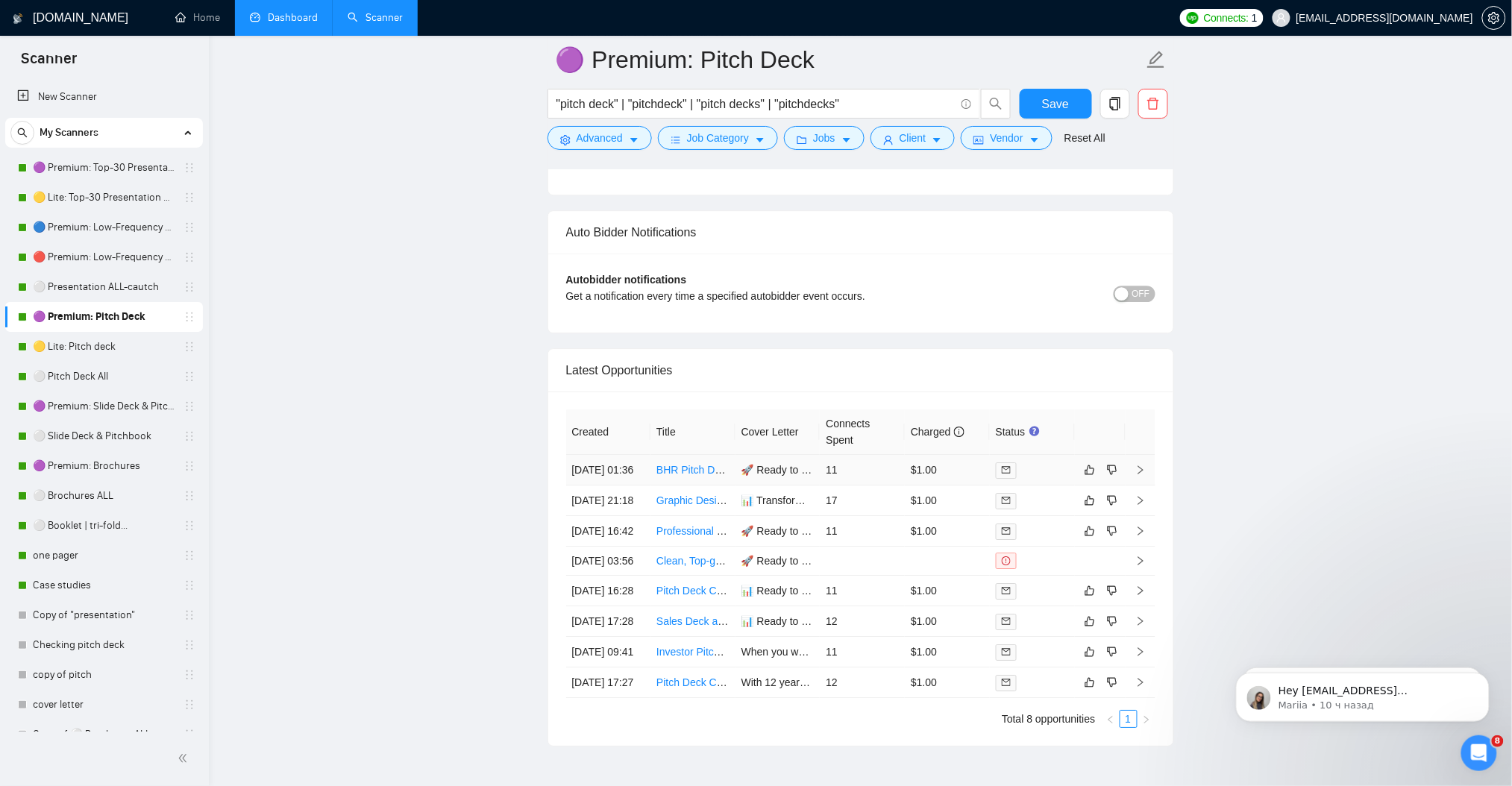
click at [1139, 475] on icon "right" at bounding box center [1140, 469] width 11 height 11
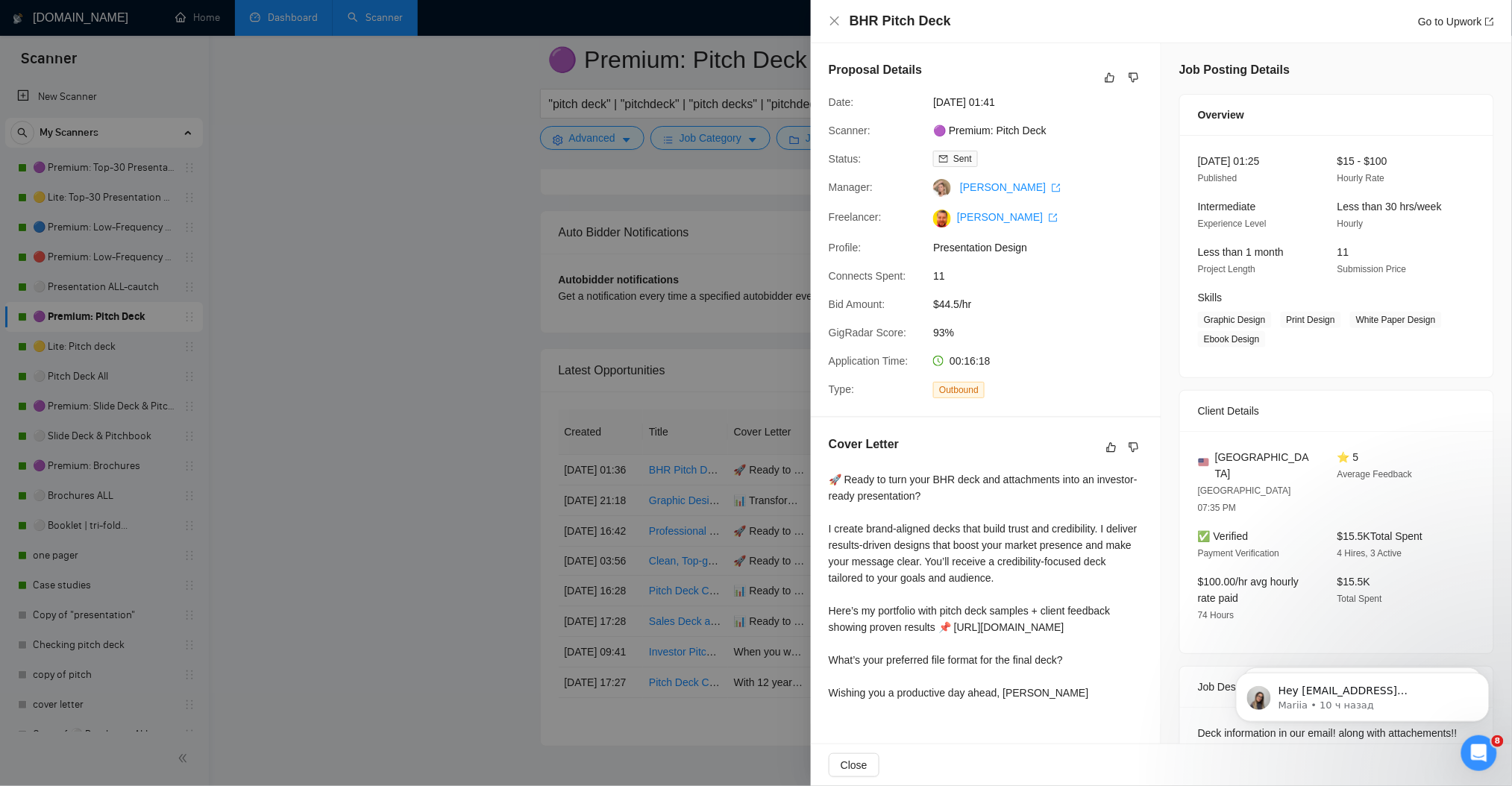
click at [438, 342] on div at bounding box center [756, 393] width 1512 height 786
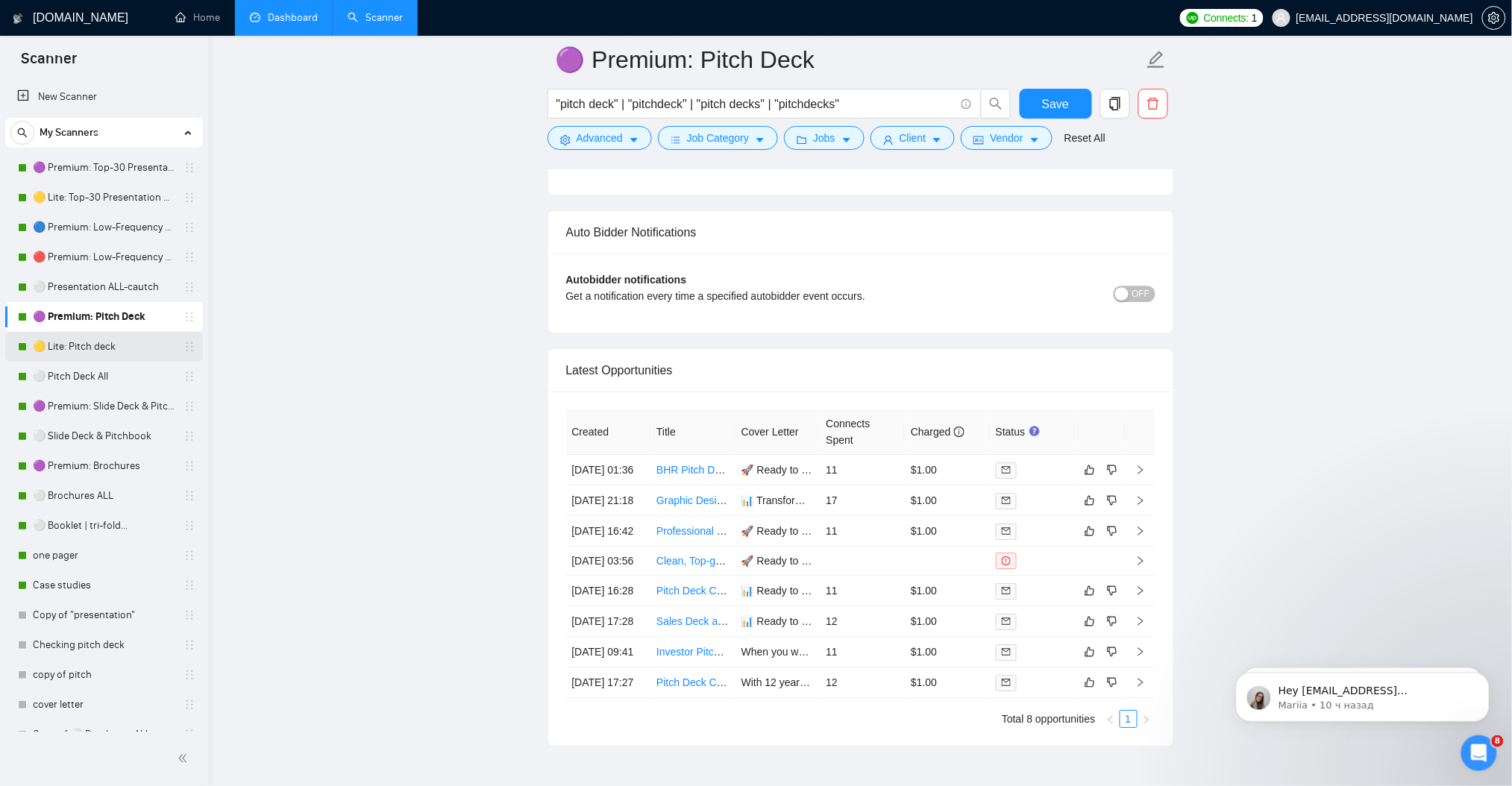
click at [126, 346] on link "🟡 Lite: Pitch deck" at bounding box center [103, 346] width 142 height 29
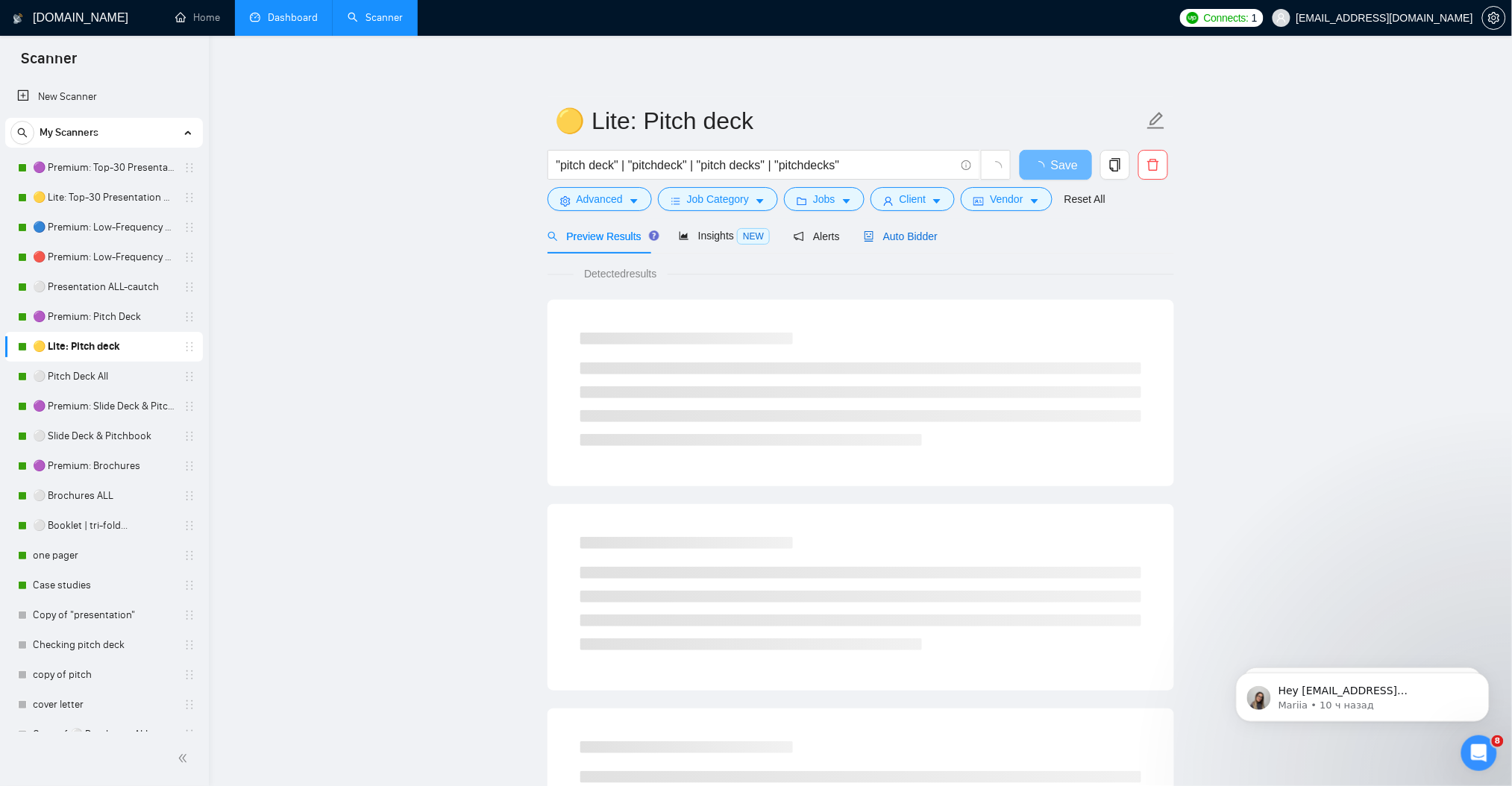
click at [917, 236] on span "Auto Bidder" at bounding box center [900, 236] width 74 height 12
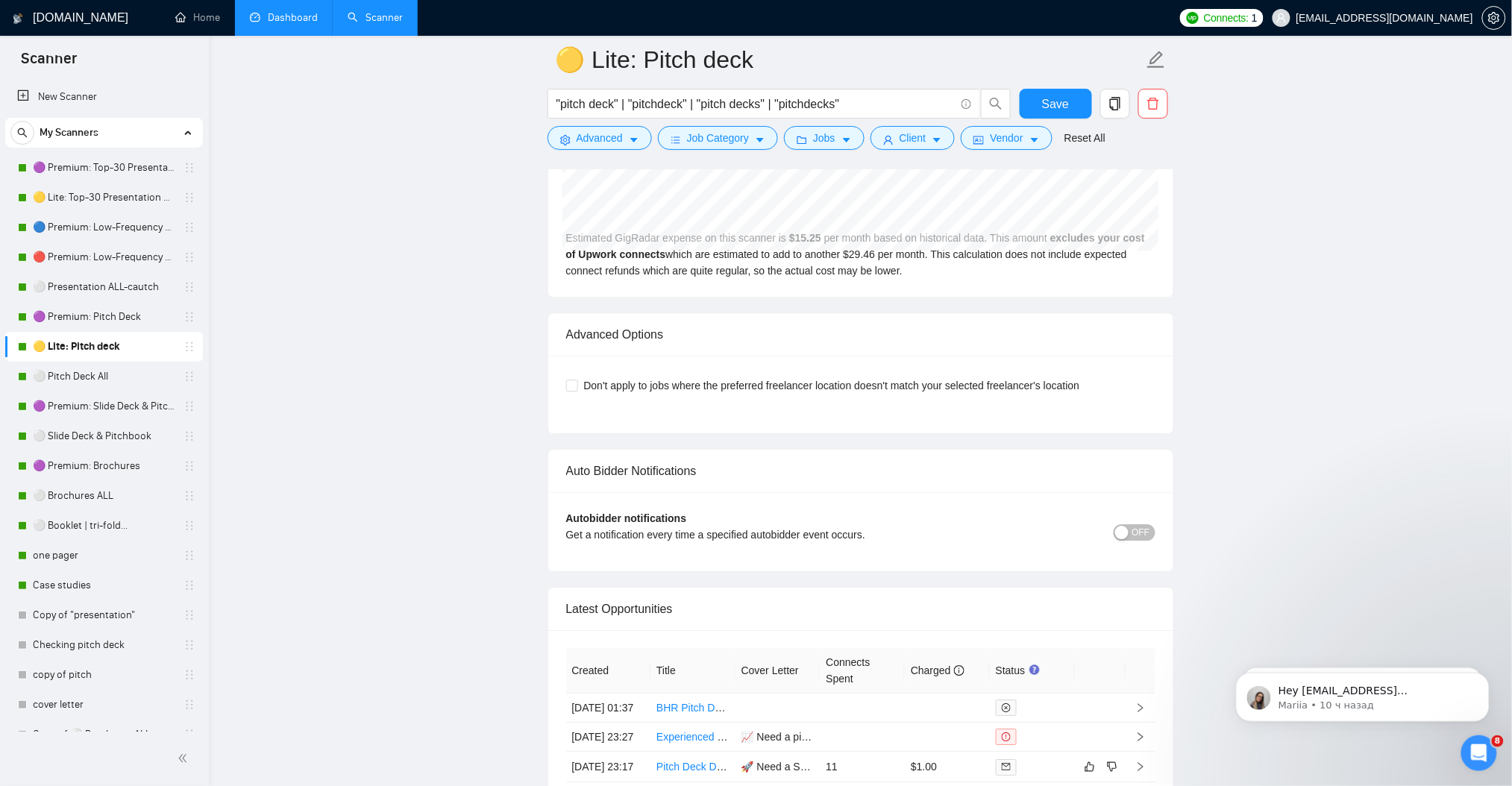
scroll to position [3677, 0]
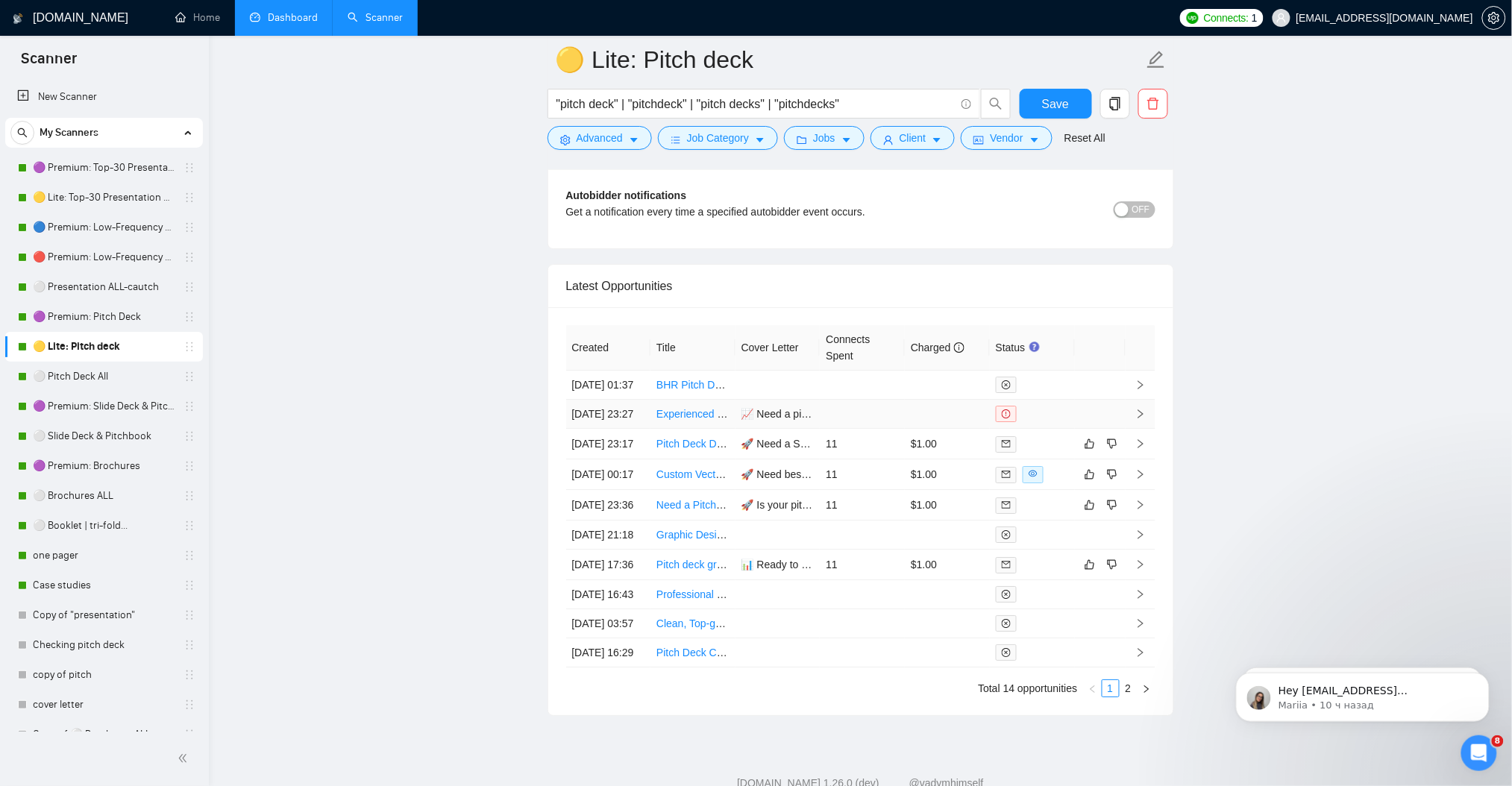
click at [1144, 418] on icon "right" at bounding box center [1140, 414] width 11 height 11
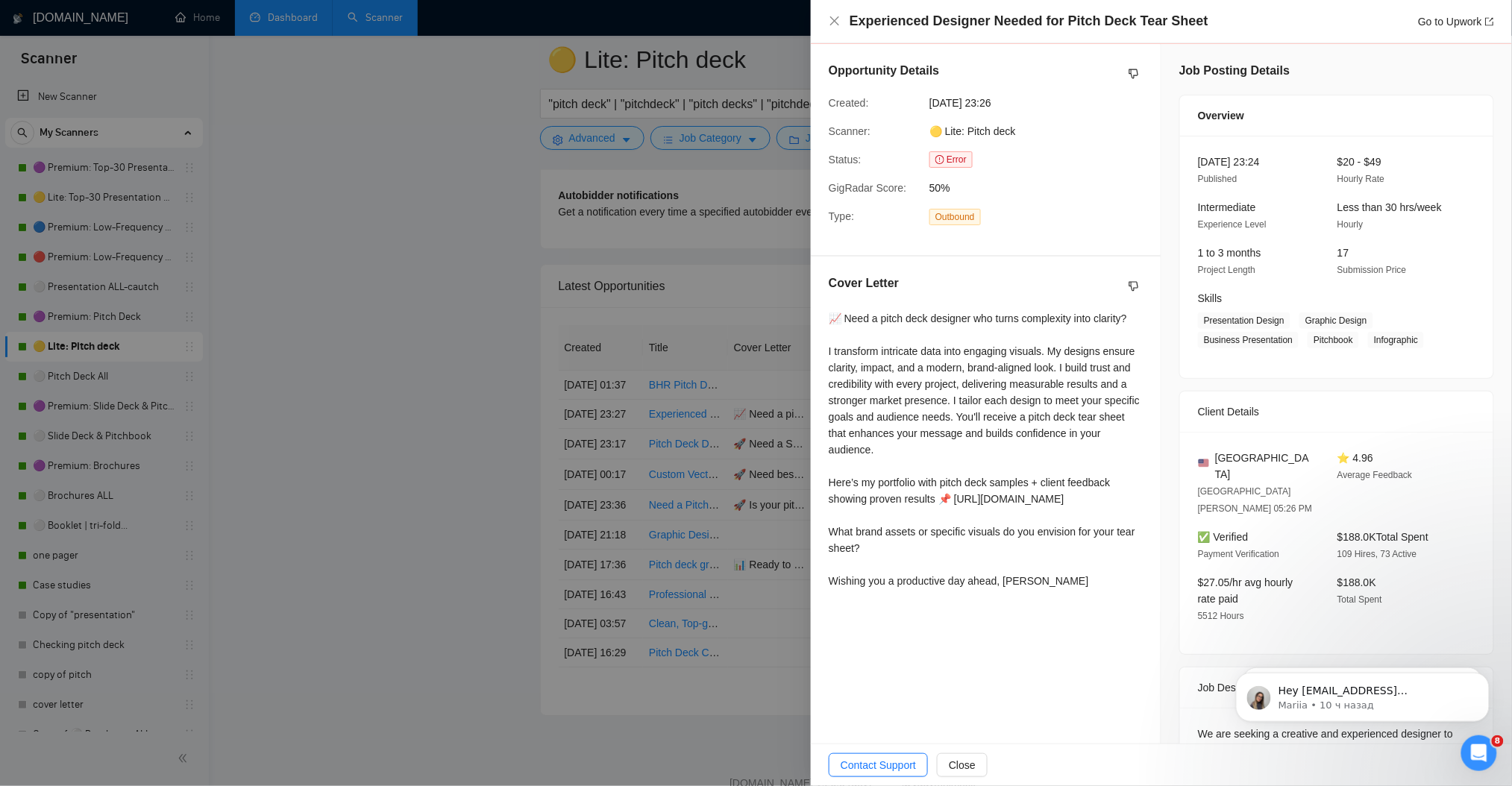
scroll to position [99, 0]
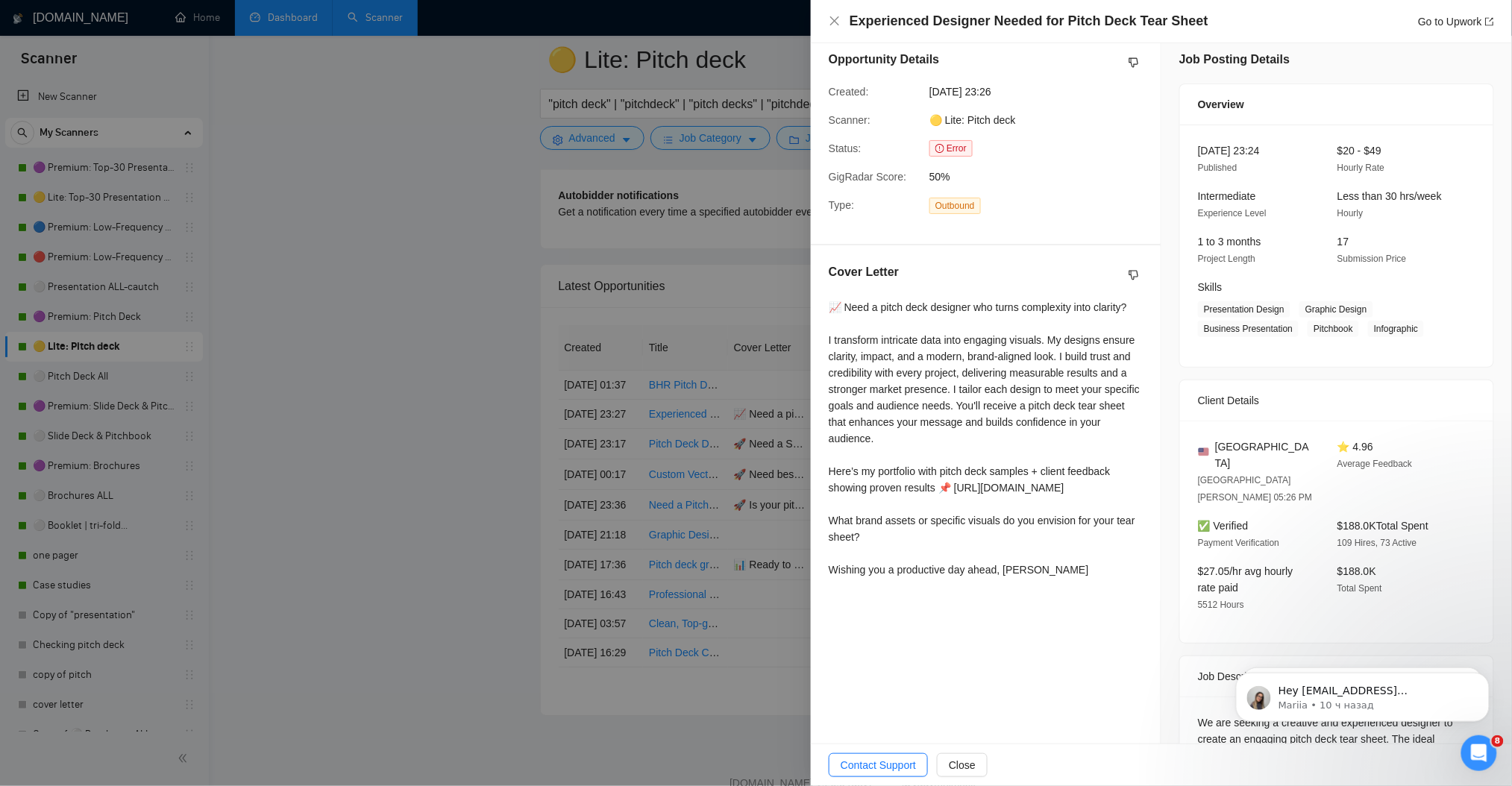
click at [390, 339] on div at bounding box center [756, 393] width 1512 height 786
